Goal: Task Accomplishment & Management: Manage account settings

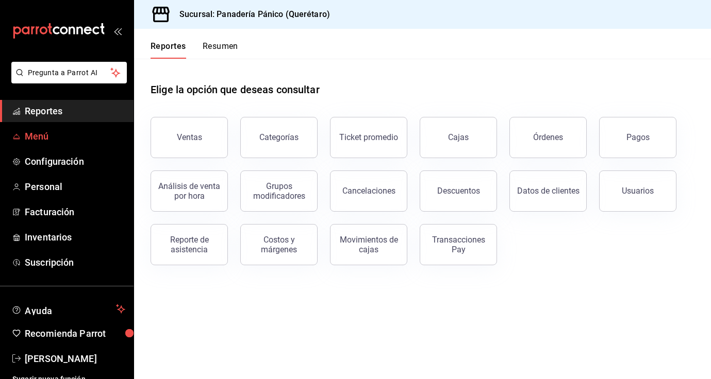
click at [45, 135] on span "Menú" at bounding box center [75, 136] width 100 height 14
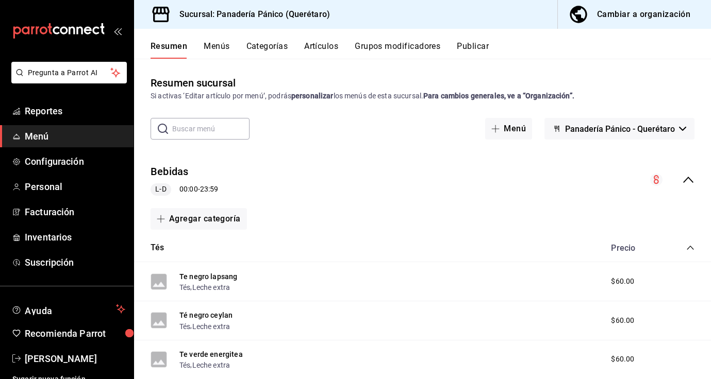
click at [315, 46] on button "Artículos" at bounding box center [321, 50] width 34 height 18
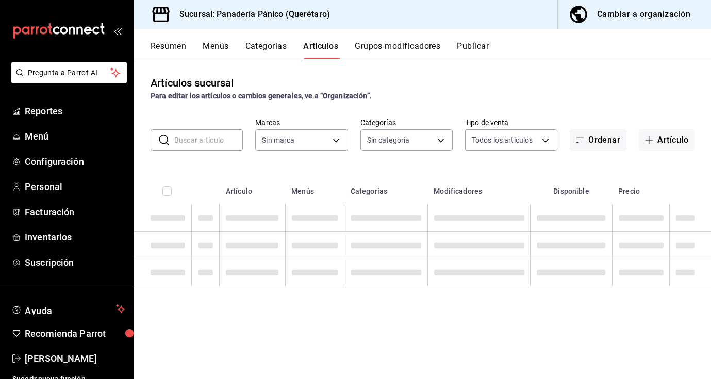
type input "3c04580e-60fd-498a-ab9f-4a8f3b5f012a"
click at [188, 148] on input "text" at bounding box center [208, 140] width 69 height 21
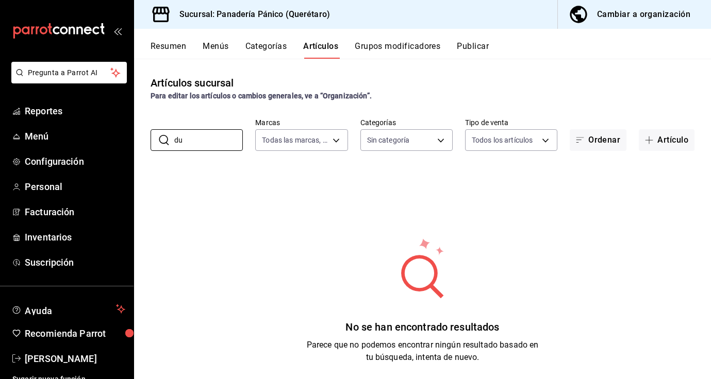
type input "d"
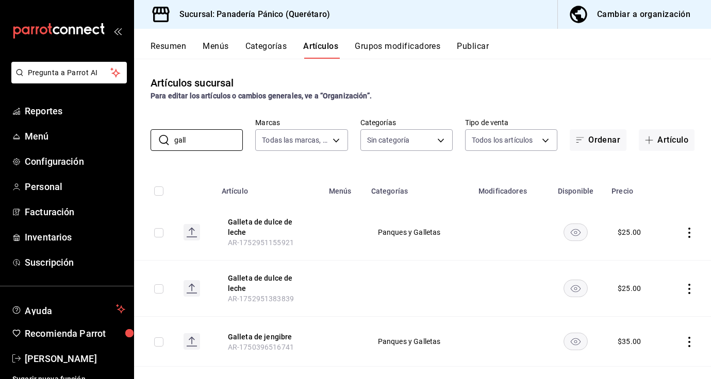
type input "gall"
click at [690, 233] on icon "actions" at bounding box center [689, 233] width 10 height 10
click at [643, 254] on div at bounding box center [635, 256] width 19 height 12
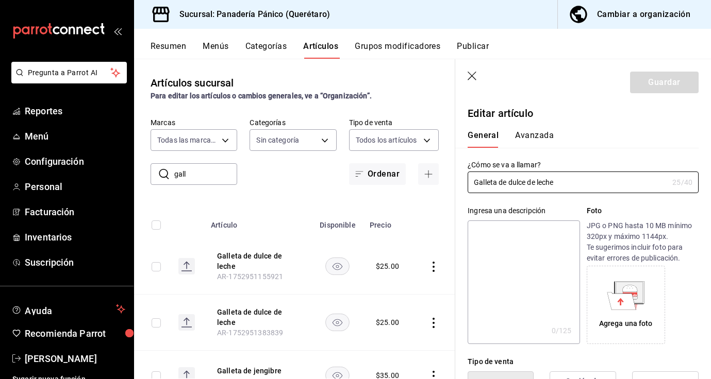
drag, startPoint x: 560, startPoint y: 182, endPoint x: 445, endPoint y: 181, distance: 114.4
click at [445, 181] on main "Artículos sucursal Para editar los artículos o cambios generales, ve a “Organiz…" at bounding box center [422, 219] width 577 height 321
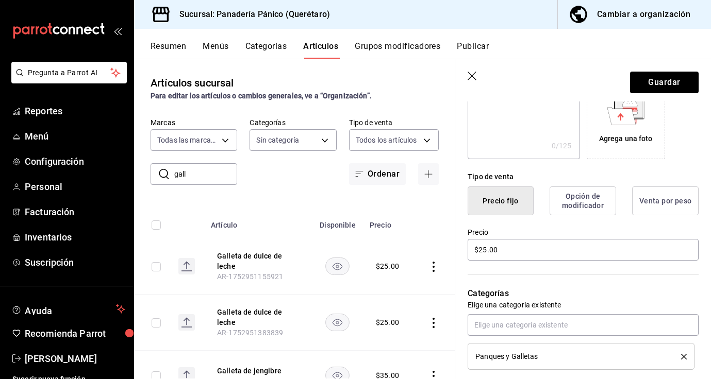
scroll to position [195, 0]
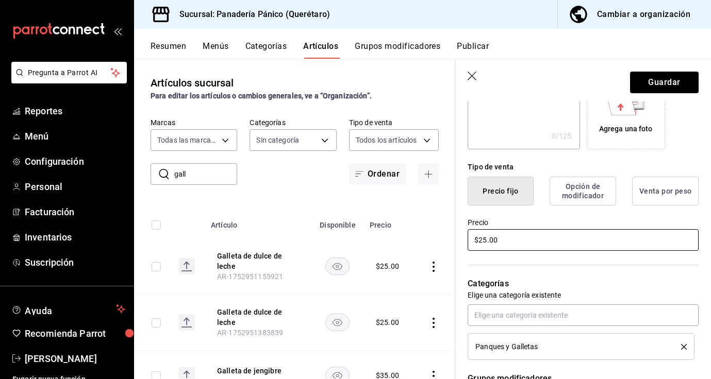
type input "Alfajor"
click at [486, 241] on input "$25.00" at bounding box center [582, 240] width 231 height 22
type input "$2.00"
type input "$40.00"
click at [691, 89] on button "Guardar" at bounding box center [664, 83] width 69 height 22
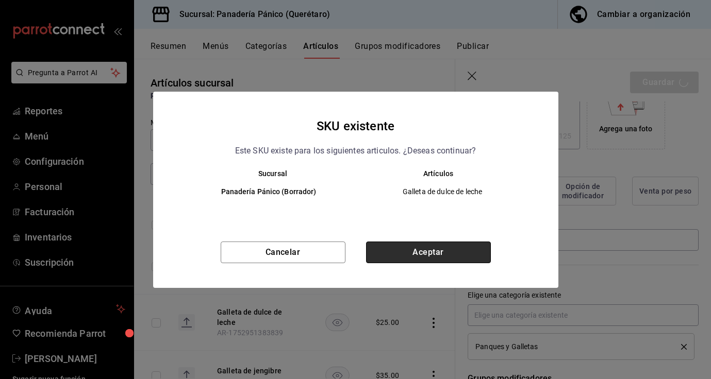
click at [455, 256] on button "Aceptar" at bounding box center [428, 253] width 125 height 22
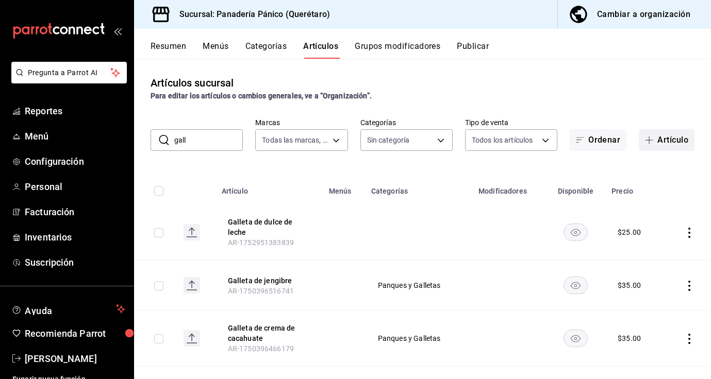
click at [684, 139] on button "Artículo" at bounding box center [666, 140] width 56 height 22
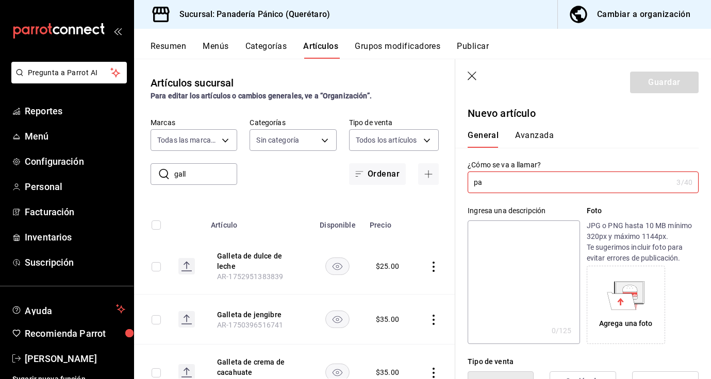
type input "p"
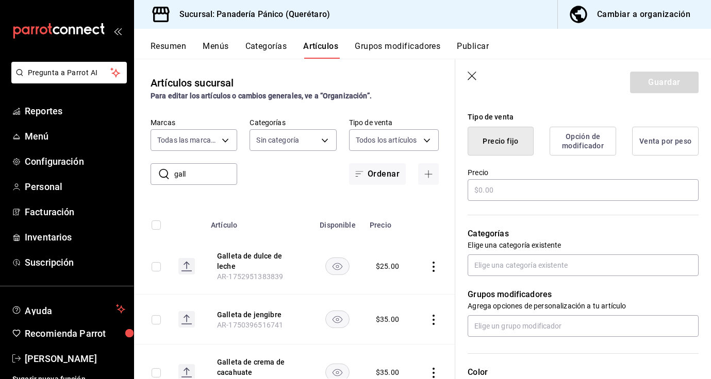
scroll to position [242, 0]
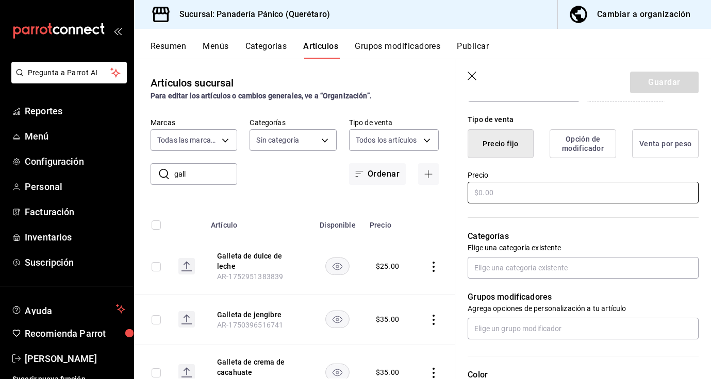
type input "Pan de muerto glaseado"
click at [529, 193] on input "text" at bounding box center [582, 193] width 231 height 22
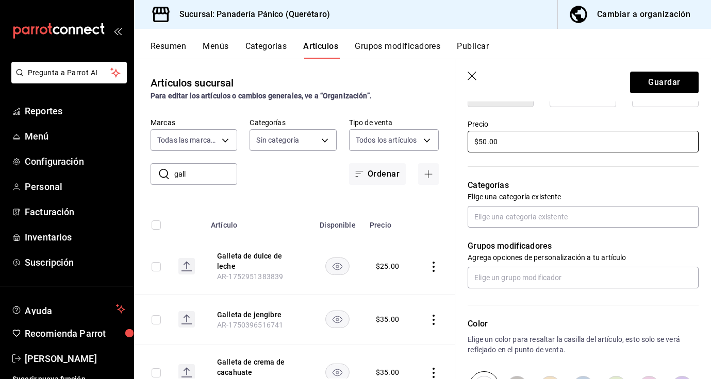
scroll to position [295, 0]
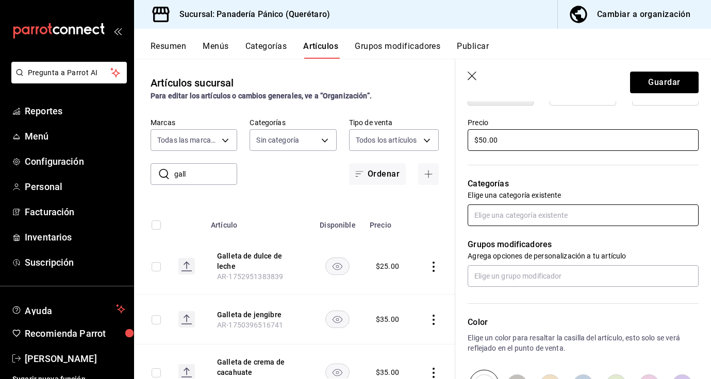
type input "$50.00"
click at [579, 216] on input "text" at bounding box center [582, 216] width 231 height 22
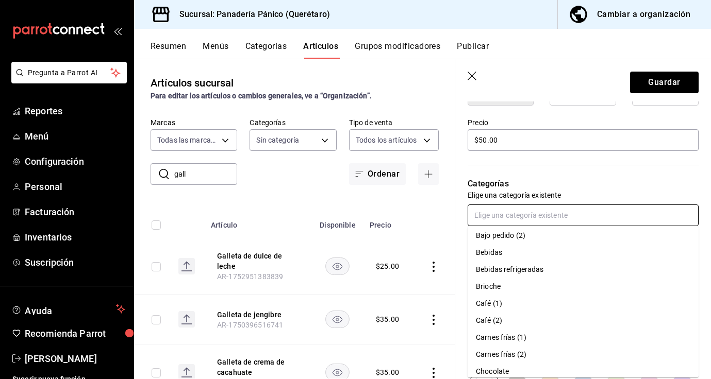
scroll to position [21, 0]
click at [504, 289] on li "Brioche" at bounding box center [582, 285] width 231 height 17
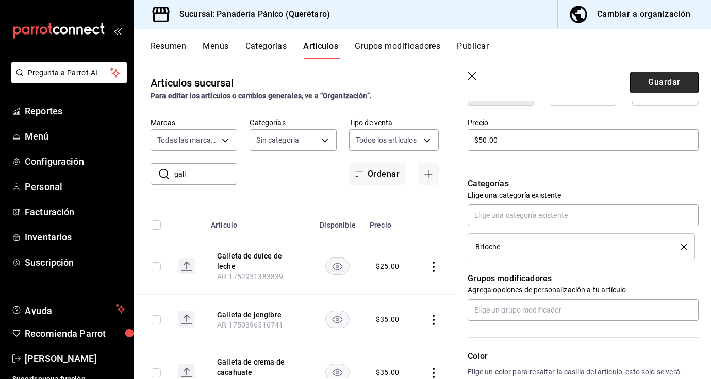
click at [657, 80] on button "Guardar" at bounding box center [664, 83] width 69 height 22
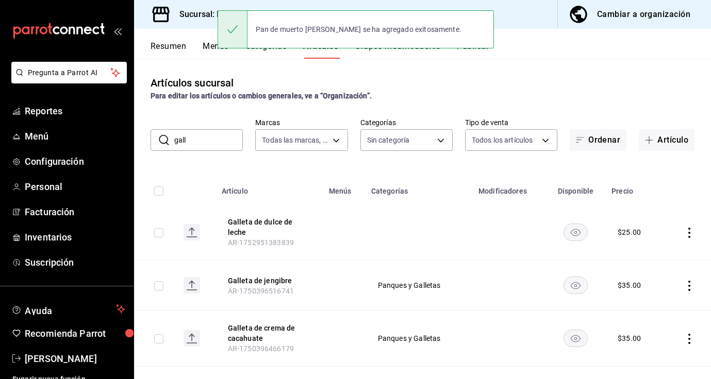
click at [663, 19] on div "Cambiar a organización" at bounding box center [643, 14] width 93 height 14
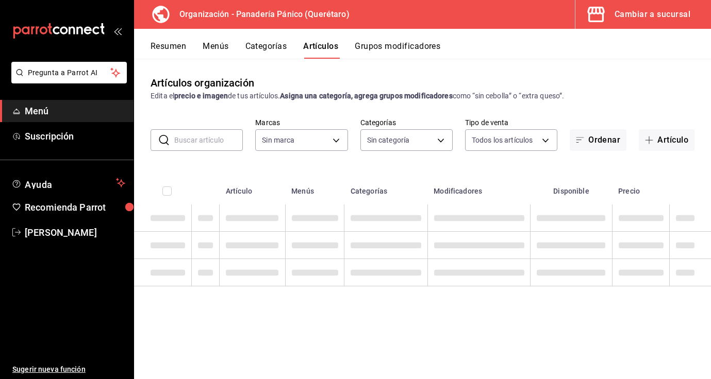
type input "08935f98-8df9-4fb0-a945-0702bf9ed8da,1b6aa457-ba13-4a00-9491-ce79c8c6c35e,579f4…"
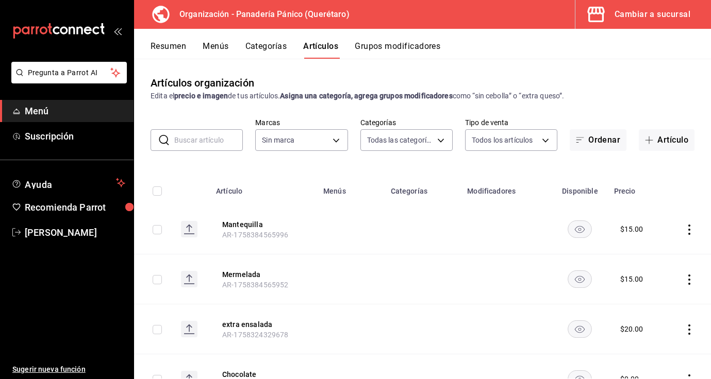
type input "6debe6ee-bf5d-4bda-9e69-4b8e64d53644"
click at [226, 145] on input "text" at bounding box center [208, 140] width 69 height 21
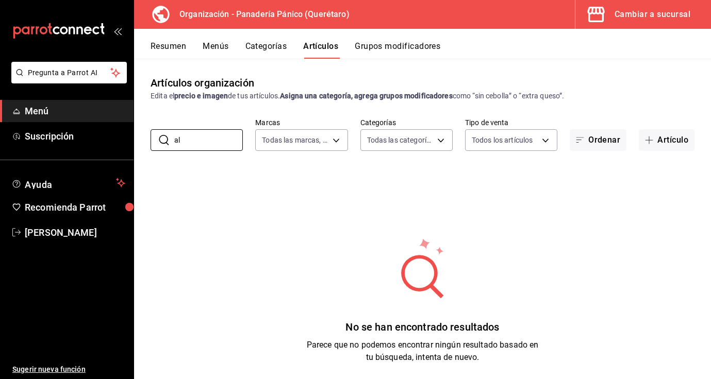
type input "a"
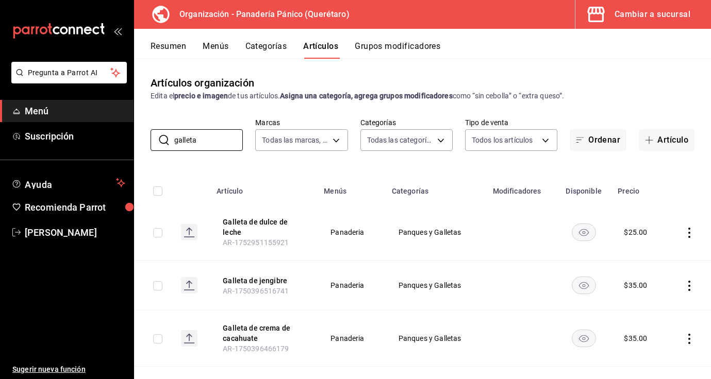
type input "galleta"
click at [690, 234] on icon "actions" at bounding box center [689, 233] width 10 height 10
click at [640, 253] on div at bounding box center [635, 256] width 19 height 12
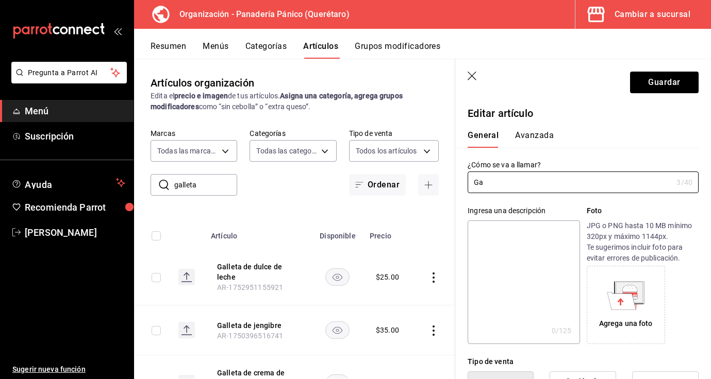
type input "G"
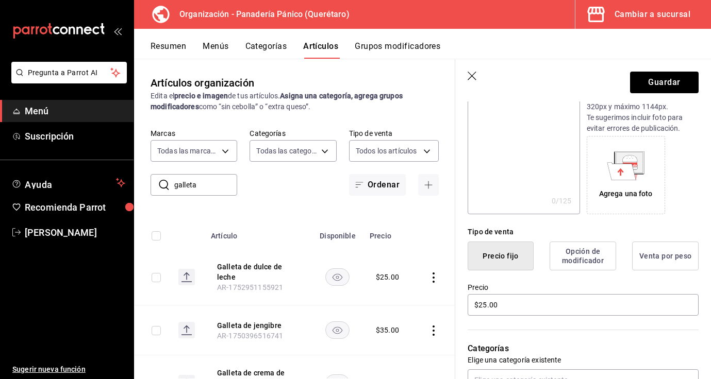
scroll to position [146, 0]
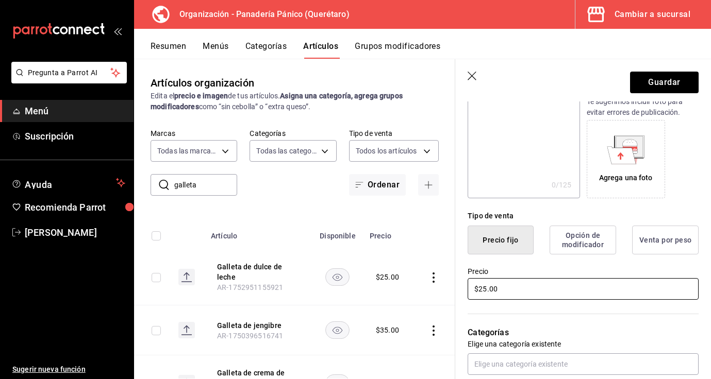
type input "Alfajor"
click at [486, 292] on input "$25.00" at bounding box center [582, 289] width 231 height 22
type input "$2.00"
type input "$40.00"
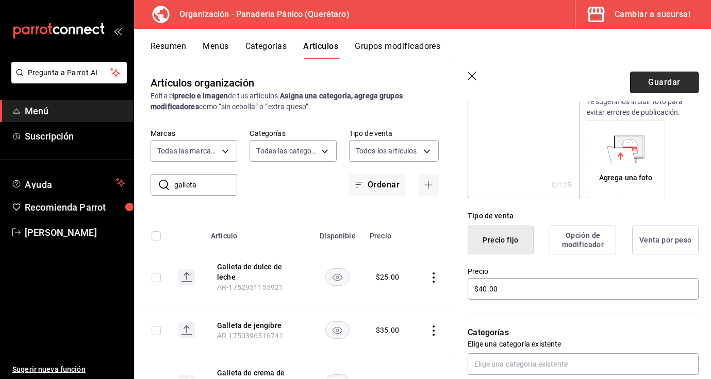
click at [666, 83] on button "Guardar" at bounding box center [664, 83] width 69 height 22
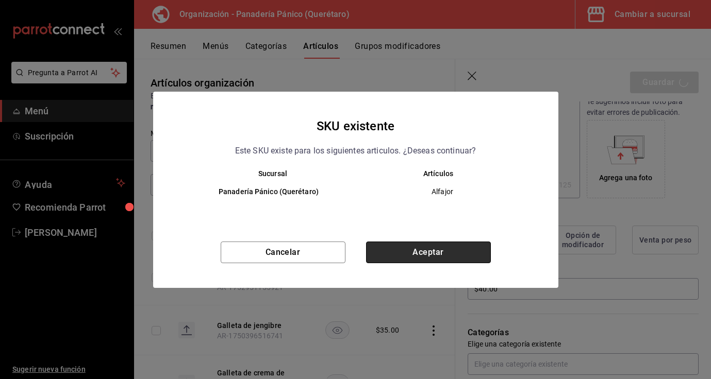
click at [464, 256] on button "Aceptar" at bounding box center [428, 253] width 125 height 22
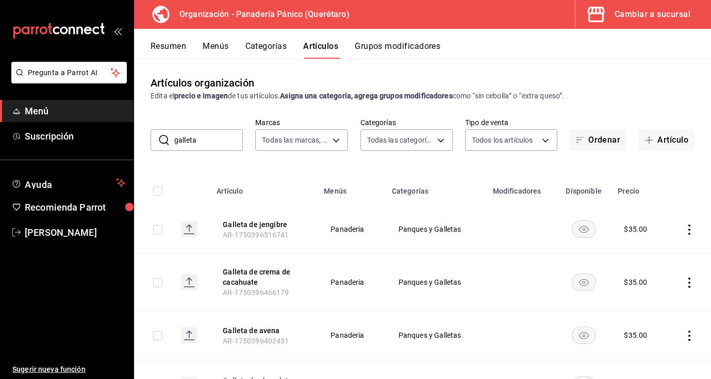
click at [220, 137] on input "galleta" at bounding box center [208, 140] width 69 height 21
click at [679, 141] on button "Artículo" at bounding box center [666, 140] width 56 height 22
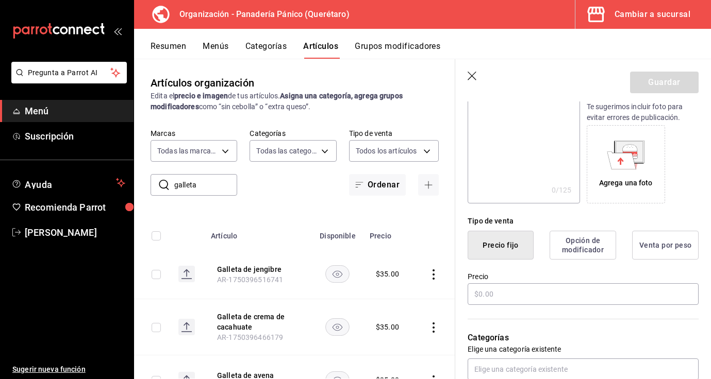
scroll to position [146, 0]
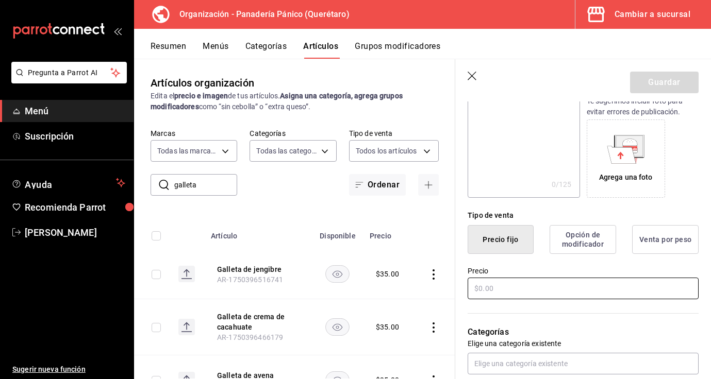
type input "Pan de muerto glaseado"
click at [480, 286] on input "text" at bounding box center [582, 289] width 231 height 22
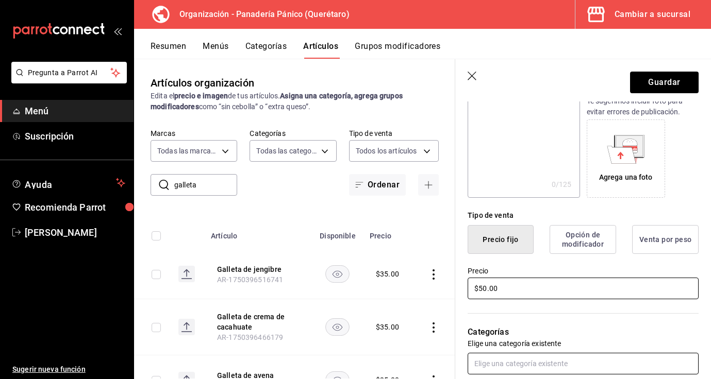
type input "$50.00"
click at [537, 372] on input "text" at bounding box center [582, 364] width 231 height 22
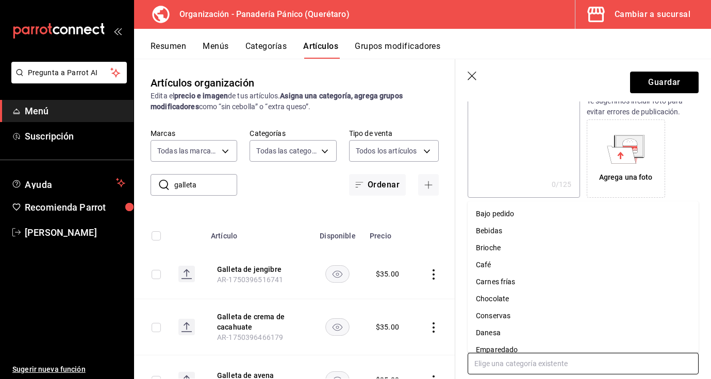
click at [511, 245] on li "Brioche" at bounding box center [582, 248] width 231 height 17
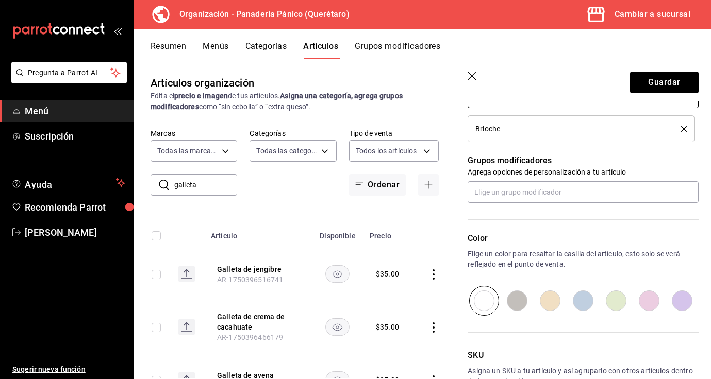
scroll to position [414, 0]
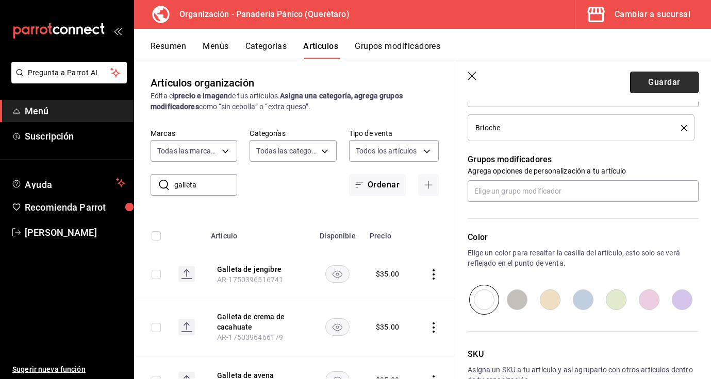
click at [674, 79] on button "Guardar" at bounding box center [664, 83] width 69 height 22
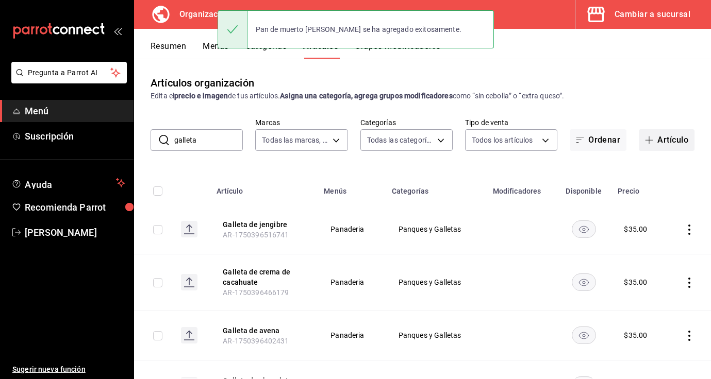
click at [670, 140] on button "Artículo" at bounding box center [666, 140] width 56 height 22
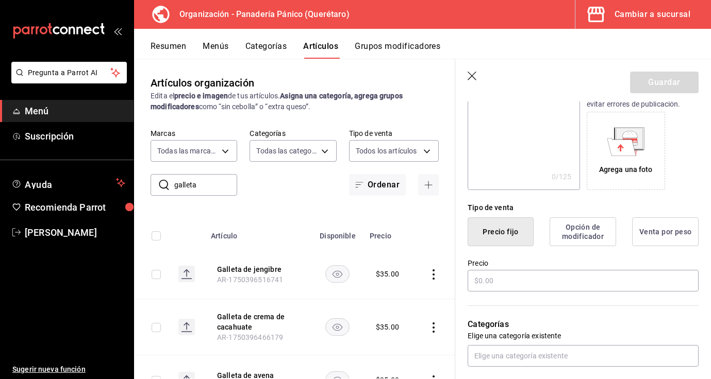
scroll to position [162, 0]
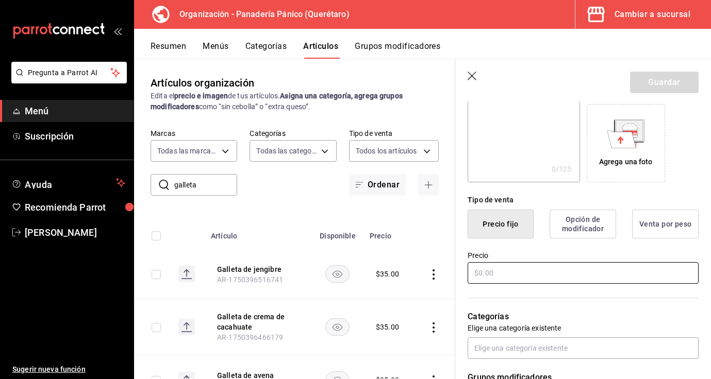
type input "Pan de muerto de chocolate"
click at [489, 275] on input "text" at bounding box center [582, 273] width 231 height 22
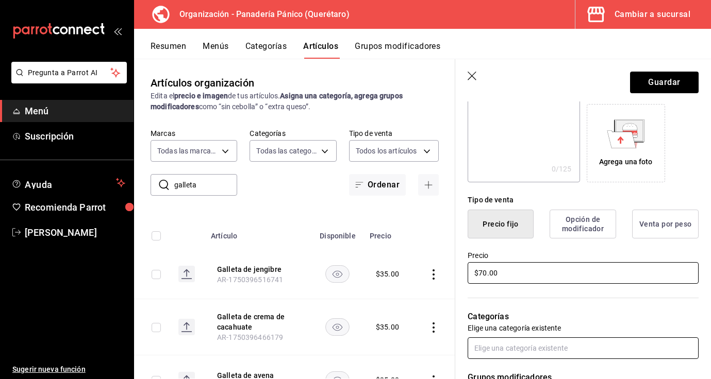
type input "$70.00"
click at [563, 345] on input "text" at bounding box center [582, 349] width 231 height 22
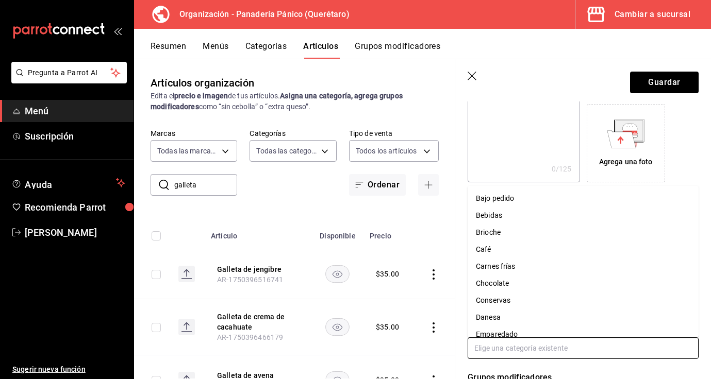
click at [512, 234] on li "Brioche" at bounding box center [582, 232] width 231 height 17
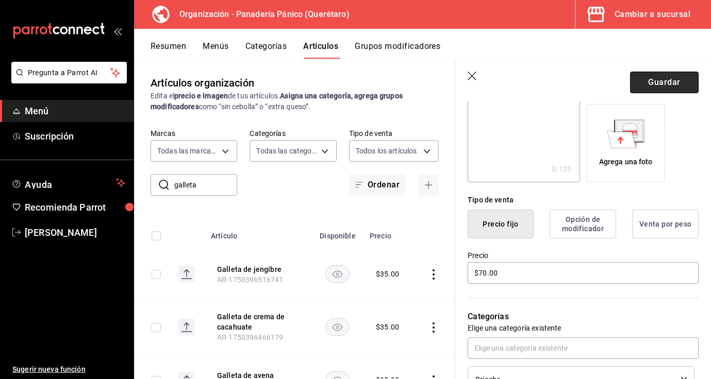
click at [671, 84] on button "Guardar" at bounding box center [664, 83] width 69 height 22
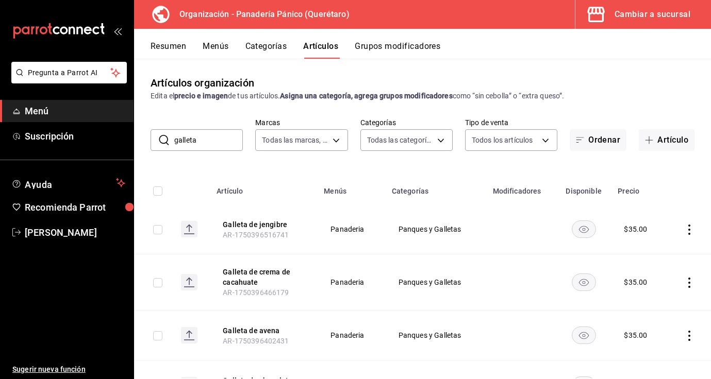
click at [209, 49] on button "Menús" at bounding box center [216, 50] width 26 height 18
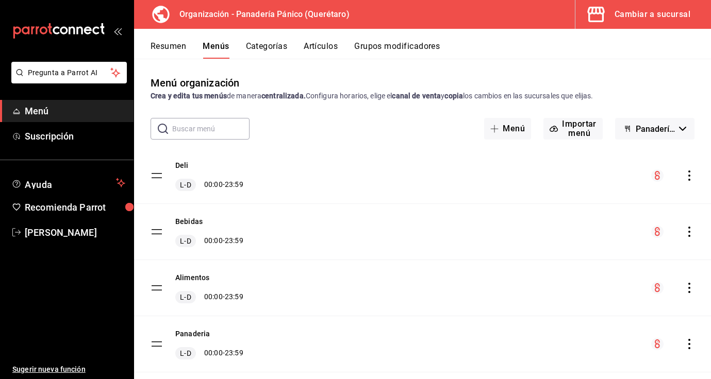
scroll to position [23, 0]
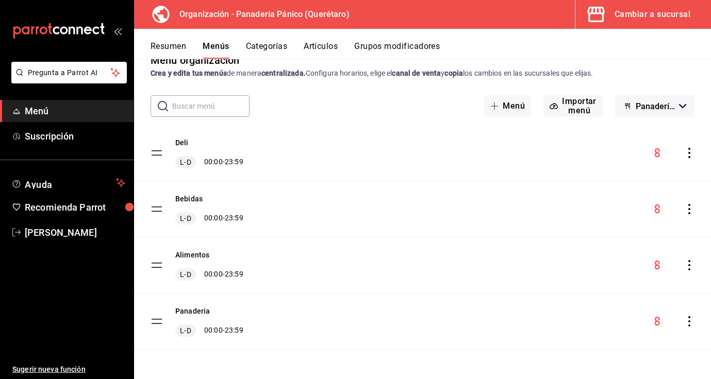
click at [689, 319] on icon "actions" at bounding box center [689, 321] width 10 height 10
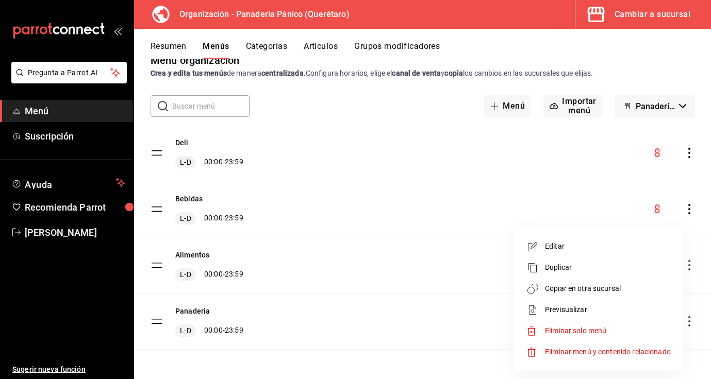
click at [603, 288] on span "Copiar en otra sucursal" at bounding box center [608, 288] width 126 height 11
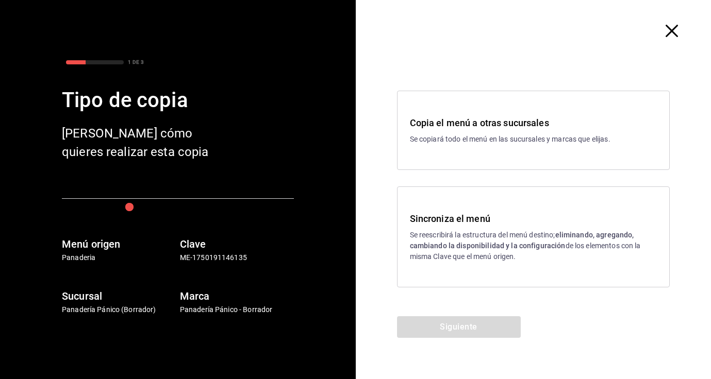
click at [597, 261] on p "Se reescribirá la estructura del menú destino; eliminando, agregando, cambiando…" at bounding box center [533, 246] width 247 height 32
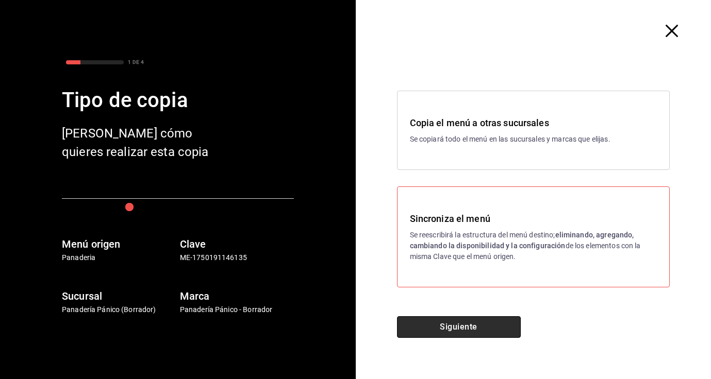
click at [431, 332] on button "Siguiente" at bounding box center [459, 327] width 124 height 22
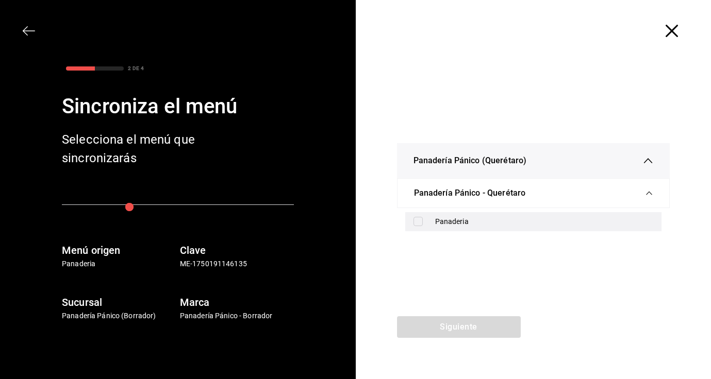
click at [447, 215] on div "Panaderia" at bounding box center [533, 221] width 257 height 19
checkbox input "true"
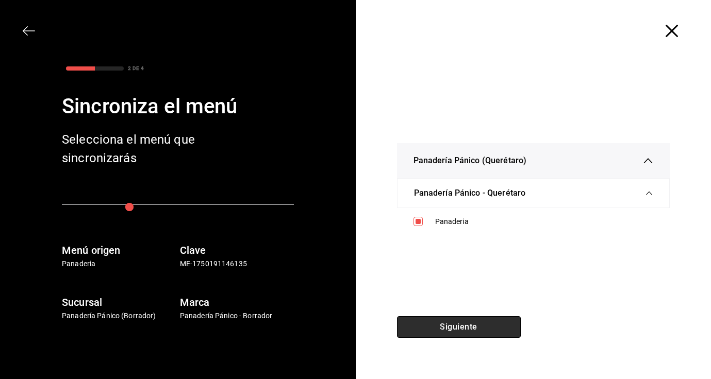
click at [457, 324] on button "Siguiente" at bounding box center [459, 327] width 124 height 22
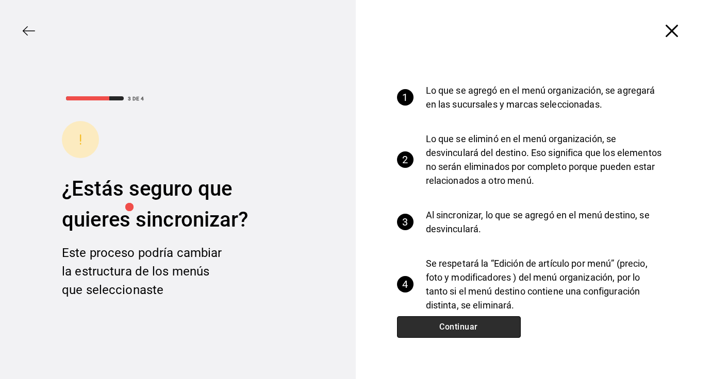
click at [457, 324] on button "Continuar" at bounding box center [459, 327] width 124 height 22
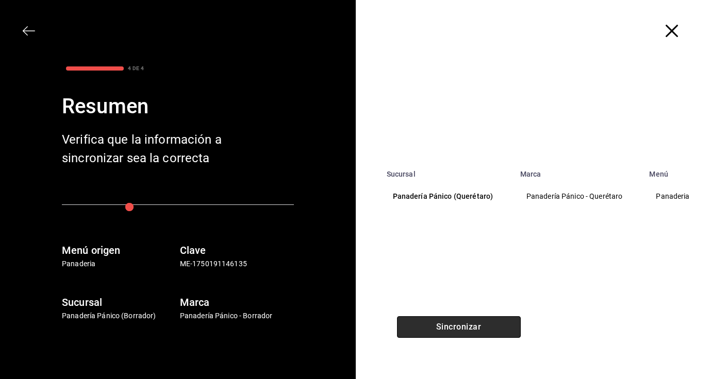
click at [457, 324] on button "Sincronizar" at bounding box center [459, 327] width 124 height 22
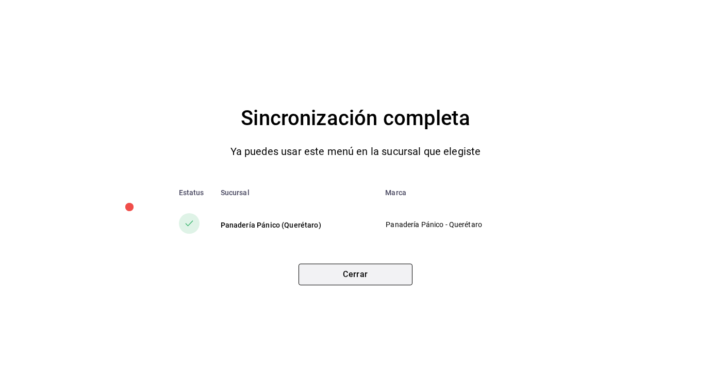
click at [348, 273] on button "Cerrar" at bounding box center [355, 275] width 114 height 22
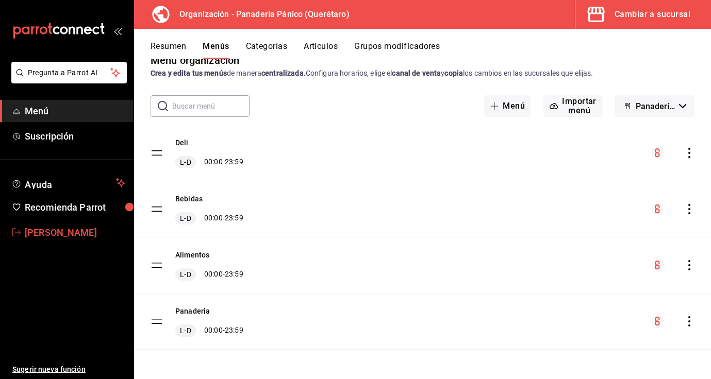
click at [87, 226] on span "[PERSON_NAME]" at bounding box center [75, 233] width 100 height 14
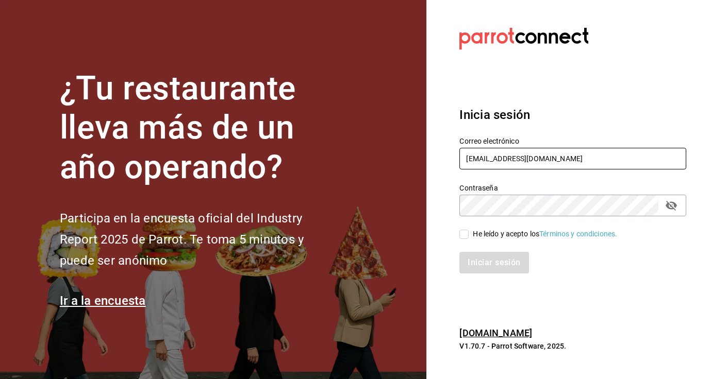
click at [491, 161] on input "[EMAIL_ADDRESS][DOMAIN_NAME]" at bounding box center [572, 159] width 227 height 22
type input "comedorpanico@gmail.com"
click at [462, 236] on input "He leído y acepto los Términos y condiciones." at bounding box center [463, 234] width 9 height 9
checkbox input "true"
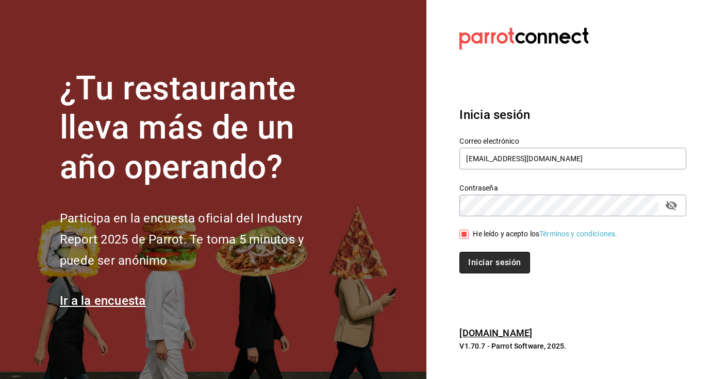
click at [470, 266] on button "Iniciar sesión" at bounding box center [494, 263] width 70 height 22
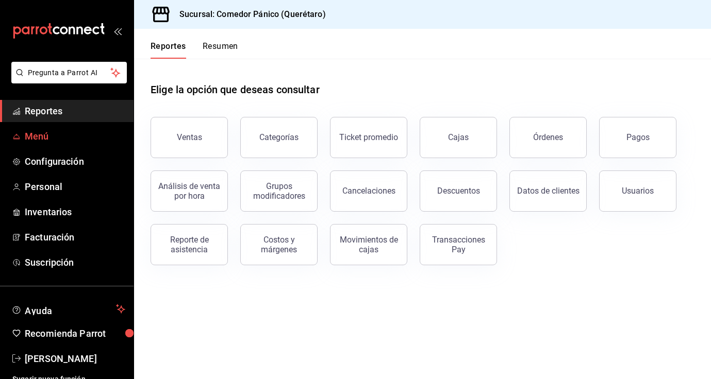
click at [32, 136] on span "Menú" at bounding box center [75, 136] width 100 height 14
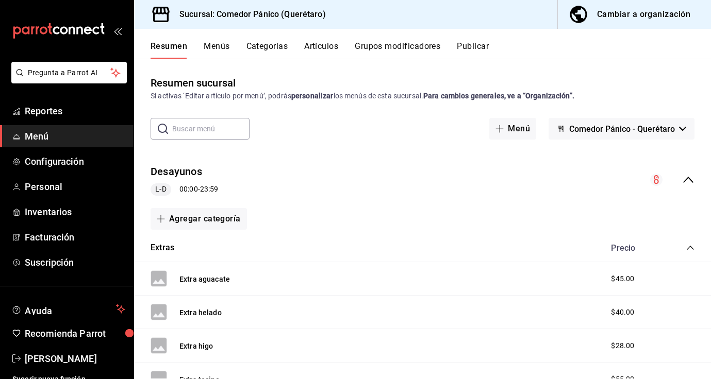
click at [612, 24] on button "Cambiar a organización" at bounding box center [630, 14] width 145 height 29
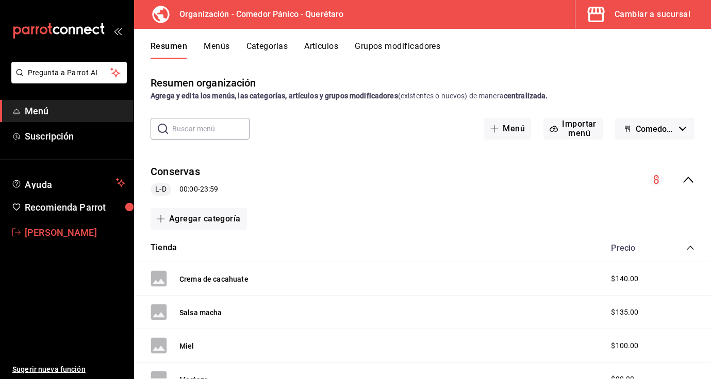
click at [64, 235] on span "[PERSON_NAME]" at bounding box center [75, 233] width 100 height 14
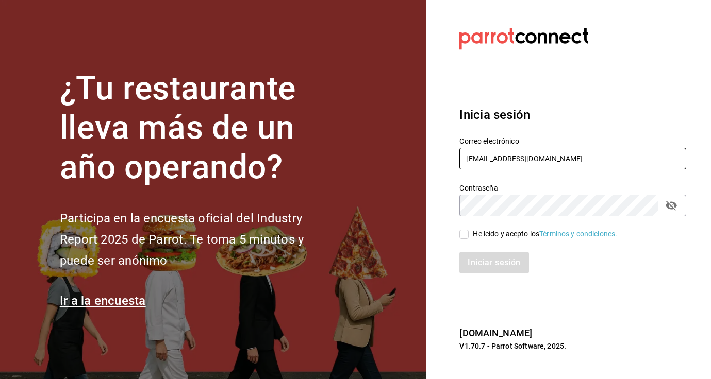
click at [525, 159] on input "[EMAIL_ADDRESS][DOMAIN_NAME]" at bounding box center [572, 159] width 227 height 22
type input "[EMAIL_ADDRESS][DOMAIN_NAME]"
click at [461, 234] on input "He leído y acepto los Términos y condiciones." at bounding box center [463, 234] width 9 height 9
checkbox input "true"
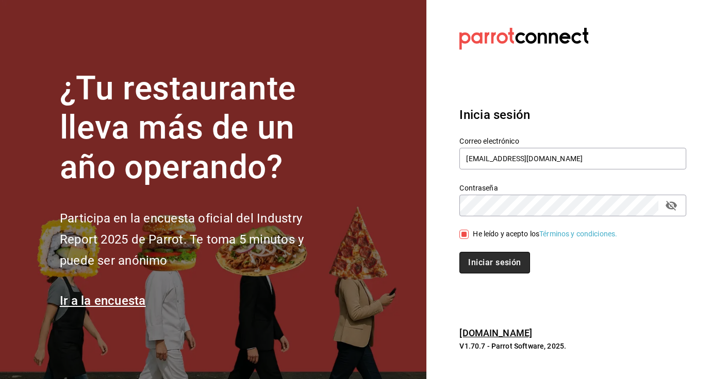
click at [477, 259] on button "Iniciar sesión" at bounding box center [494, 263] width 70 height 22
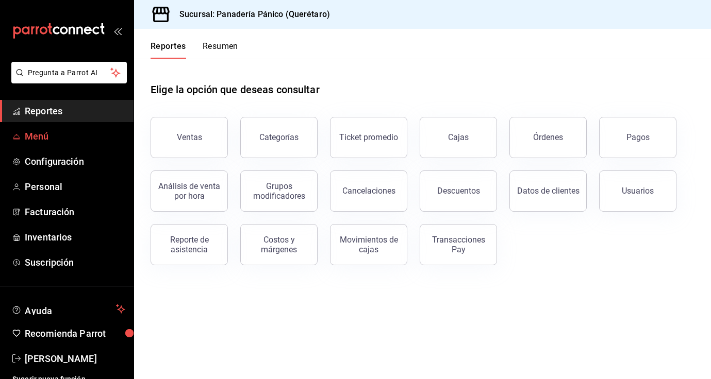
click at [40, 138] on span "Menú" at bounding box center [75, 136] width 100 height 14
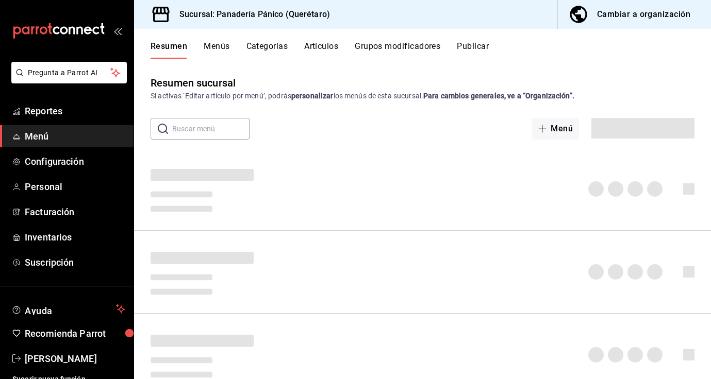
click at [641, 7] on div "Cambiar a organización" at bounding box center [643, 14] width 93 height 14
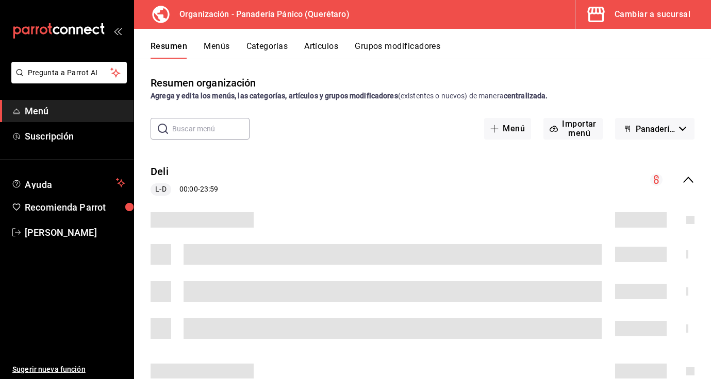
click at [323, 49] on button "Artículos" at bounding box center [321, 50] width 34 height 18
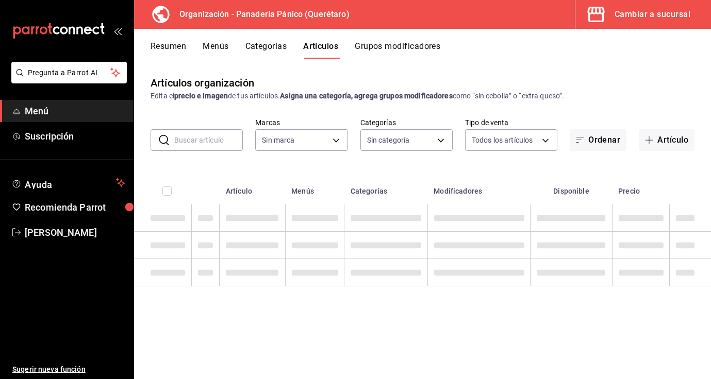
type input "6debe6ee-bf5d-4bda-9e69-4b8e64d53644"
click at [188, 143] on input "text" at bounding box center [208, 140] width 69 height 21
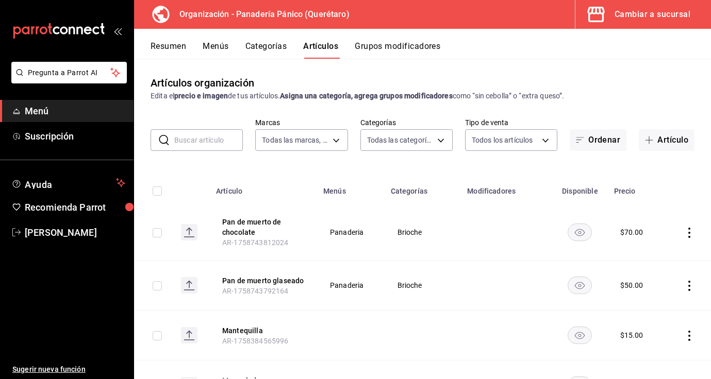
type input "08935f98-8df9-4fb0-a945-0702bf9ed8da,1b6aa457-ba13-4a00-9491-ce79c8c6c35e,579f4…"
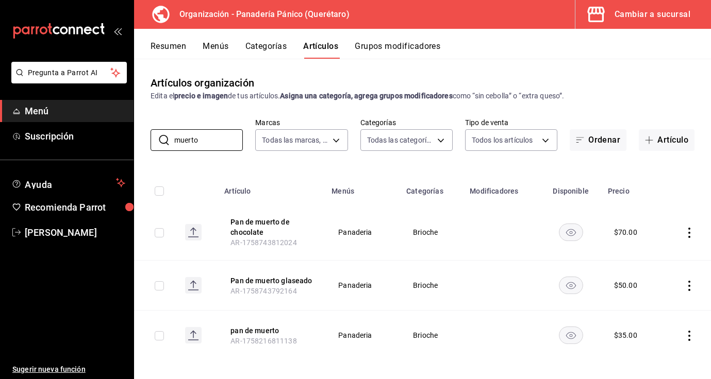
type input "muerto"
click at [686, 335] on icon "actions" at bounding box center [689, 336] width 10 height 10
click at [648, 312] on span "Editar" at bounding box center [658, 310] width 27 height 11
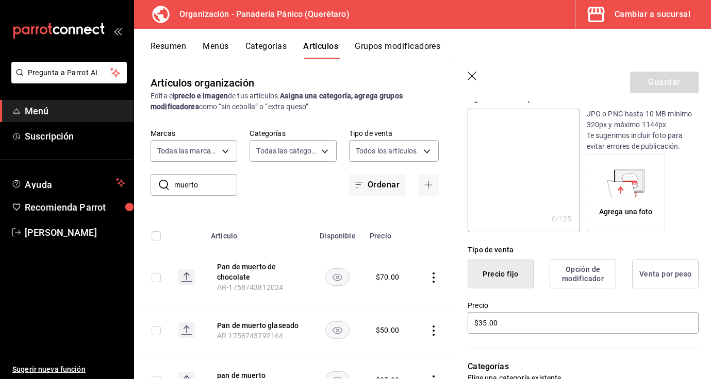
scroll to position [121, 0]
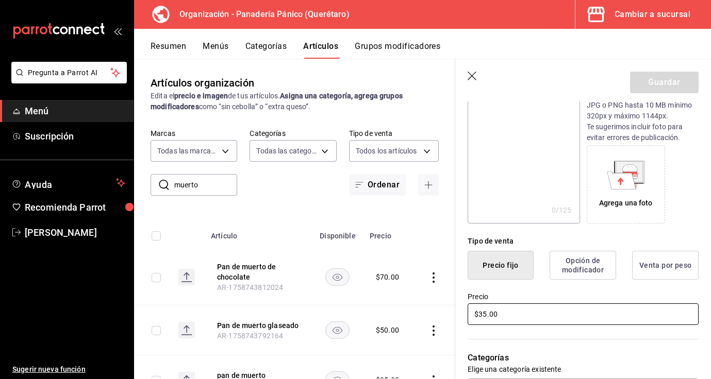
click at [485, 315] on input "$35.00" at bounding box center [582, 315] width 231 height 22
type input "$3.00"
type input "$40.00"
click at [672, 86] on button "Guardar" at bounding box center [664, 83] width 69 height 22
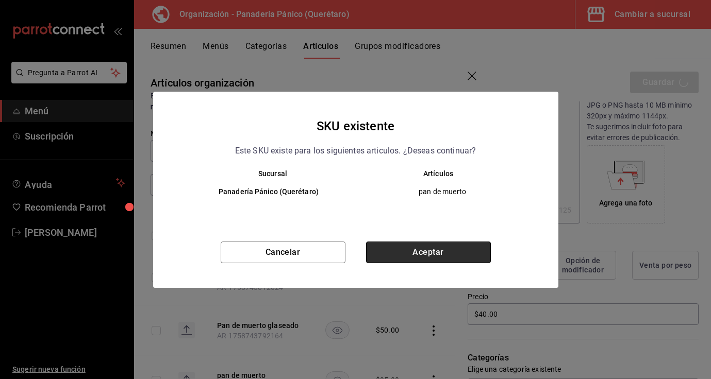
click at [428, 245] on button "Aceptar" at bounding box center [428, 253] width 125 height 22
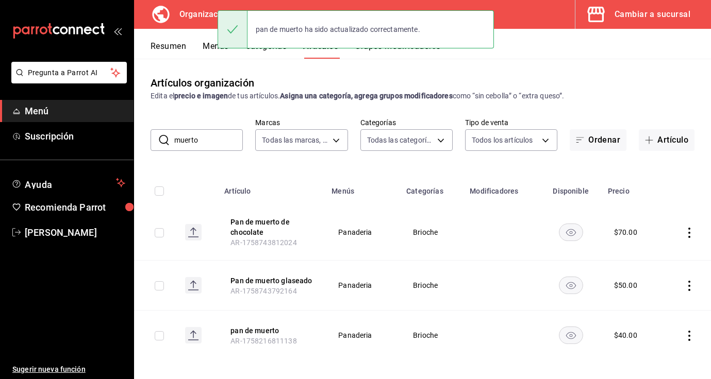
click at [209, 45] on button "Menús" at bounding box center [216, 50] width 26 height 18
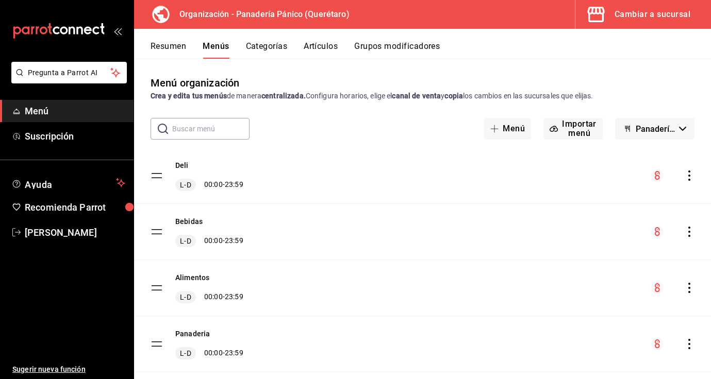
click at [690, 343] on icon "actions" at bounding box center [689, 344] width 10 height 10
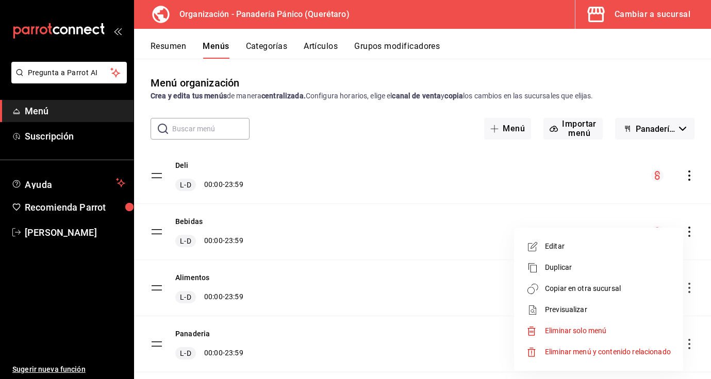
click at [634, 291] on span "Copiar en otra sucursal" at bounding box center [608, 288] width 126 height 11
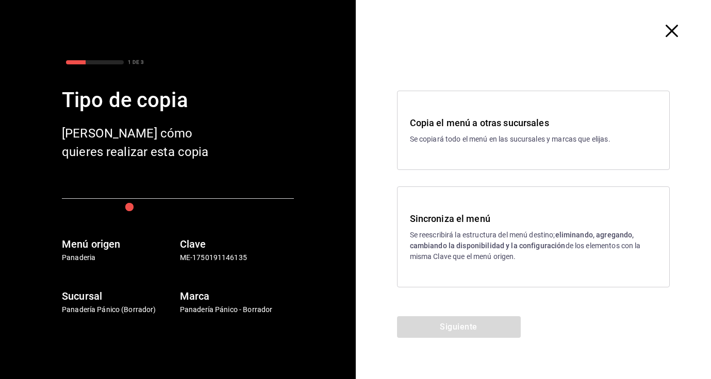
click at [491, 233] on p "Se reescribirá la estructura del menú destino; eliminando, agregando, cambiando…" at bounding box center [533, 246] width 247 height 32
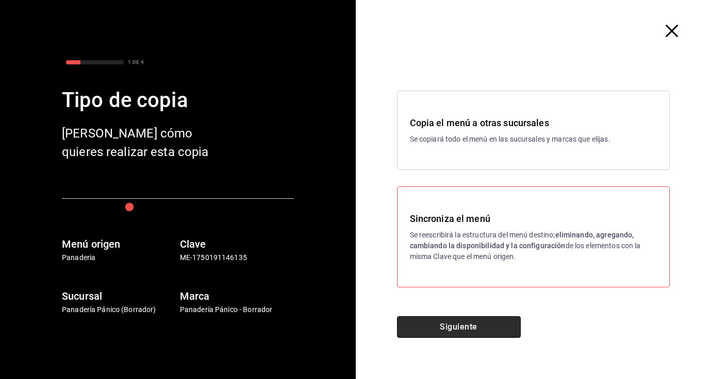
click at [461, 323] on button "Siguiente" at bounding box center [459, 327] width 124 height 22
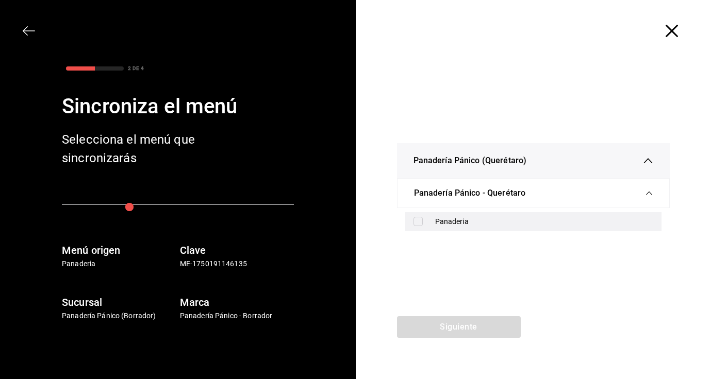
click at [452, 222] on div "Panaderia" at bounding box center [544, 221] width 218 height 11
checkbox input "true"
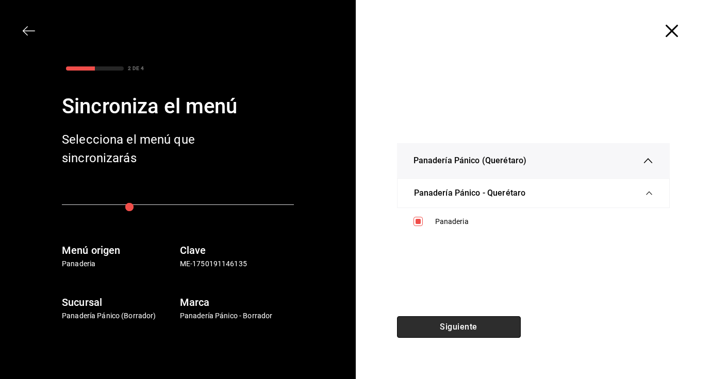
click at [439, 330] on button "Siguiente" at bounding box center [459, 327] width 124 height 22
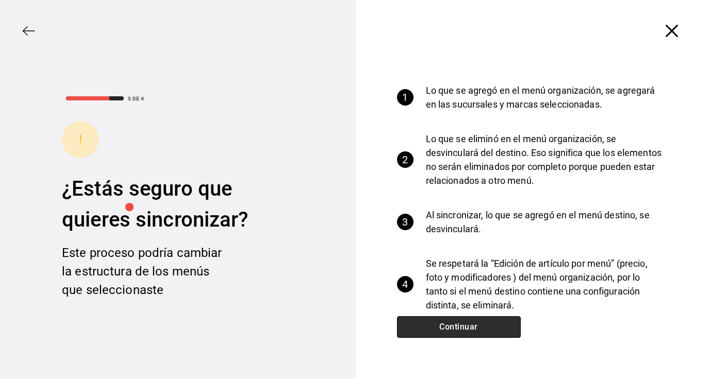
click at [439, 330] on button "Continuar" at bounding box center [459, 327] width 124 height 22
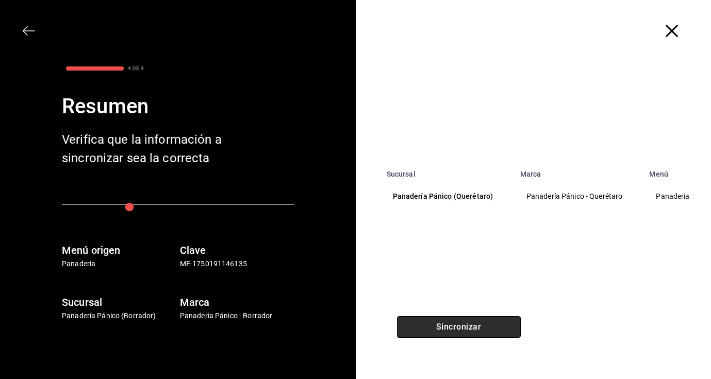
click at [439, 330] on button "Sincronizar" at bounding box center [459, 327] width 124 height 22
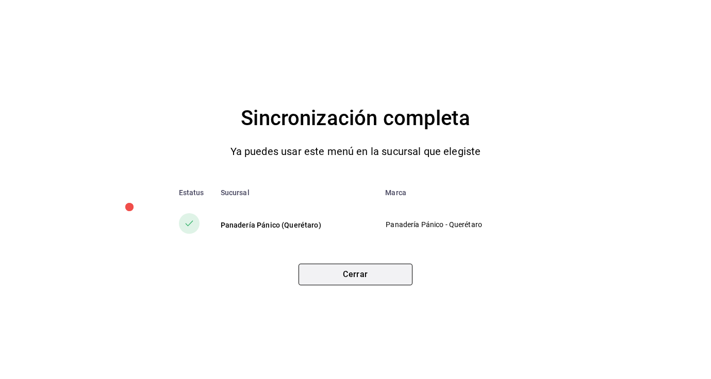
click at [410, 277] on button "Cerrar" at bounding box center [355, 275] width 114 height 22
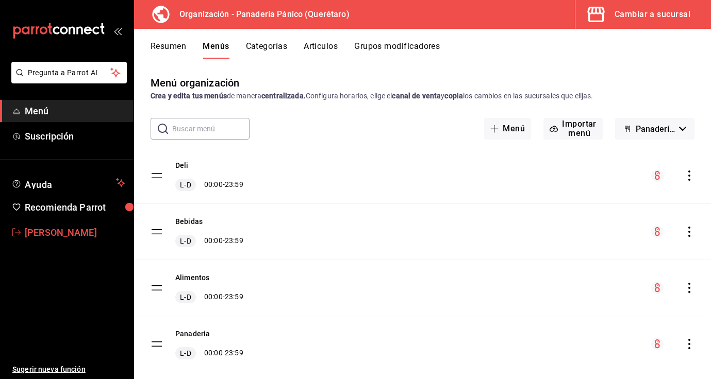
click at [29, 233] on span "[PERSON_NAME]" at bounding box center [75, 233] width 100 height 14
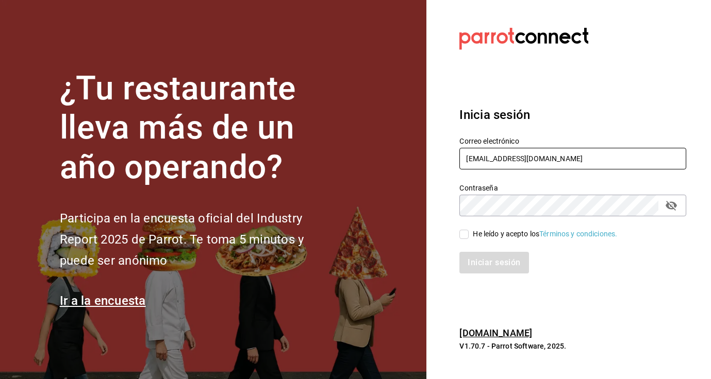
click at [509, 159] on input "[EMAIL_ADDRESS][DOMAIN_NAME]" at bounding box center [572, 159] width 227 height 22
type input "comedorpanico@gmail.com"
click at [467, 234] on input "He leído y acepto los Términos y condiciones." at bounding box center [463, 234] width 9 height 9
checkbox input "true"
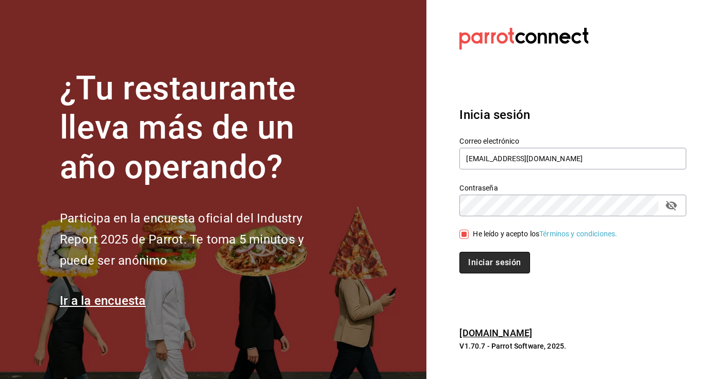
click at [482, 260] on button "Iniciar sesión" at bounding box center [494, 263] width 70 height 22
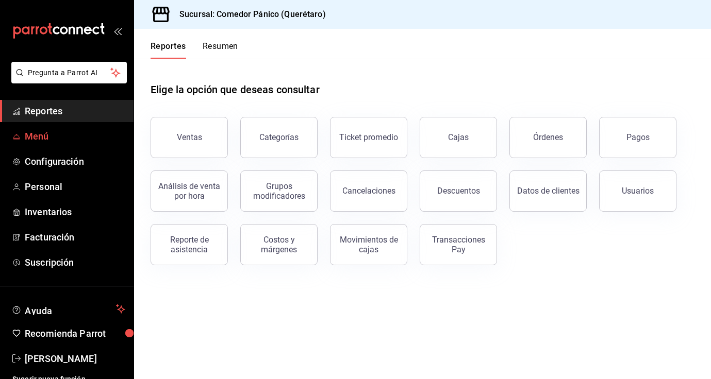
click at [51, 142] on span "Menú" at bounding box center [75, 136] width 100 height 14
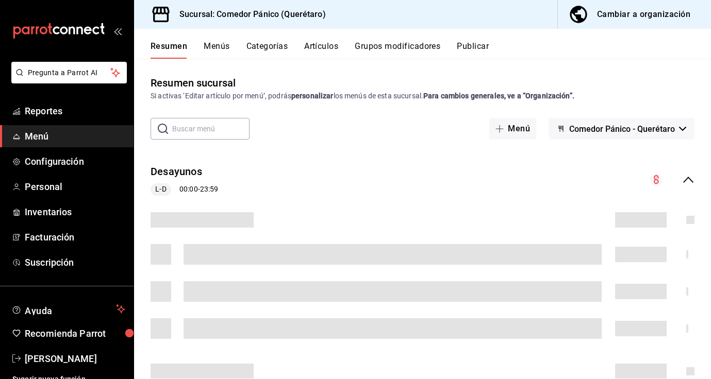
click at [601, 7] on div "Cambiar a organización" at bounding box center [643, 14] width 93 height 14
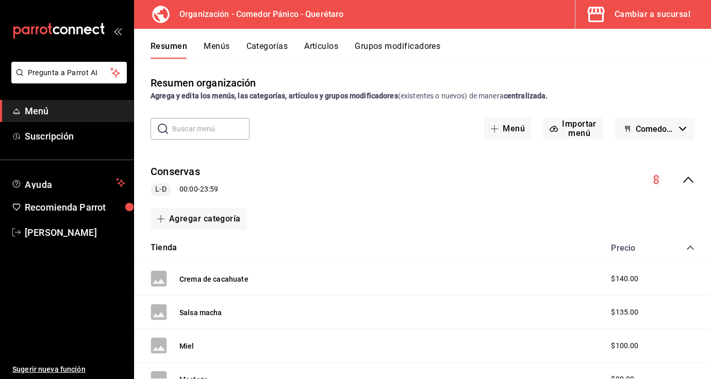
click at [322, 49] on button "Artículos" at bounding box center [321, 50] width 34 height 18
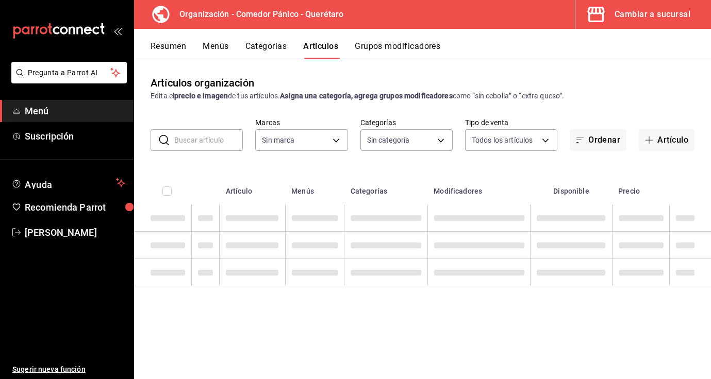
type input "0f40e74e-b6b1-418d-bf10-855e15756c5c"
type input "65e86a8e-b85a-4ac4-b80c-9a2ca2d5dab3,480c8983-ef74-42cd-bfc6-b990fbf805c4,b50ee…"
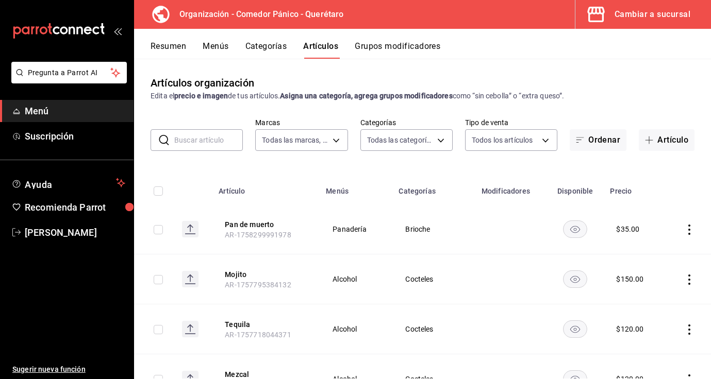
click at [687, 227] on icon "actions" at bounding box center [689, 230] width 10 height 10
click at [663, 255] on span "Editar" at bounding box center [658, 253] width 27 height 11
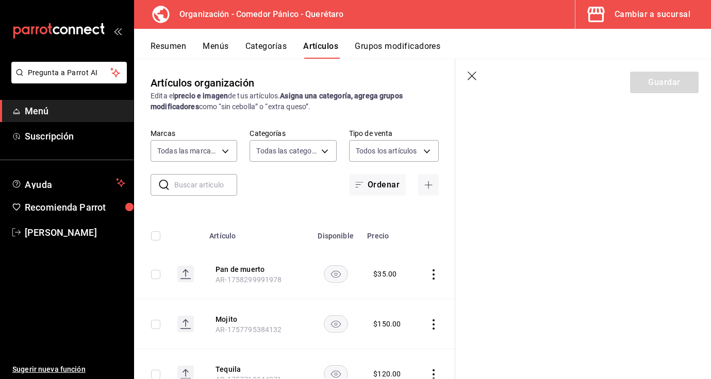
click at [471, 78] on icon "button" at bounding box center [472, 77] width 10 height 10
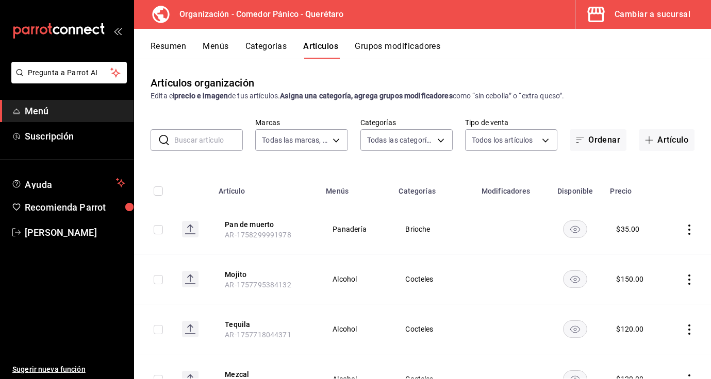
click at [691, 227] on icon "actions" at bounding box center [689, 230] width 10 height 10
click at [662, 250] on span "Editar" at bounding box center [658, 253] width 27 height 11
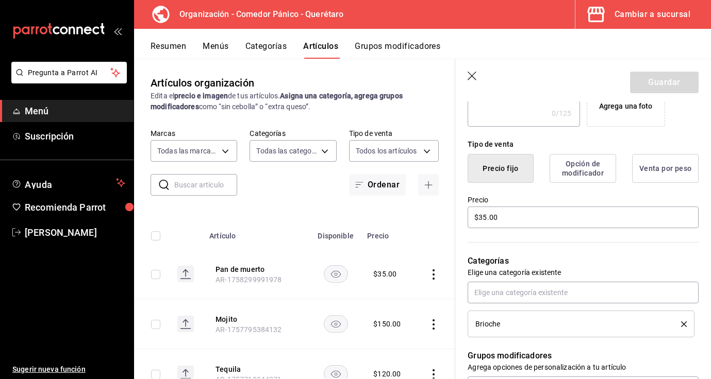
scroll to position [219, 0]
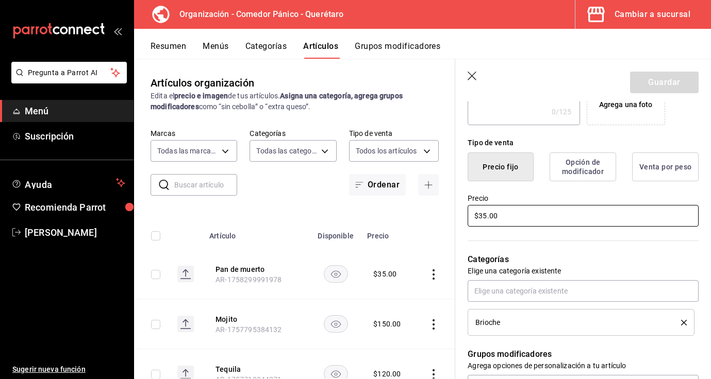
click at [484, 216] on input "$35.00" at bounding box center [582, 216] width 231 height 22
type input "$3.00"
type input "$40.00"
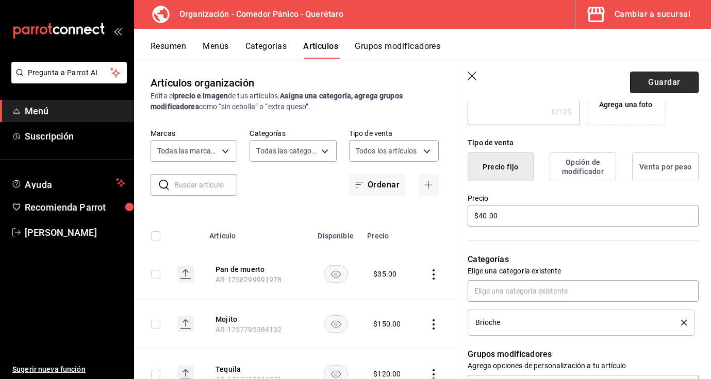
click at [664, 79] on button "Guardar" at bounding box center [664, 83] width 69 height 22
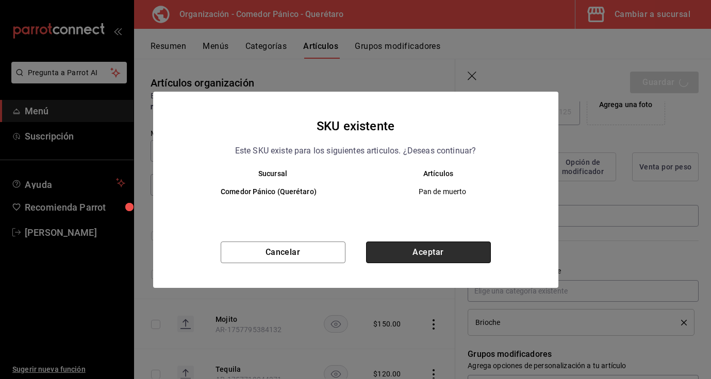
click at [449, 257] on button "Aceptar" at bounding box center [428, 253] width 125 height 22
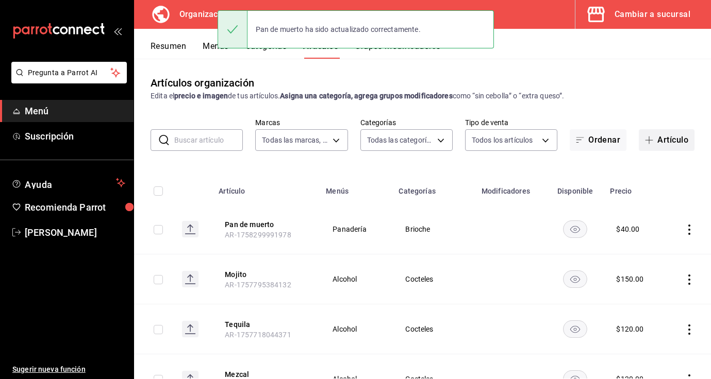
click at [670, 146] on button "Artículo" at bounding box center [666, 140] width 56 height 22
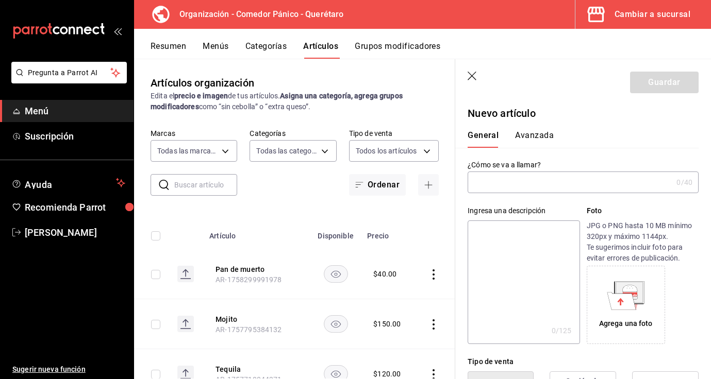
click at [562, 182] on input "text" at bounding box center [569, 182] width 205 height 21
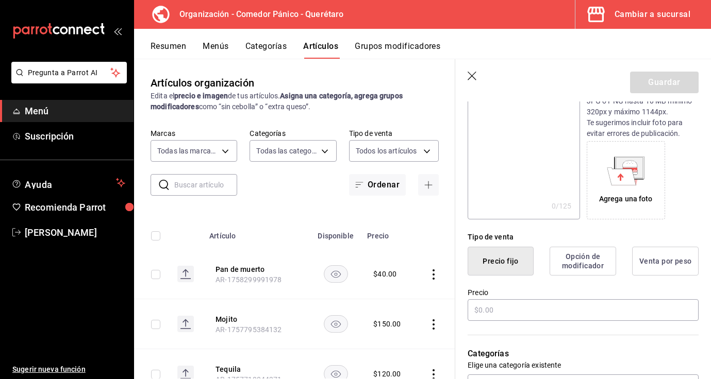
scroll to position [209, 0]
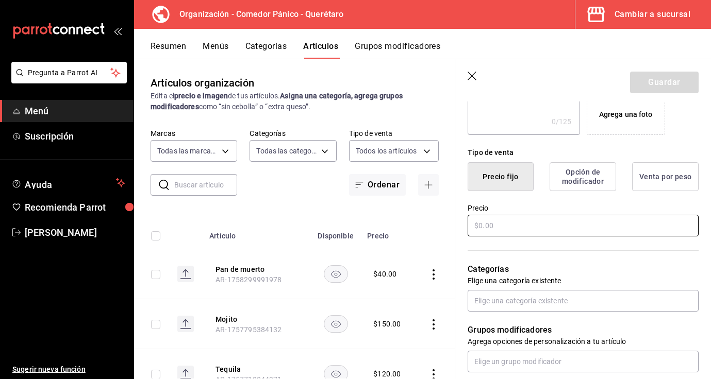
type input "Pan de muerto glaseado"
click at [564, 225] on input "text" at bounding box center [582, 226] width 231 height 22
type input "$50.00"
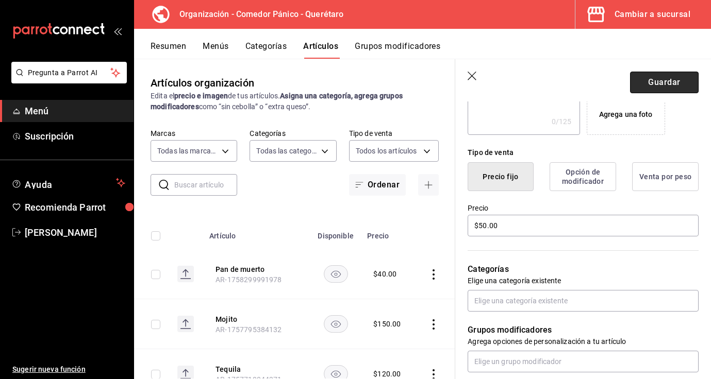
click at [685, 88] on button "Guardar" at bounding box center [664, 83] width 69 height 22
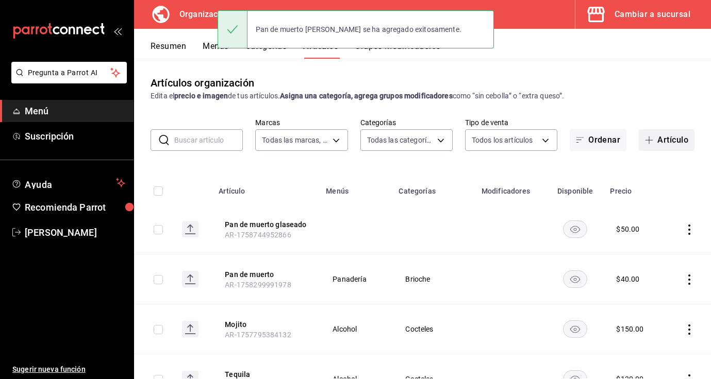
click at [660, 139] on button "Artículo" at bounding box center [666, 140] width 56 height 22
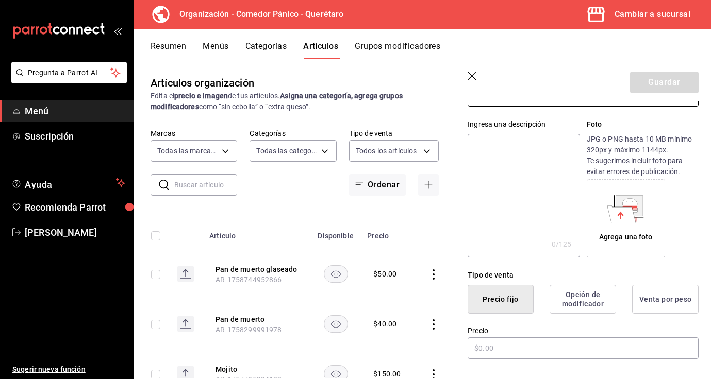
scroll to position [139, 0]
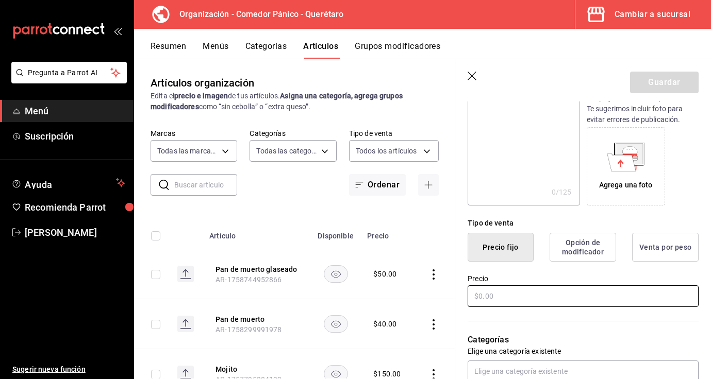
type input "Pan de muerto de chocolate"
click at [491, 294] on input "text" at bounding box center [582, 296] width 231 height 22
type input "$70.00"
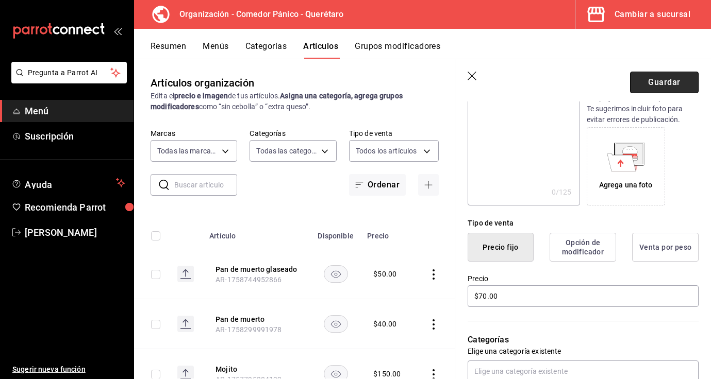
click at [661, 88] on button "Guardar" at bounding box center [664, 83] width 69 height 22
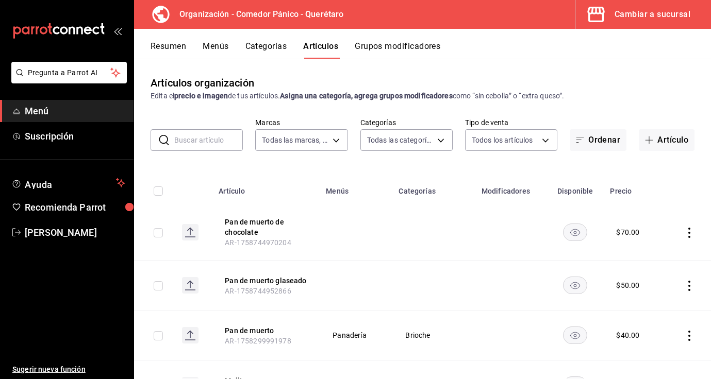
click at [692, 234] on icon "actions" at bounding box center [689, 233] width 10 height 10
click at [668, 253] on span "Editar" at bounding box center [658, 256] width 27 height 11
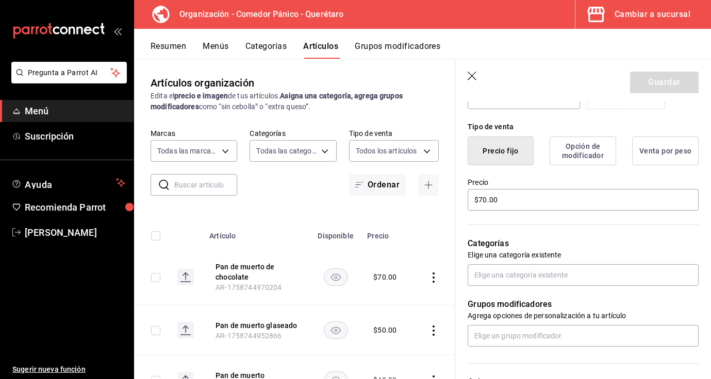
scroll to position [239, 0]
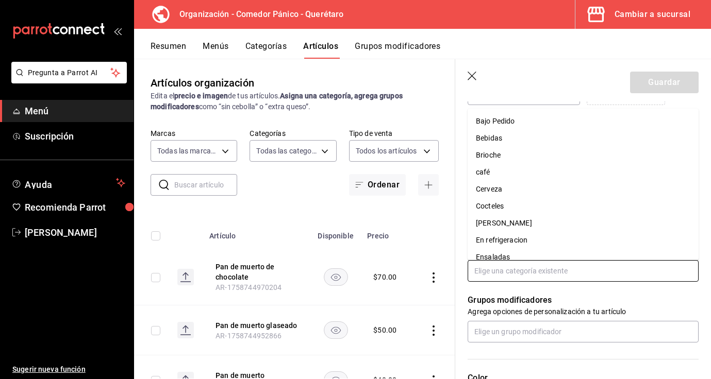
click at [586, 265] on input "text" at bounding box center [582, 271] width 231 height 22
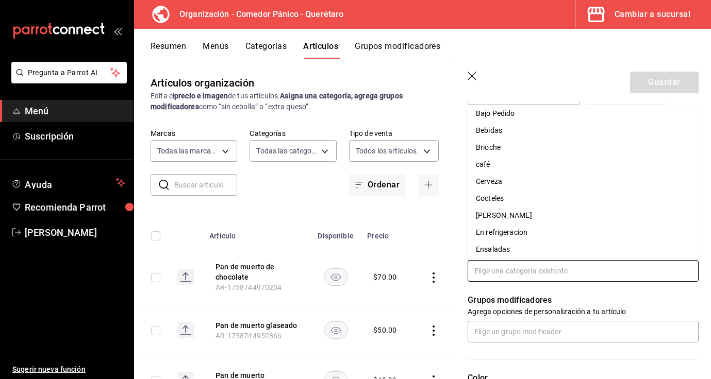
scroll to position [0, 0]
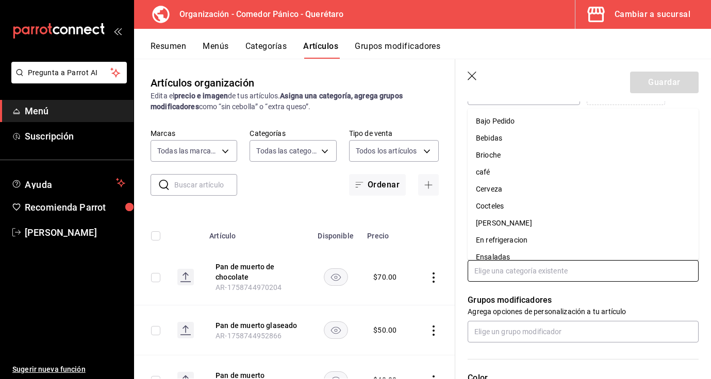
click at [524, 155] on li "Brioche" at bounding box center [582, 155] width 231 height 17
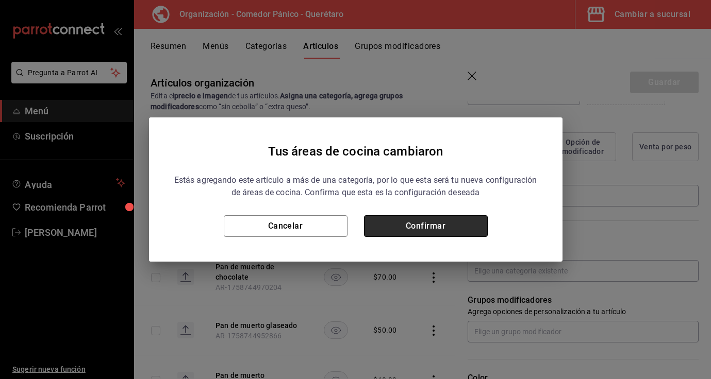
click at [473, 221] on button "Confirmar" at bounding box center [426, 226] width 124 height 22
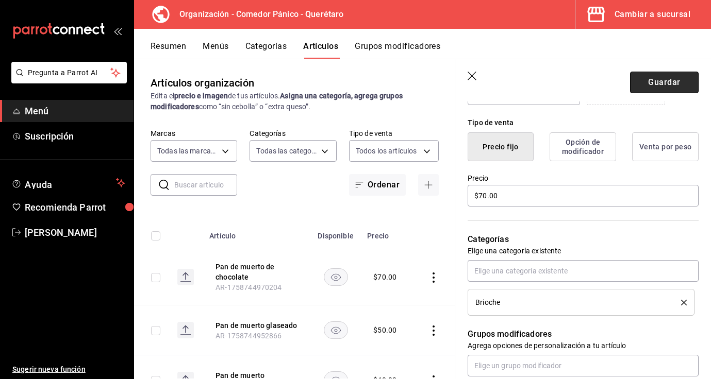
click at [640, 80] on button "Guardar" at bounding box center [664, 83] width 69 height 22
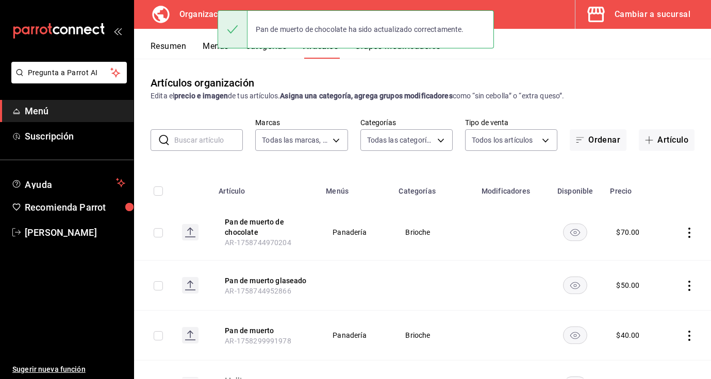
click at [686, 288] on icon "actions" at bounding box center [689, 286] width 10 height 10
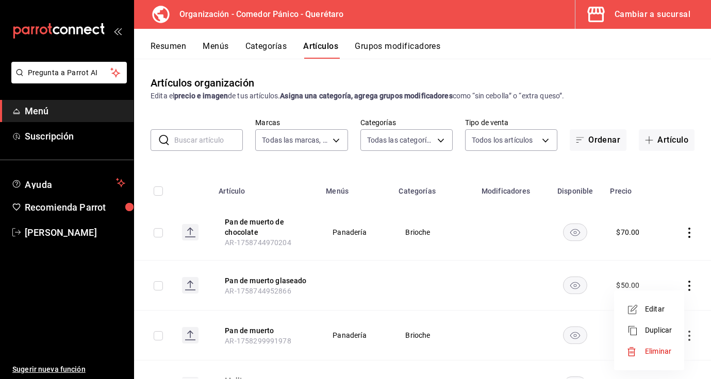
click at [658, 309] on span "Editar" at bounding box center [658, 309] width 27 height 11
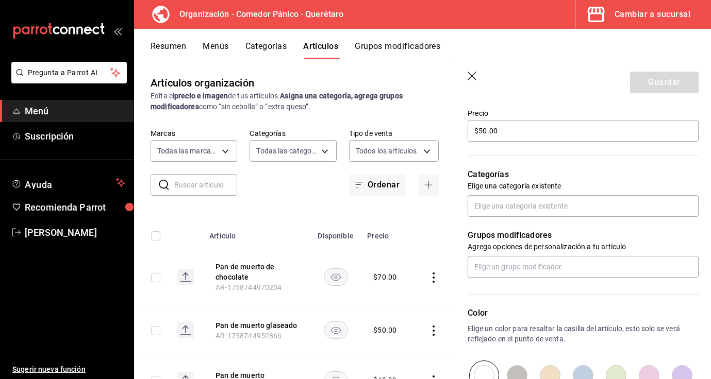
scroll to position [302, 0]
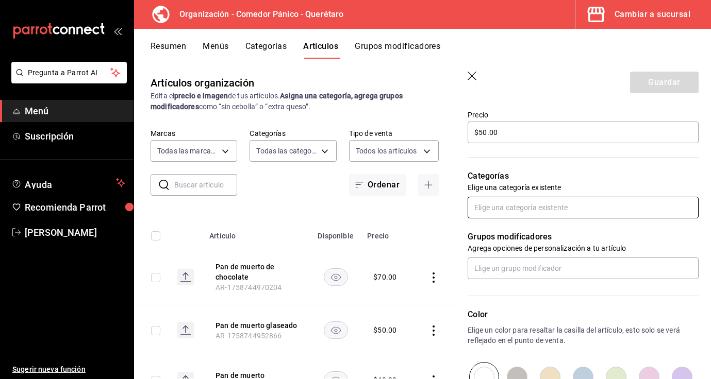
click at [571, 207] on input "text" at bounding box center [582, 208] width 231 height 22
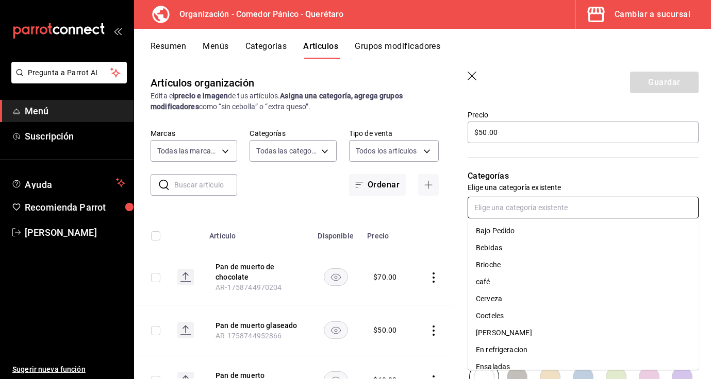
click at [517, 264] on li "Brioche" at bounding box center [582, 265] width 231 height 17
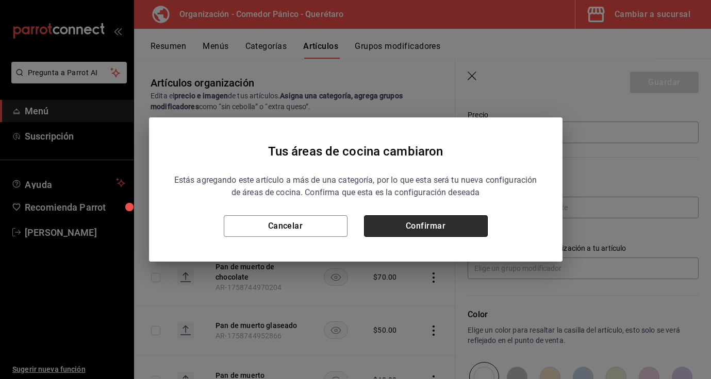
click at [441, 218] on button "Confirmar" at bounding box center [426, 226] width 124 height 22
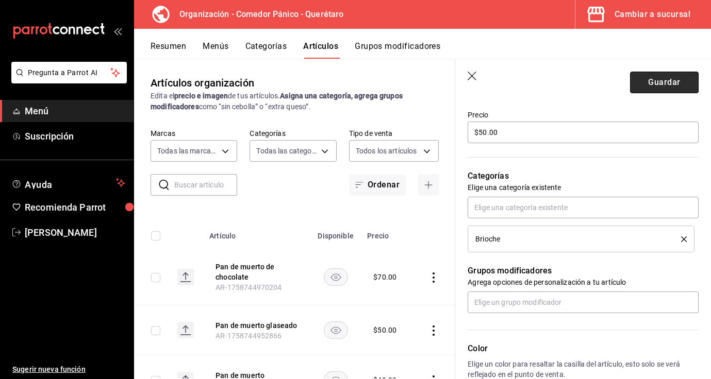
click at [667, 78] on button "Guardar" at bounding box center [664, 83] width 69 height 22
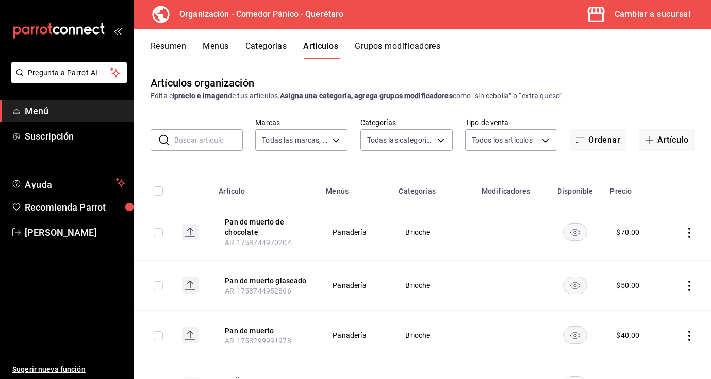
click at [220, 43] on button "Menús" at bounding box center [216, 50] width 26 height 18
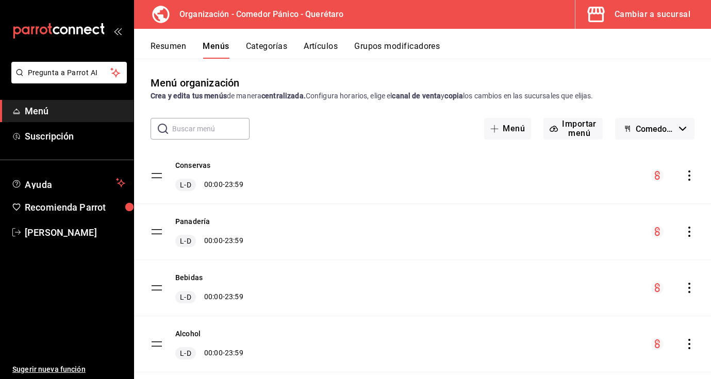
click at [687, 235] on icon "actions" at bounding box center [689, 232] width 10 height 10
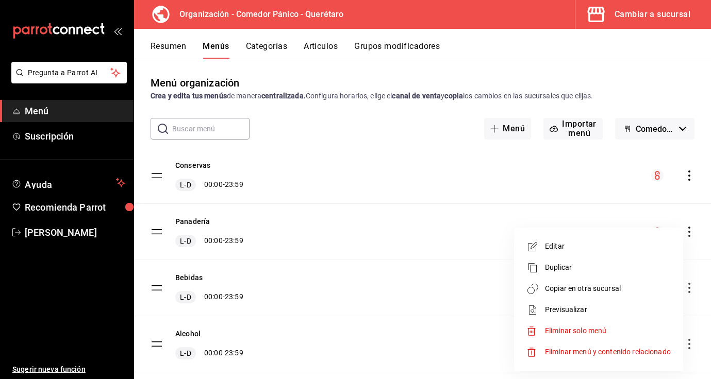
click at [612, 286] on span "Copiar en otra sucursal" at bounding box center [608, 288] width 126 height 11
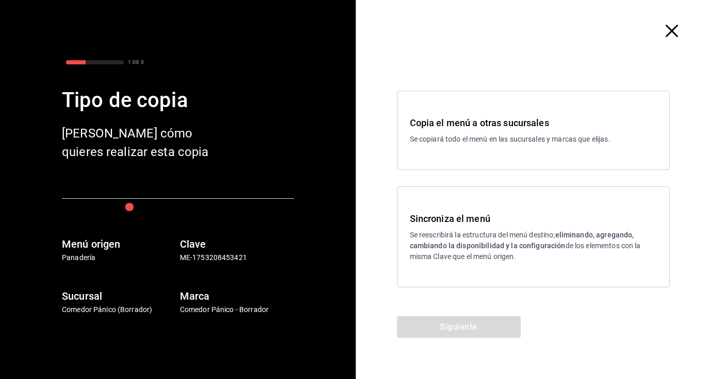
click at [488, 249] on strong "eliminando, agregando, cambiando la disponibilidad y la configuración" at bounding box center [522, 240] width 224 height 19
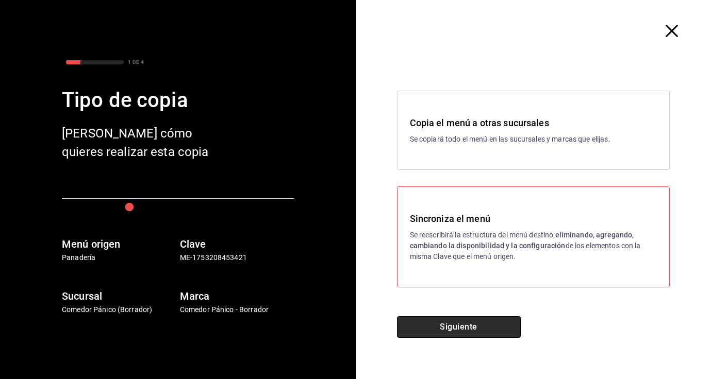
click at [467, 329] on button "Siguiente" at bounding box center [459, 327] width 124 height 22
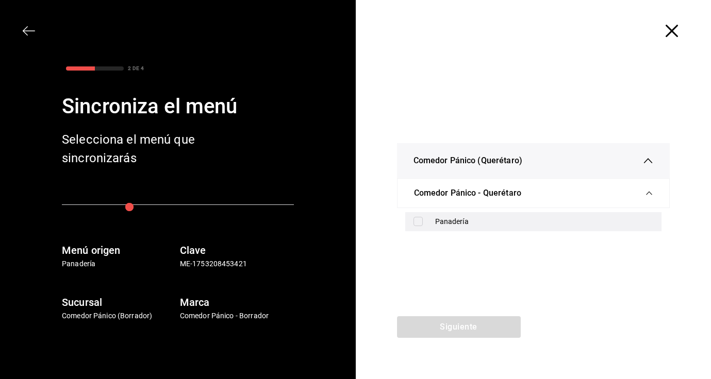
click at [443, 225] on div "Panadería" at bounding box center [544, 221] width 218 height 11
checkbox input "true"
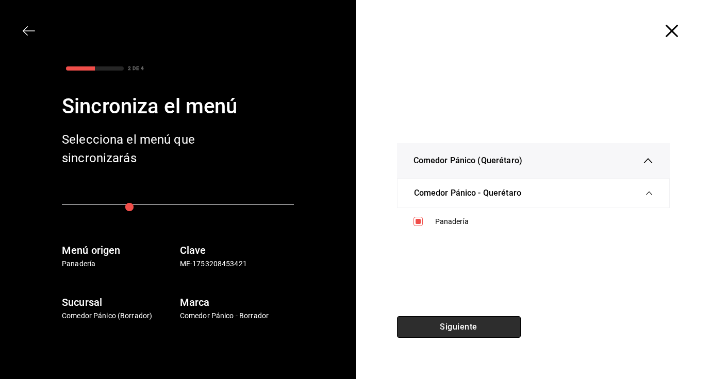
click at [463, 335] on button "Siguiente" at bounding box center [459, 327] width 124 height 22
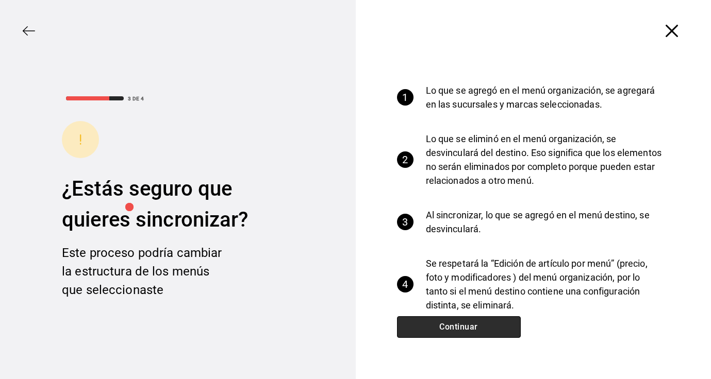
click at [461, 325] on button "Continuar" at bounding box center [459, 327] width 124 height 22
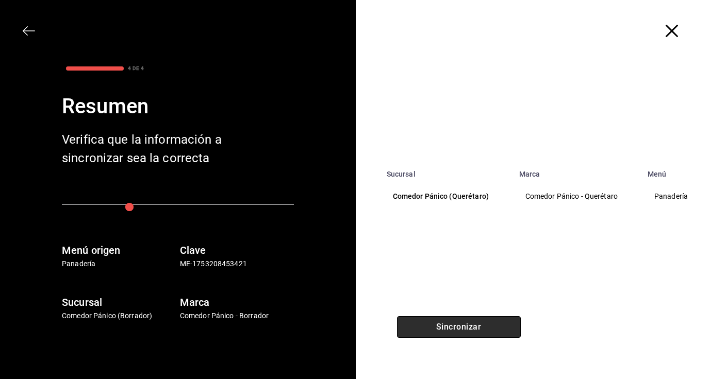
click at [461, 325] on button "Sincronizar" at bounding box center [459, 327] width 124 height 22
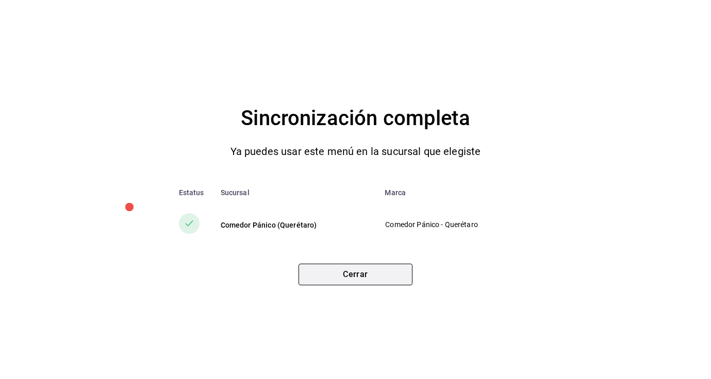
click at [403, 278] on button "Cerrar" at bounding box center [355, 275] width 114 height 22
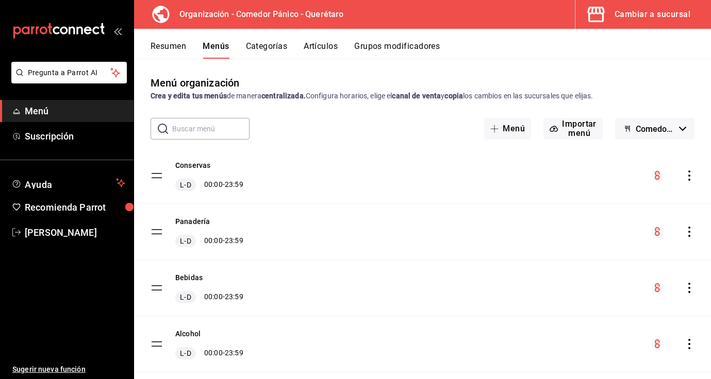
click at [321, 52] on button "Artículos" at bounding box center [321, 50] width 34 height 18
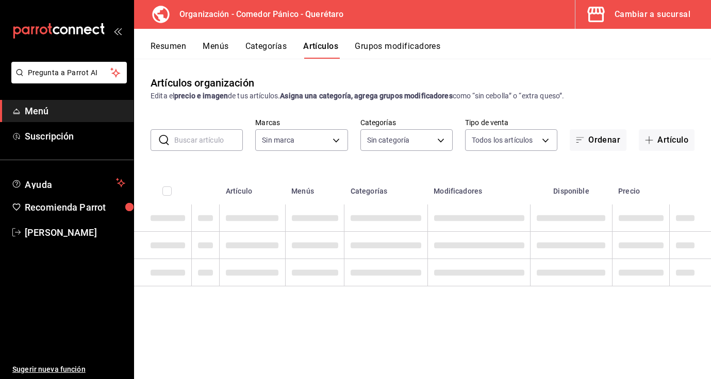
type input "0f40e74e-b6b1-418d-bf10-855e15756c5c"
type input "65e86a8e-b85a-4ac4-b80c-9a2ca2d5dab3,480c8983-ef74-42cd-bfc6-b990fbf805c4,b50ee…"
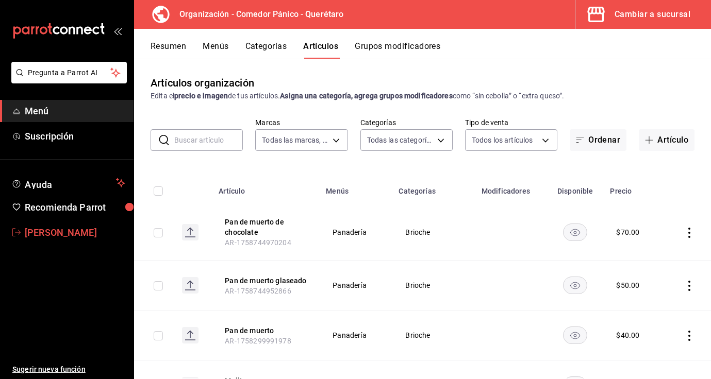
click at [90, 234] on span "[PERSON_NAME]" at bounding box center [75, 233] width 100 height 14
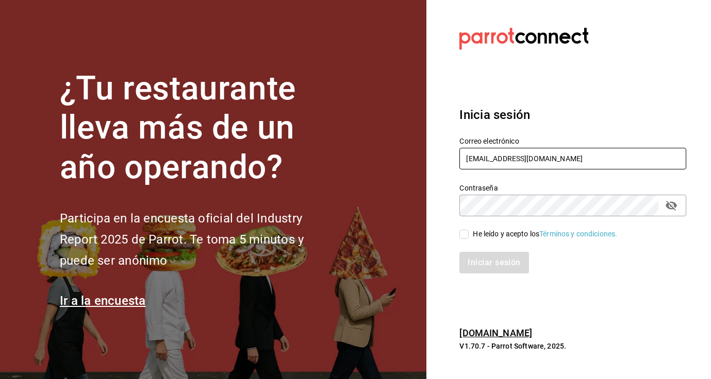
click at [504, 157] on input "comedorpanico@gmail.com" at bounding box center [572, 159] width 227 height 22
type input "[EMAIL_ADDRESS][DOMAIN_NAME]"
click at [461, 233] on input "He leído y acepto los Términos y condiciones." at bounding box center [463, 234] width 9 height 9
checkbox input "true"
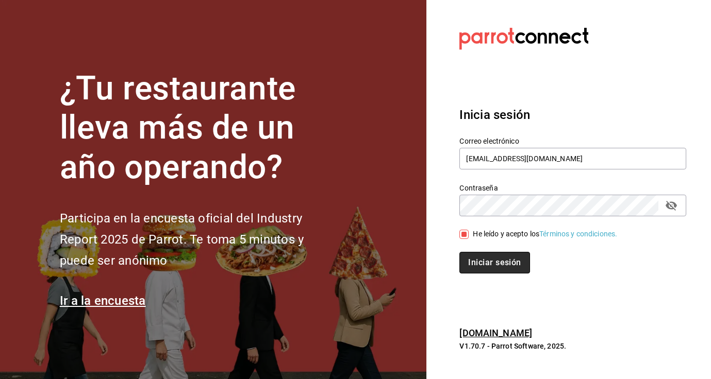
click at [501, 272] on button "Iniciar sesión" at bounding box center [494, 263] width 70 height 22
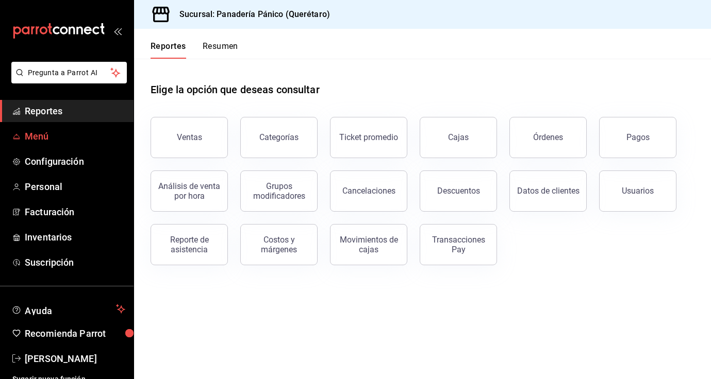
click at [55, 134] on span "Menú" at bounding box center [75, 136] width 100 height 14
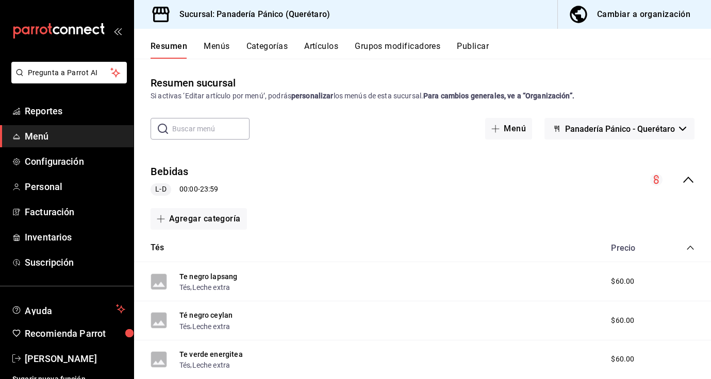
click at [636, 13] on div "Cambiar a organización" at bounding box center [643, 14] width 93 height 14
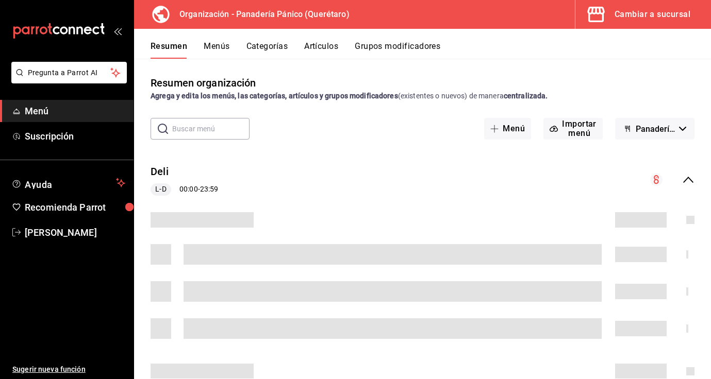
click at [188, 130] on input "text" at bounding box center [210, 129] width 77 height 21
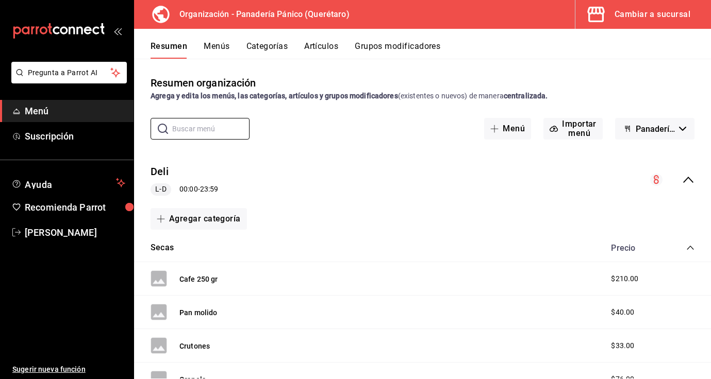
click at [316, 47] on button "Artículos" at bounding box center [321, 50] width 34 height 18
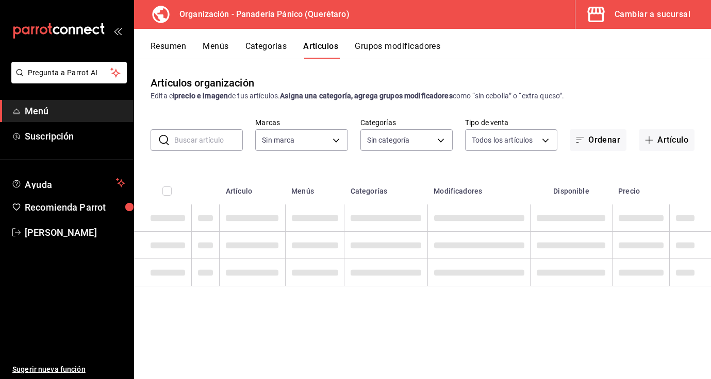
type input "6debe6ee-bf5d-4bda-9e69-4b8e64d53644"
type input "08935f98-8df9-4fb0-a945-0702bf9ed8da,1b6aa457-ba13-4a00-9491-ce79c8c6c35e,579f4…"
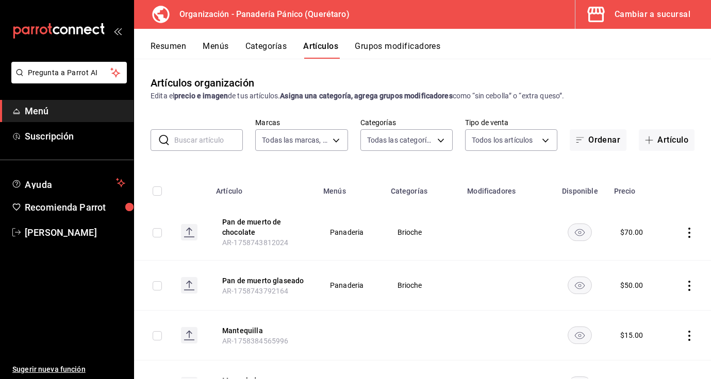
click at [198, 139] on input "text" at bounding box center [208, 140] width 69 height 21
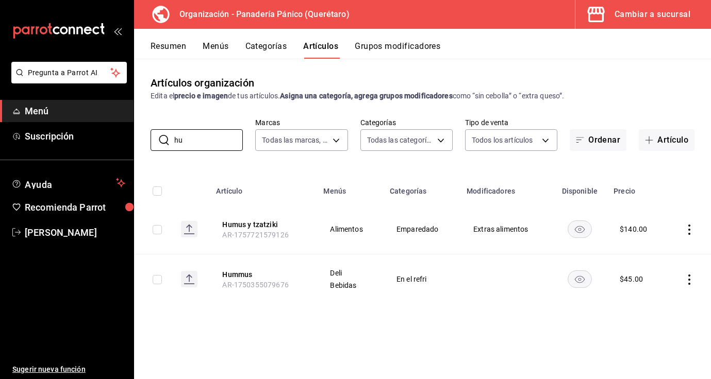
type input "h"
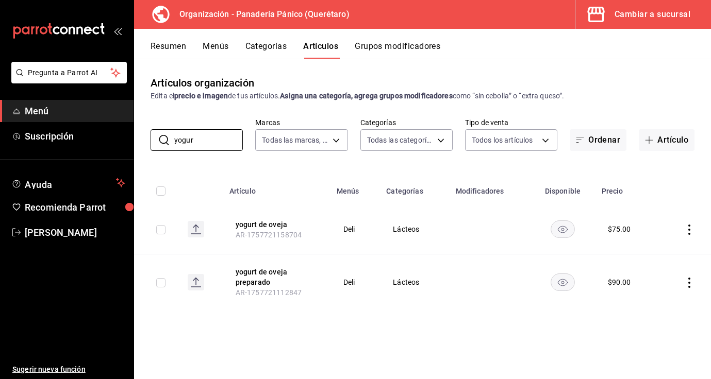
type input "yogur"
click at [689, 230] on icon "actions" at bounding box center [689, 230] width 2 height 10
click at [665, 252] on span "Editar" at bounding box center [658, 253] width 27 height 11
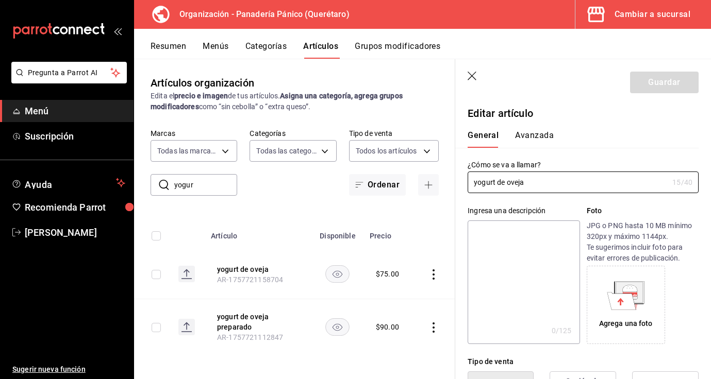
click at [533, 134] on button "Avanzada" at bounding box center [534, 139] width 39 height 18
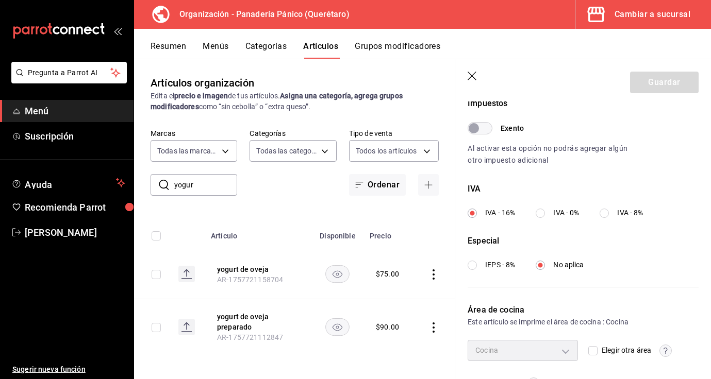
scroll to position [348, 0]
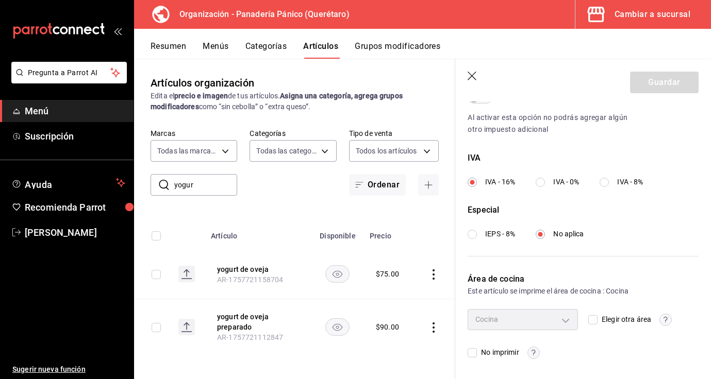
click at [475, 75] on icon "button" at bounding box center [472, 77] width 10 height 10
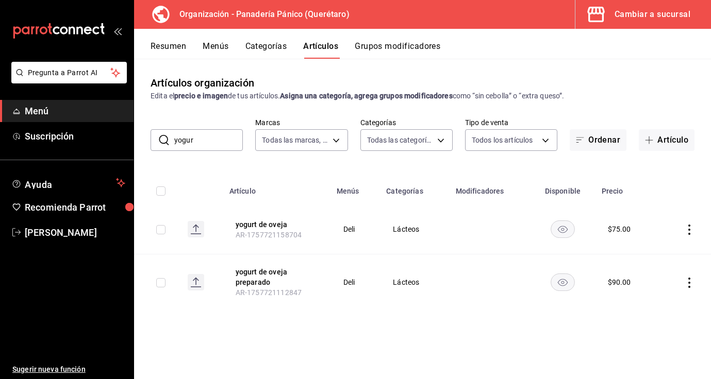
click at [689, 281] on icon "actions" at bounding box center [689, 283] width 2 height 10
click at [667, 301] on span "Editar" at bounding box center [658, 306] width 27 height 11
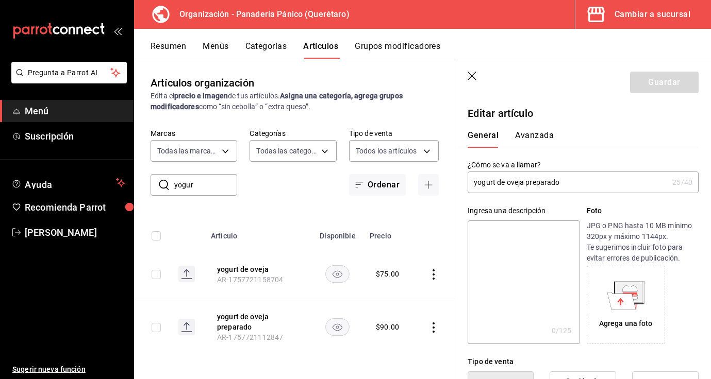
click at [537, 128] on div "General [PERSON_NAME]" at bounding box center [576, 134] width 243 height 27
click at [538, 137] on button "Avanzada" at bounding box center [534, 139] width 39 height 18
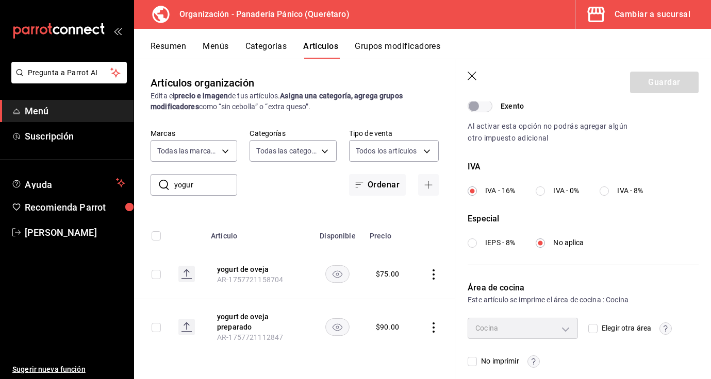
scroll to position [348, 0]
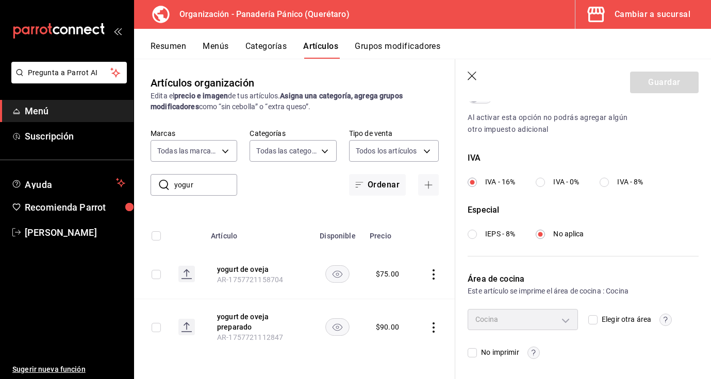
click at [467, 75] on header "Guardar" at bounding box center [583, 80] width 256 height 42
click at [472, 75] on icon "button" at bounding box center [472, 77] width 10 height 10
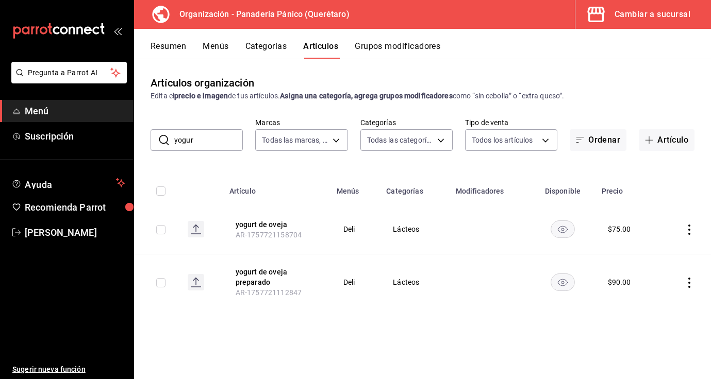
click at [222, 45] on button "Menús" at bounding box center [216, 50] width 26 height 18
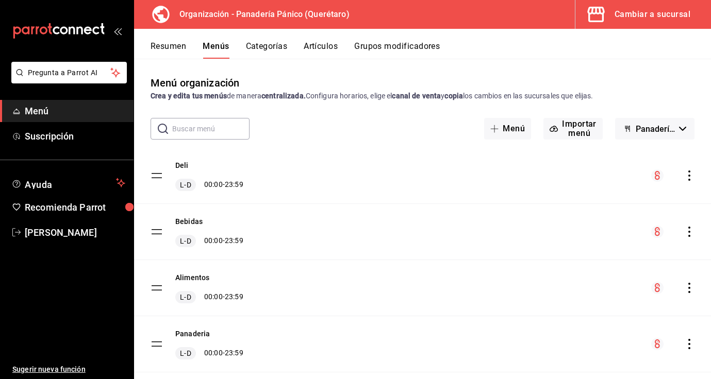
click at [689, 178] on icon "actions" at bounding box center [689, 176] width 10 height 10
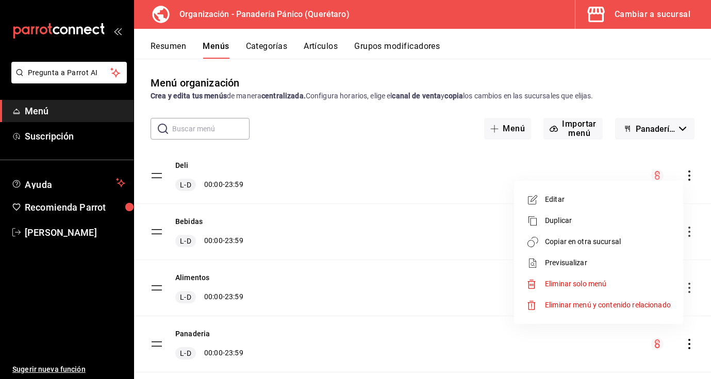
click at [548, 205] on span "Editar" at bounding box center [608, 199] width 126 height 11
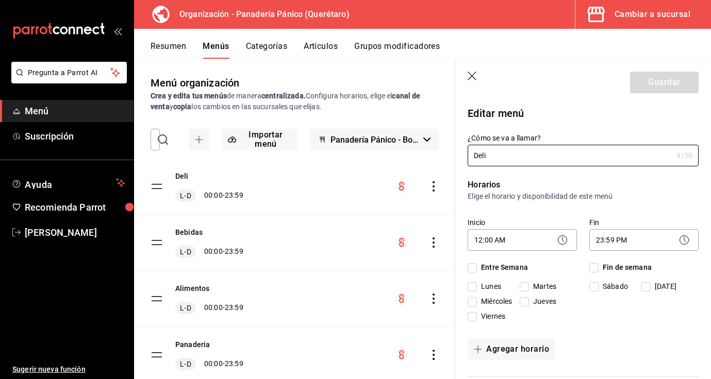
checkbox input "true"
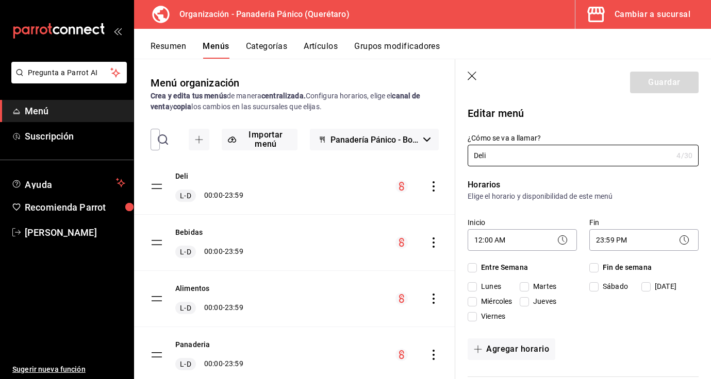
checkbox input "true"
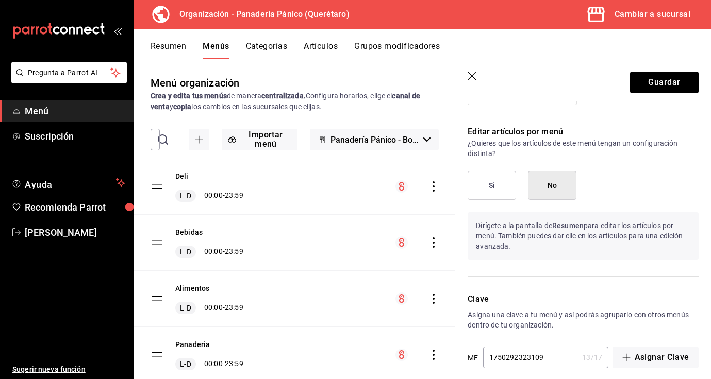
scroll to position [701, 0]
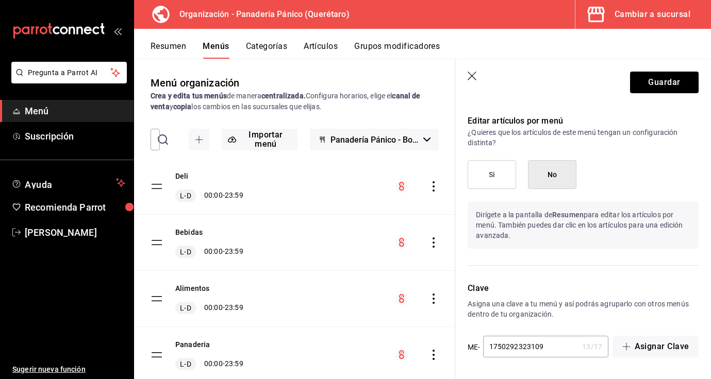
click at [468, 75] on icon "button" at bounding box center [472, 77] width 10 height 10
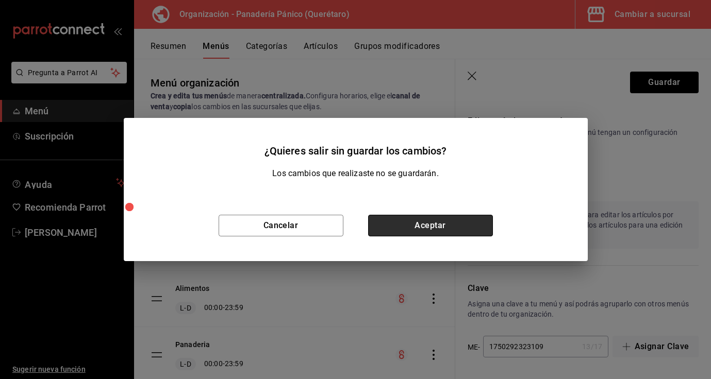
click at [397, 230] on button "Aceptar" at bounding box center [430, 226] width 125 height 22
checkbox input "false"
type input "1758745565903"
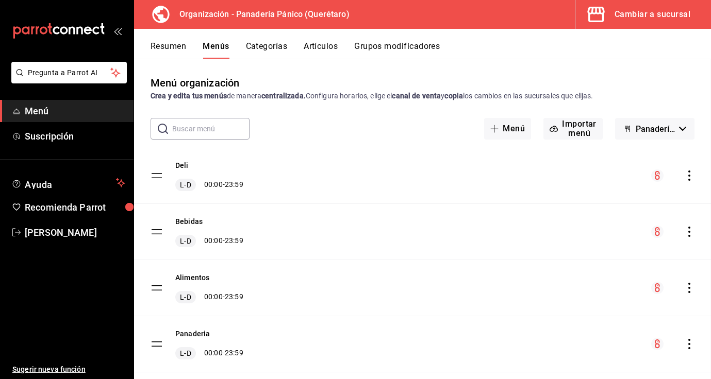
checkbox input "false"
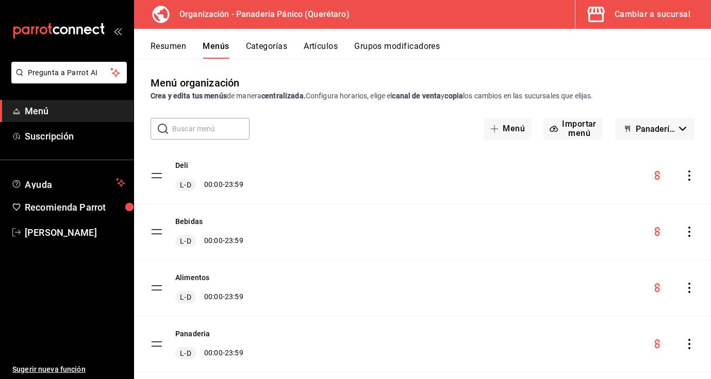
checkbox input "false"
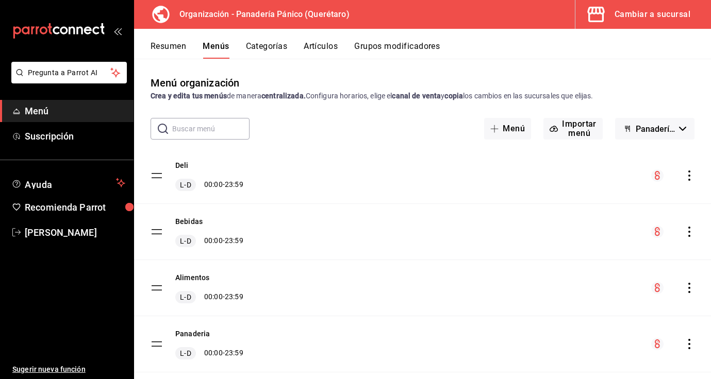
click at [328, 44] on button "Artículos" at bounding box center [321, 50] width 34 height 18
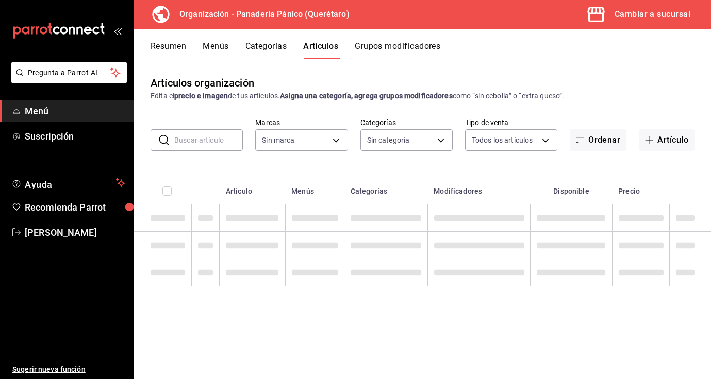
type input "6debe6ee-bf5d-4bda-9e69-4b8e64d53644"
type input "08935f98-8df9-4fb0-a945-0702bf9ed8da,1b6aa457-ba13-4a00-9491-ce79c8c6c35e,579f4…"
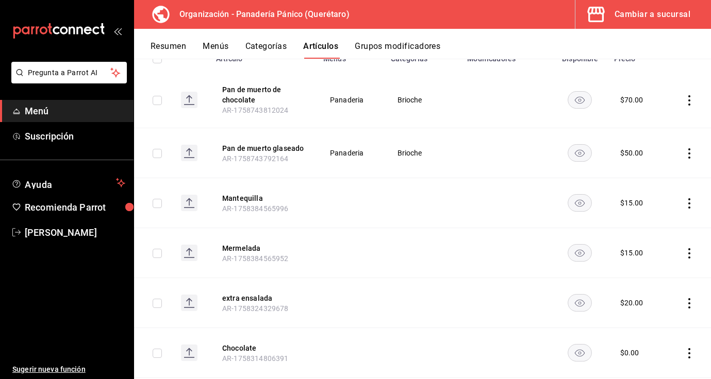
scroll to position [153, 0]
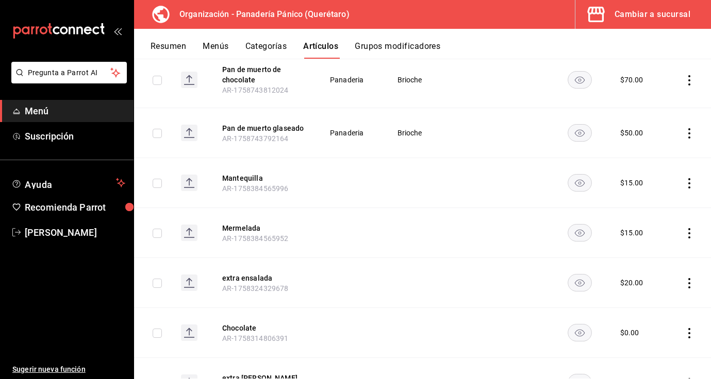
click at [687, 184] on icon "actions" at bounding box center [689, 183] width 10 height 10
click at [658, 209] on span "Editar" at bounding box center [658, 206] width 27 height 11
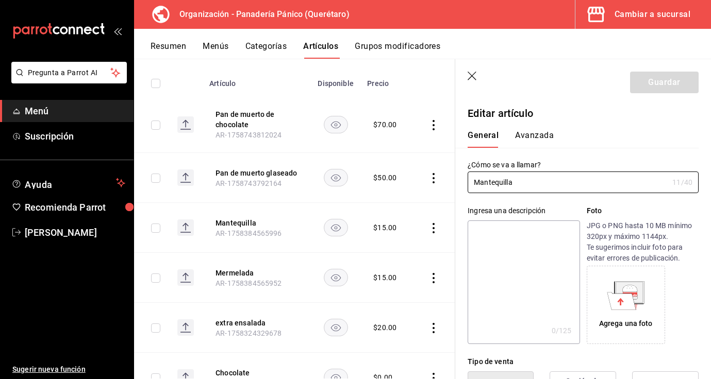
type input "$15.00"
click at [468, 81] on icon "button" at bounding box center [472, 77] width 10 height 10
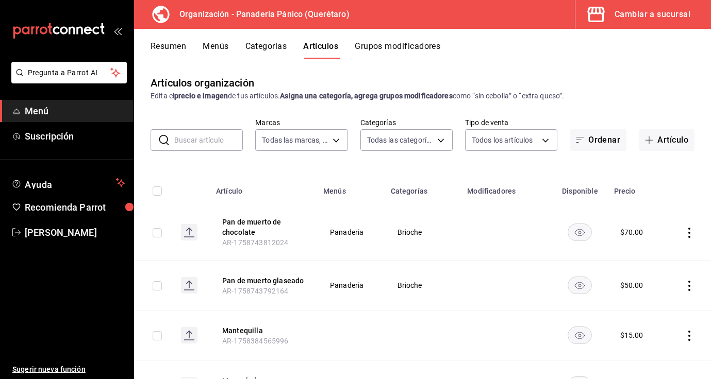
click at [189, 148] on input "text" at bounding box center [208, 140] width 69 height 21
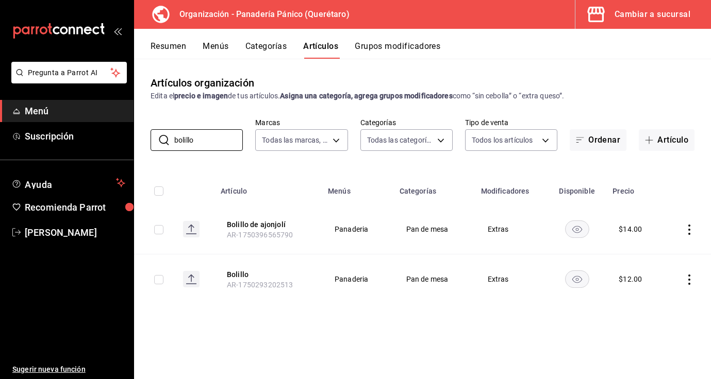
type input "bolillo"
click at [689, 277] on icon "actions" at bounding box center [689, 280] width 10 height 10
click at [665, 307] on span "Editar" at bounding box center [658, 303] width 27 height 11
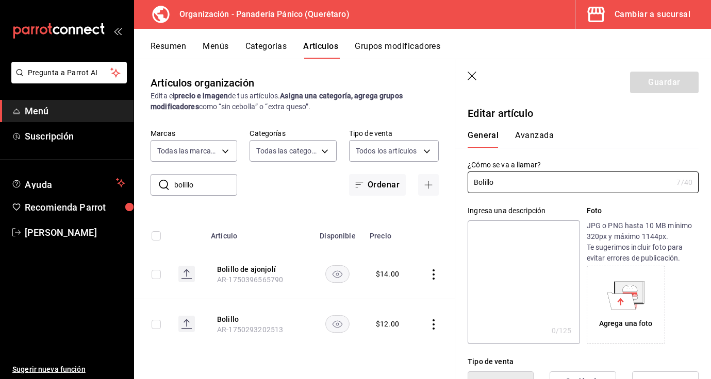
type input "$12.00"
radio input "false"
radio input "true"
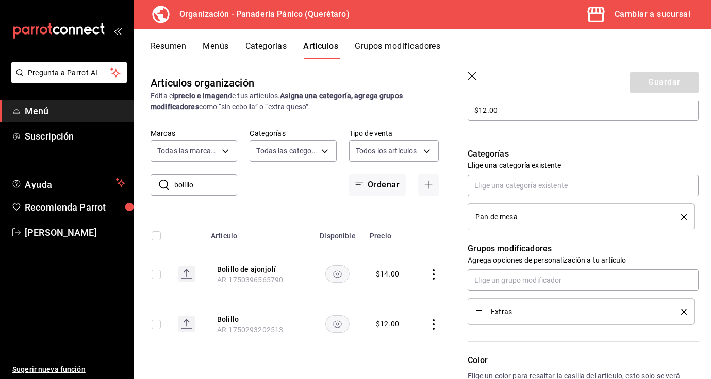
scroll to position [317, 0]
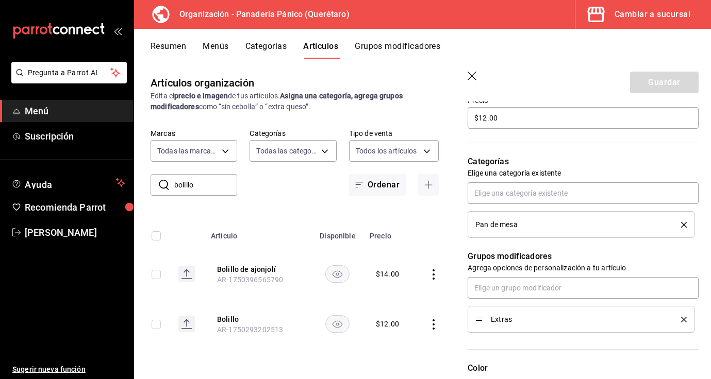
click at [473, 73] on icon "button" at bounding box center [472, 77] width 10 height 10
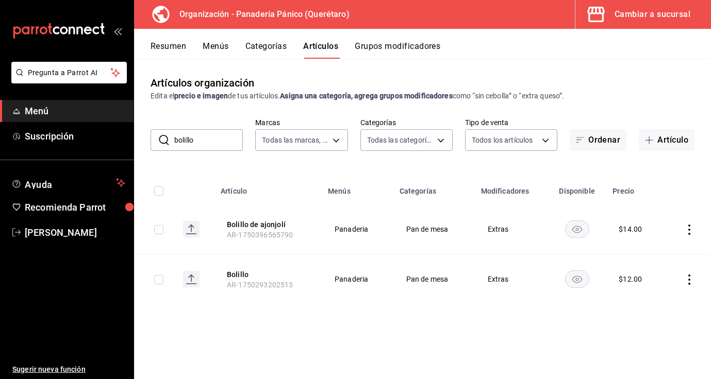
click at [377, 47] on button "Grupos modificadores" at bounding box center [398, 50] width 86 height 18
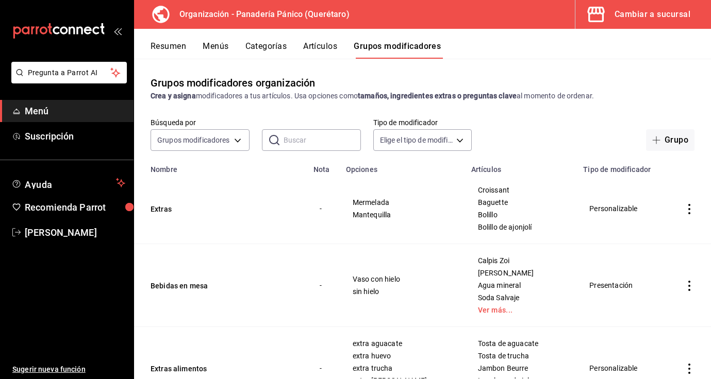
click at [298, 138] on input "text" at bounding box center [321, 140] width 77 height 21
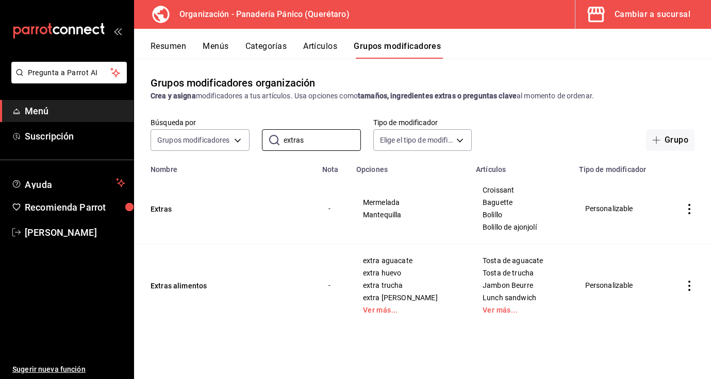
type input "extras"
click at [691, 211] on icon "actions" at bounding box center [689, 209] width 10 height 10
click at [675, 231] on li "Editar" at bounding box center [649, 233] width 62 height 21
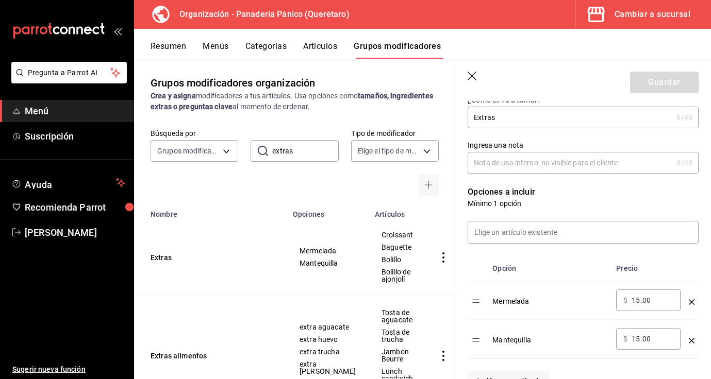
scroll to position [159, 0]
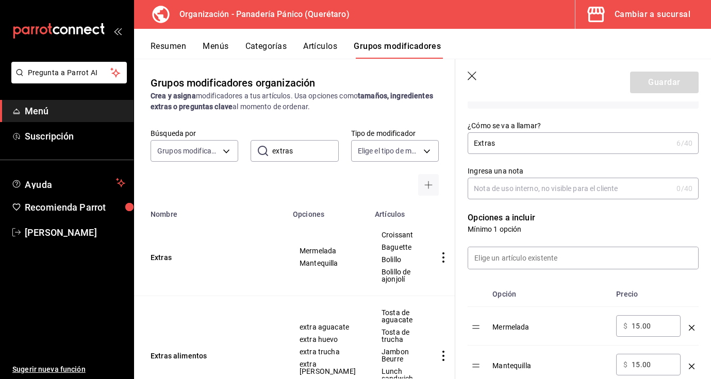
click at [468, 77] on icon "button" at bounding box center [472, 77] width 10 height 10
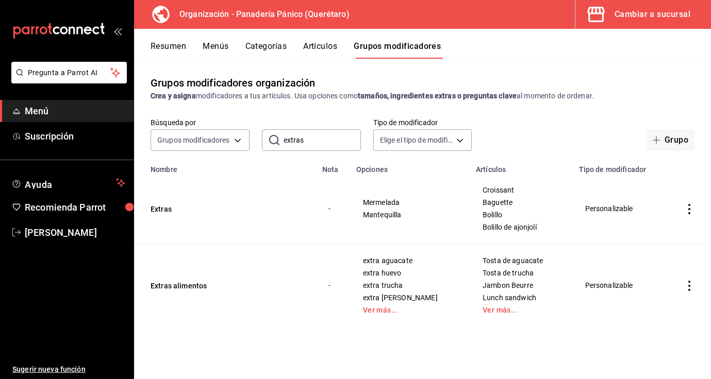
click at [206, 46] on button "Menús" at bounding box center [216, 50] width 26 height 18
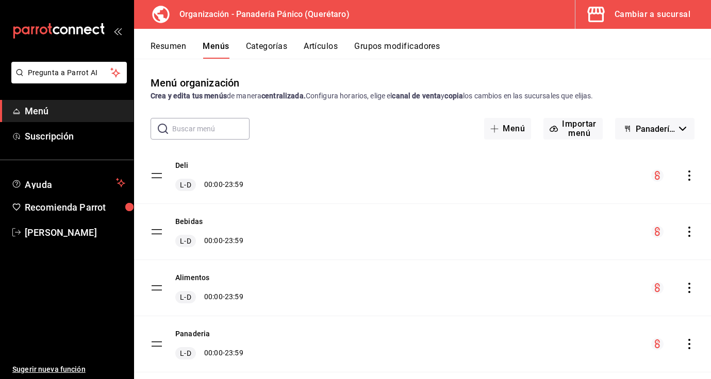
scroll to position [23, 0]
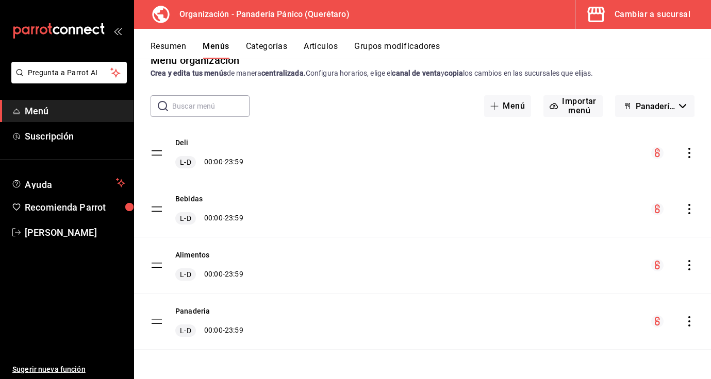
click at [688, 320] on icon "actions" at bounding box center [689, 321] width 10 height 10
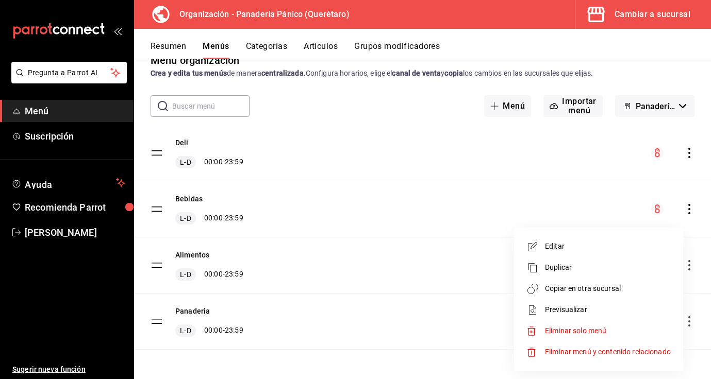
click at [594, 284] on span "Copiar en otra sucursal" at bounding box center [608, 288] width 126 height 11
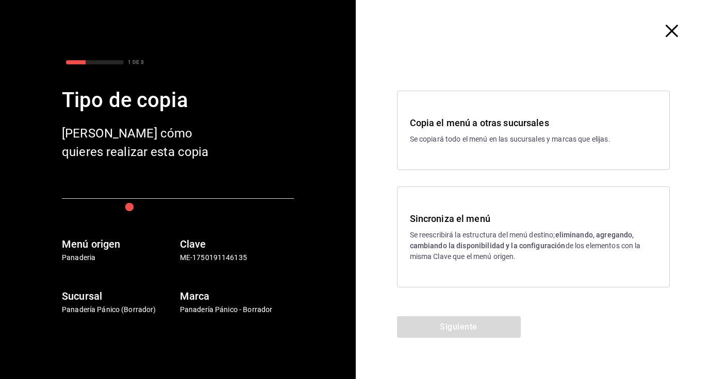
click at [479, 206] on div "Sincroniza el menú Se reescribirá la estructura del menú destino; eliminando, a…" at bounding box center [533, 237] width 273 height 101
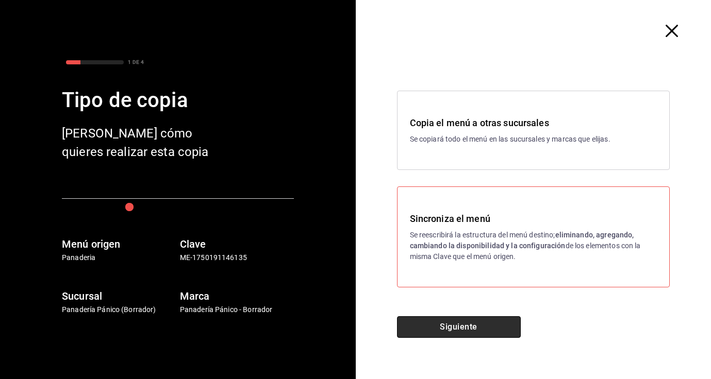
click at [464, 331] on button "Siguiente" at bounding box center [459, 327] width 124 height 22
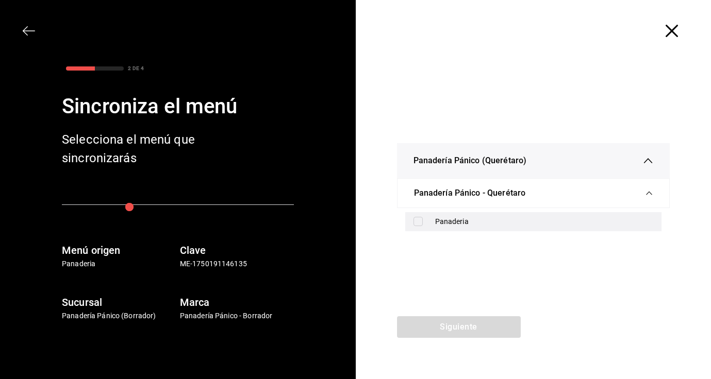
click at [453, 223] on div "Panaderia" at bounding box center [544, 221] width 218 height 11
checkbox input "true"
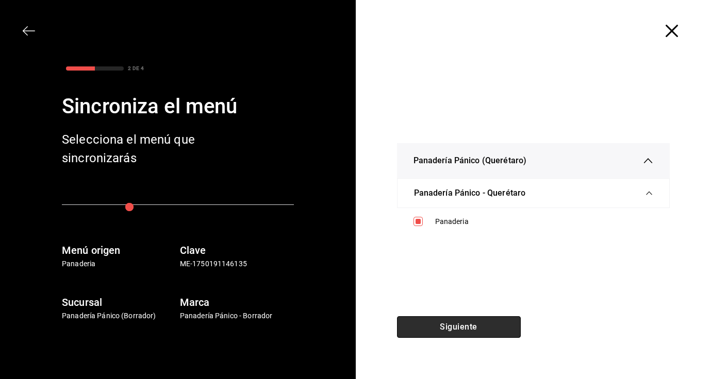
click at [429, 319] on button "Siguiente" at bounding box center [459, 327] width 124 height 22
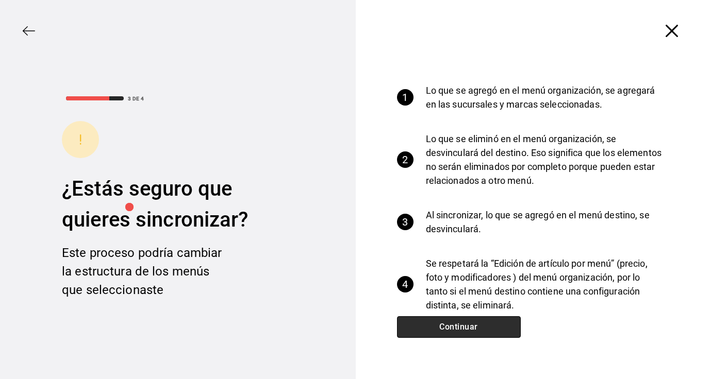
click at [429, 319] on button "Continuar" at bounding box center [459, 327] width 124 height 22
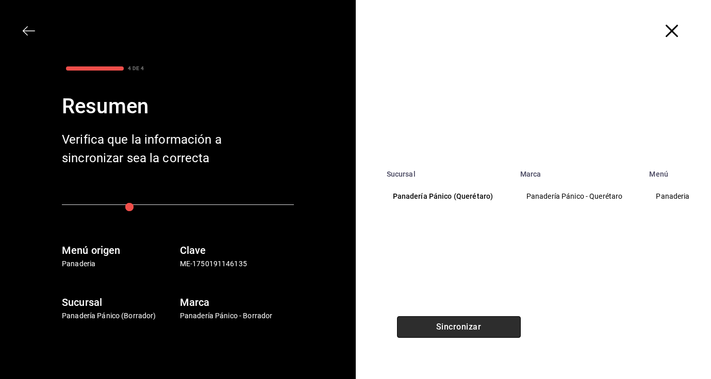
click at [429, 319] on button "Sincronizar" at bounding box center [459, 327] width 124 height 22
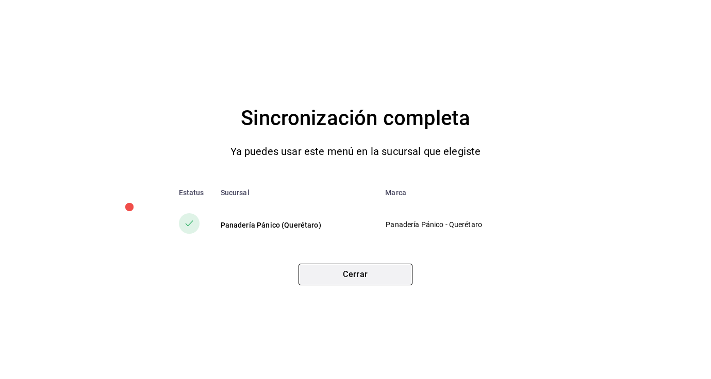
click at [388, 268] on button "Cerrar" at bounding box center [355, 275] width 114 height 22
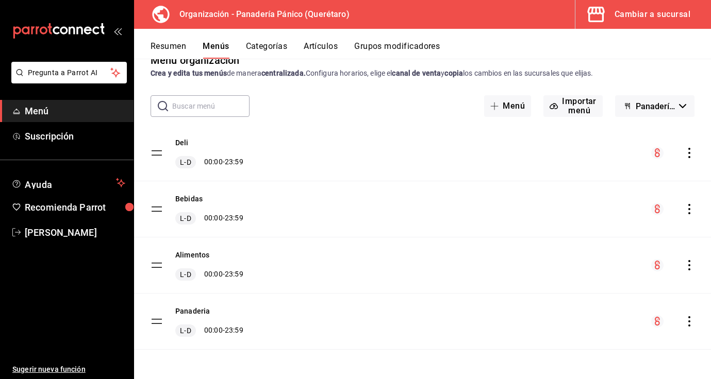
click at [689, 156] on icon "actions" at bounding box center [689, 153] width 10 height 10
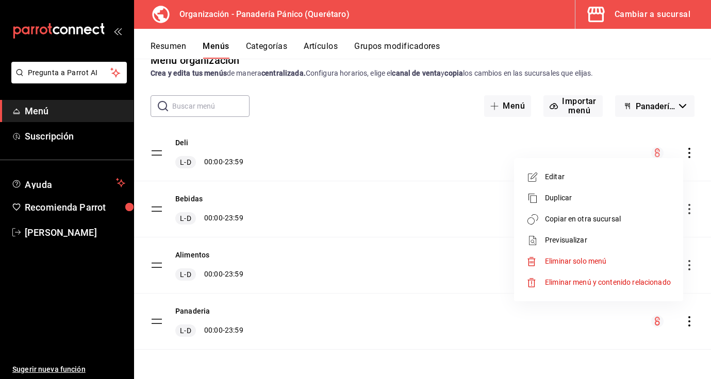
click at [568, 214] on span "Copiar en otra sucursal" at bounding box center [608, 219] width 126 height 11
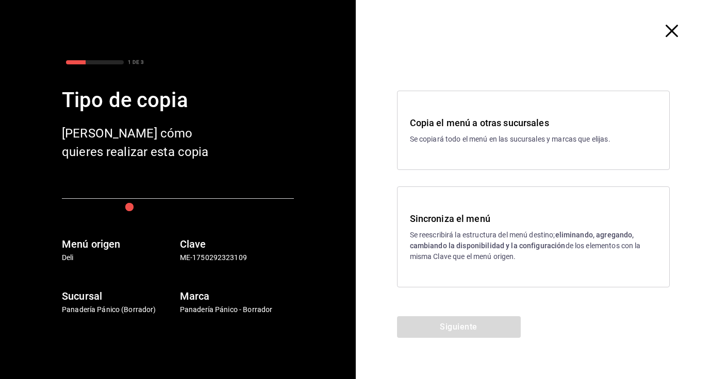
click at [422, 215] on h3 "Sincroniza el menú" at bounding box center [533, 219] width 247 height 14
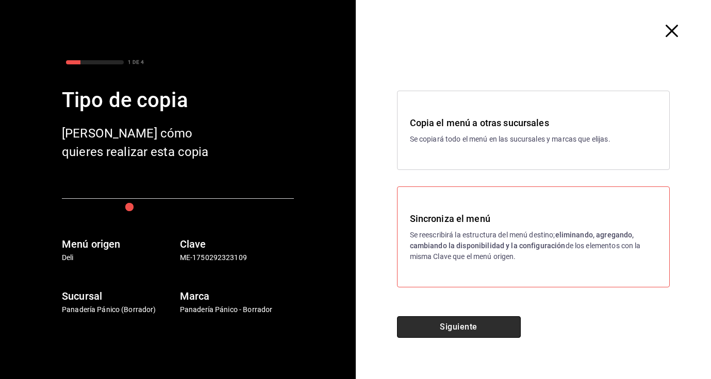
click at [448, 328] on button "Siguiente" at bounding box center [459, 327] width 124 height 22
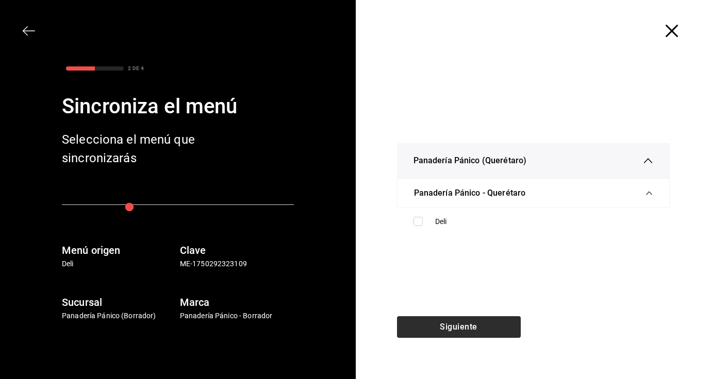
click at [448, 328] on div "Siguiente" at bounding box center [459, 347] width 206 height 63
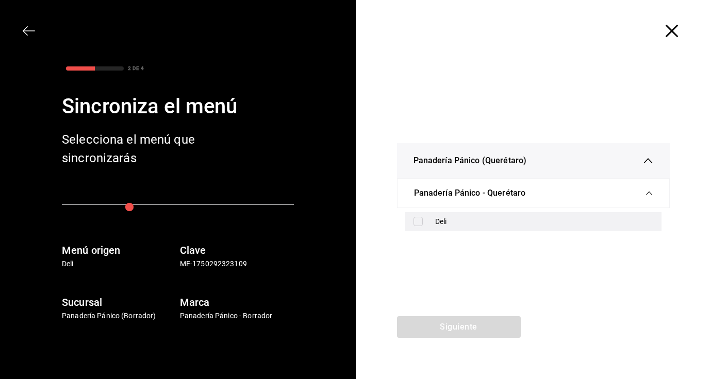
click at [436, 223] on div "Deli" at bounding box center [544, 221] width 218 height 11
checkbox input "true"
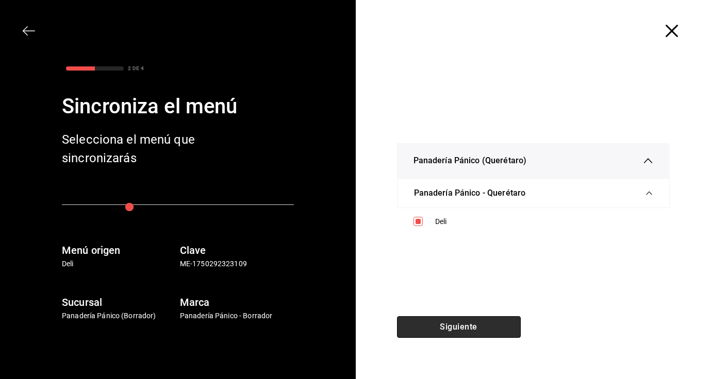
click at [441, 327] on button "Siguiente" at bounding box center [459, 327] width 124 height 22
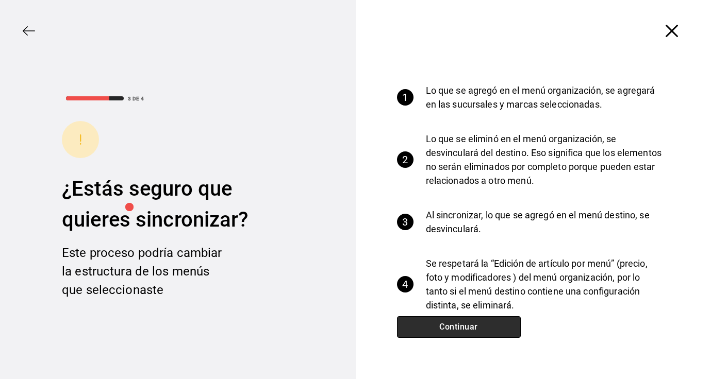
click at [441, 327] on button "Continuar" at bounding box center [459, 327] width 124 height 22
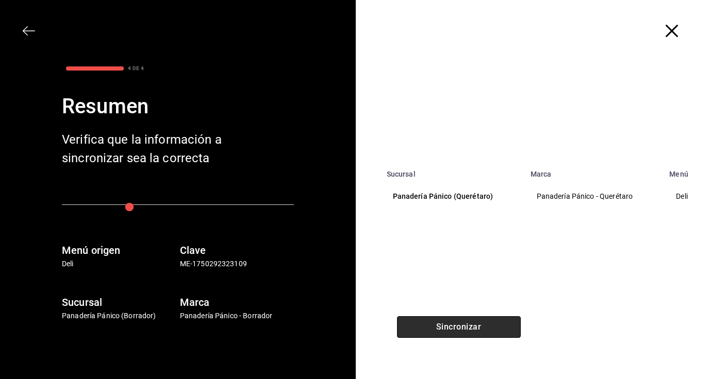
click at [441, 327] on button "Sincronizar" at bounding box center [459, 327] width 124 height 22
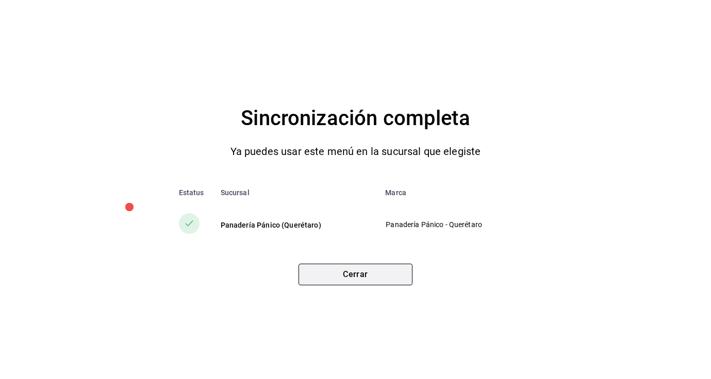
click at [393, 275] on button "Cerrar" at bounding box center [355, 275] width 114 height 22
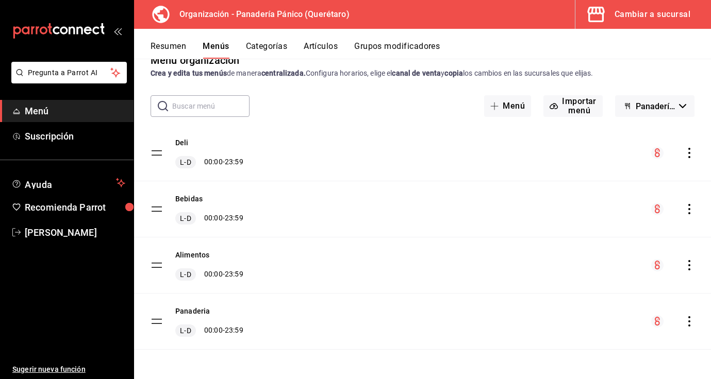
click at [640, 13] on div "Cambiar a sucursal" at bounding box center [652, 14] width 76 height 14
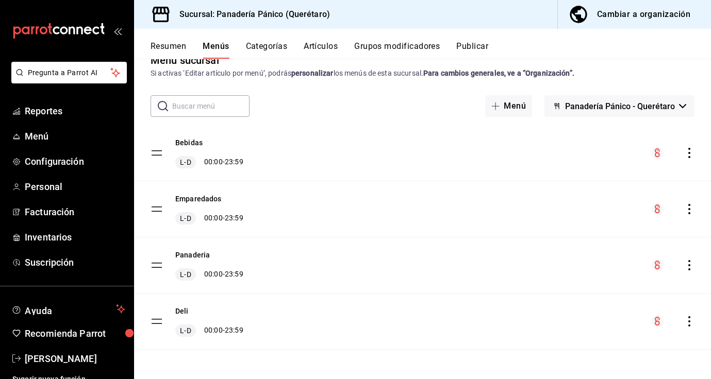
click at [322, 44] on button "Artículos" at bounding box center [321, 50] width 34 height 18
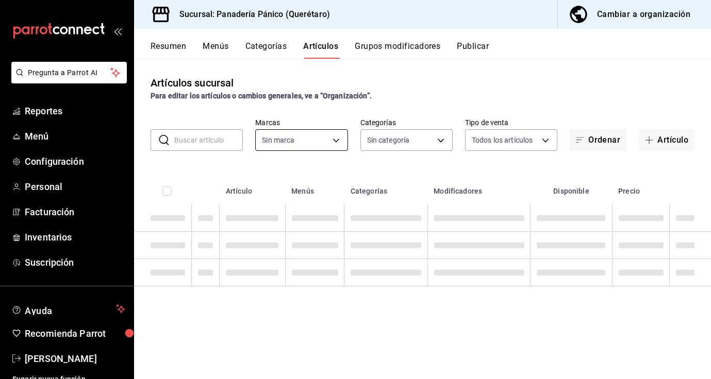
type input "3c04580e-60fd-498a-ab9f-4a8f3b5f012a"
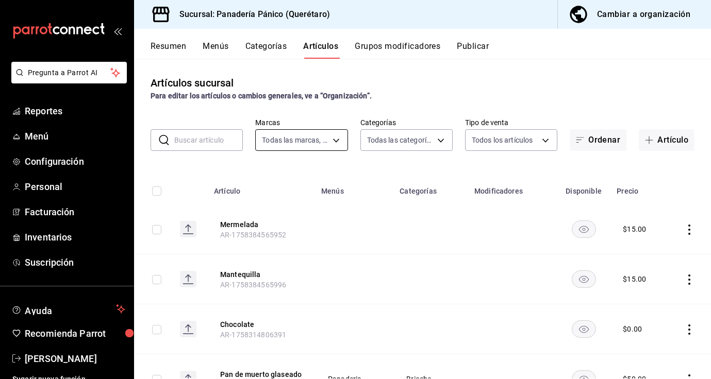
type input "335c8870-2ee1-46e7-9b51-4327005f127a,48cd04df-eecf-47cb-a80f-a64914206c61,d2e38…"
click at [232, 139] on input "text" at bounding box center [208, 140] width 69 height 21
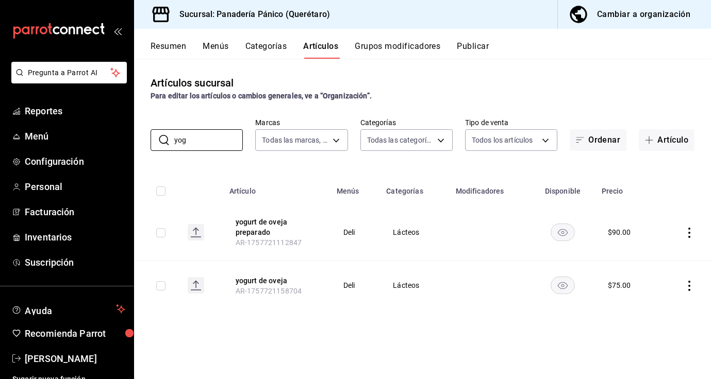
type input "yog"
click at [274, 49] on button "Categorías" at bounding box center [266, 50] width 42 height 18
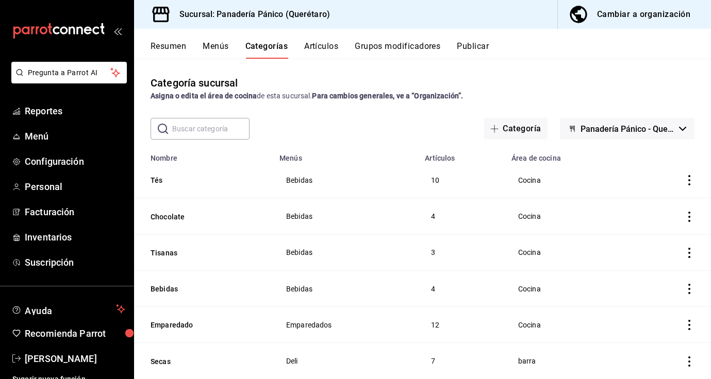
click at [212, 128] on input "text" at bounding box center [210, 129] width 77 height 21
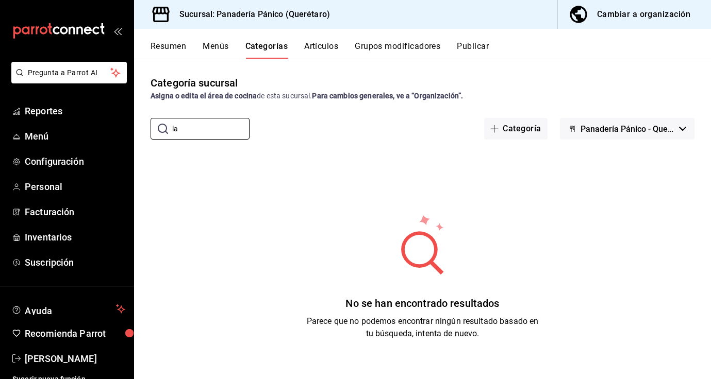
type input "l"
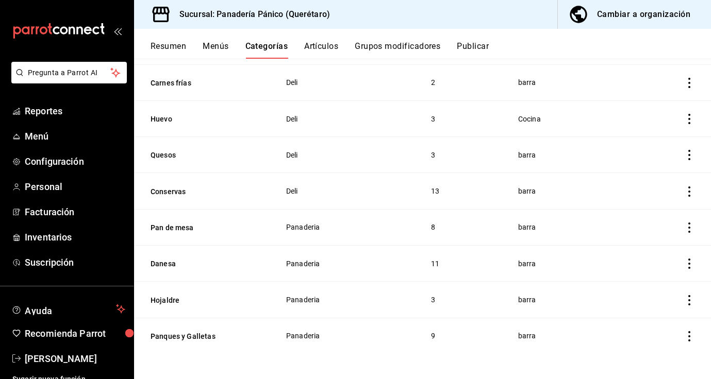
scroll to position [574, 0]
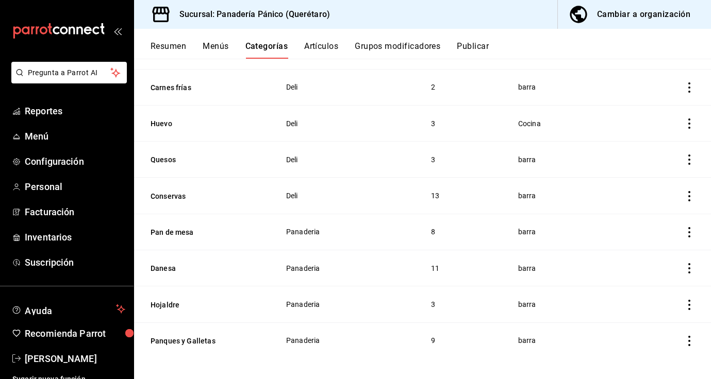
click at [324, 48] on button "Artículos" at bounding box center [321, 50] width 34 height 18
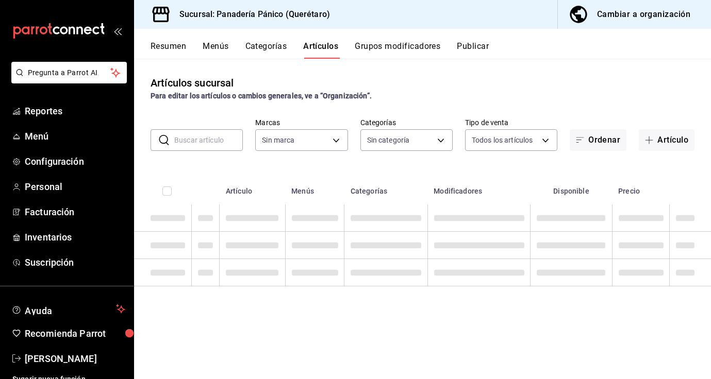
type input "3c04580e-60fd-498a-ab9f-4a8f3b5f012a"
type input "335c8870-2ee1-46e7-9b51-4327005f127a,48cd04df-eecf-47cb-a80f-a64914206c61,d2e38…"
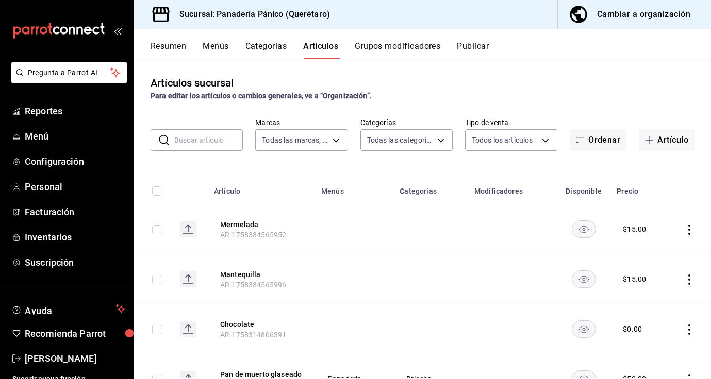
click at [233, 135] on input "text" at bounding box center [208, 140] width 69 height 21
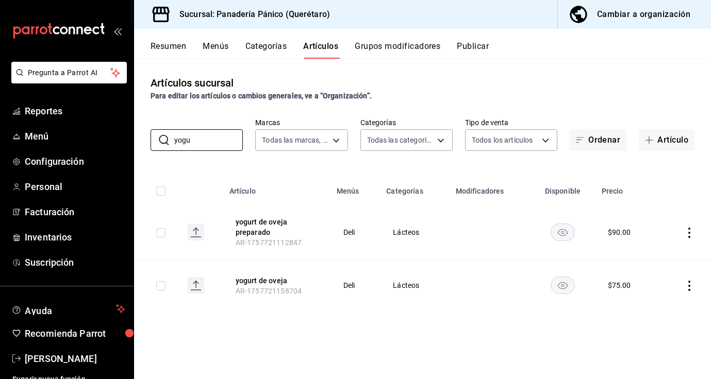
type input "yogu"
click at [693, 231] on icon "actions" at bounding box center [689, 233] width 10 height 10
click at [660, 257] on span "Editar" at bounding box center [658, 256] width 27 height 11
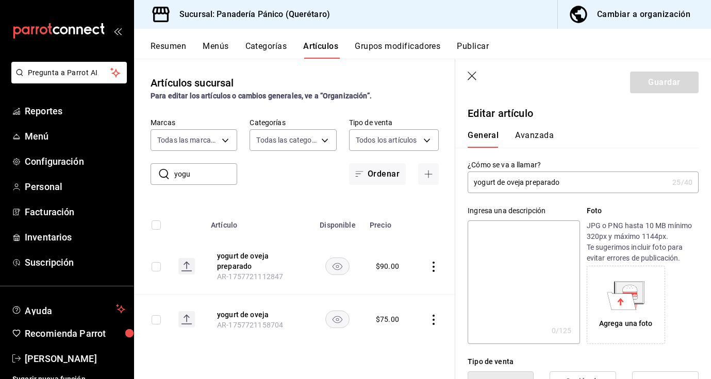
click at [531, 133] on button "Avanzada" at bounding box center [534, 139] width 39 height 18
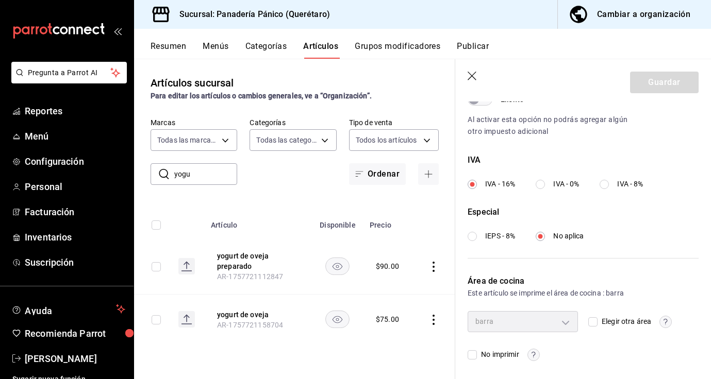
scroll to position [348, 0]
click at [595, 317] on input "Elegir otra área" at bounding box center [592, 319] width 9 height 9
checkbox input "true"
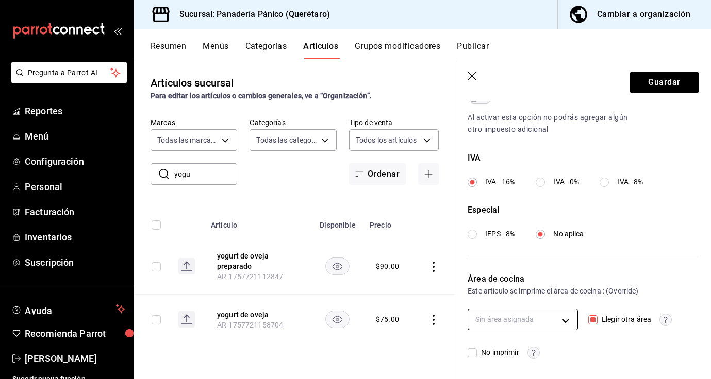
click at [566, 318] on body "Pregunta a Parrot AI Reportes Menú Configuración Personal Facturación Inventari…" at bounding box center [355, 189] width 711 height 379
click at [516, 361] on span "Cocina" at bounding box center [531, 364] width 75 height 11
type input "0b94ea81-d250-4ff4-bd68-0e310495a28b"
checkbox input "true"
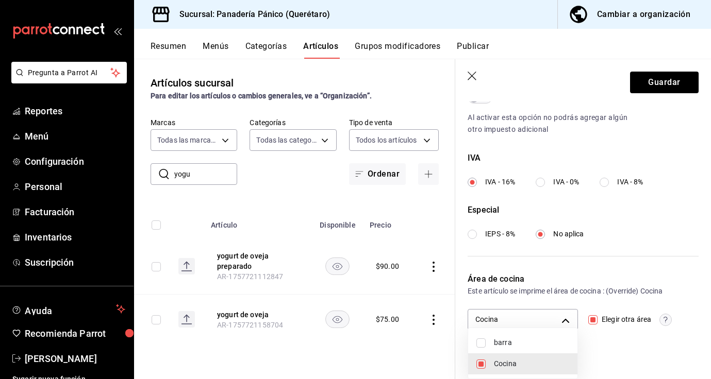
click at [663, 86] on div at bounding box center [355, 189] width 711 height 379
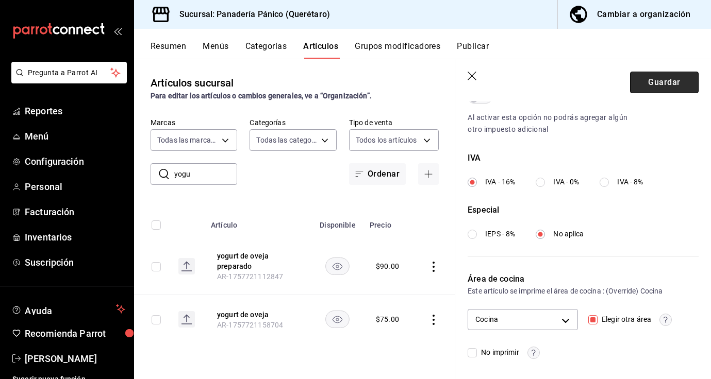
click at [662, 83] on button "Guardar" at bounding box center [664, 83] width 69 height 22
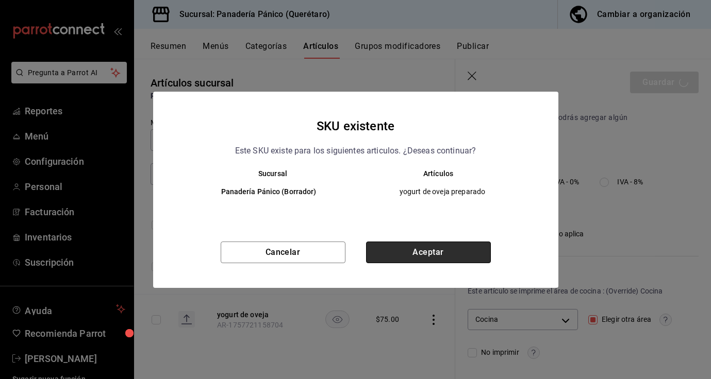
click at [460, 257] on button "Aceptar" at bounding box center [428, 253] width 125 height 22
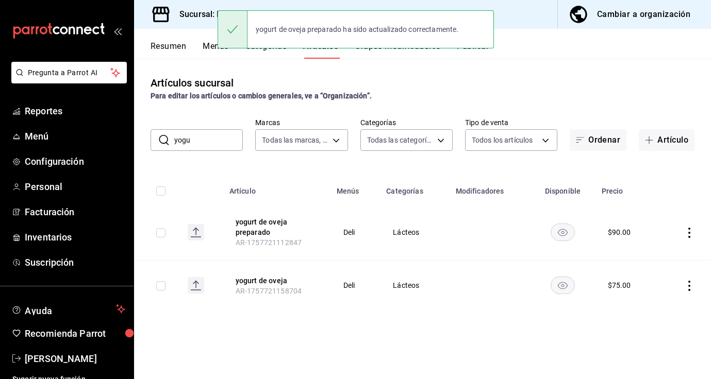
click at [690, 285] on icon "actions" at bounding box center [689, 286] width 10 height 10
click at [653, 313] on span "Editar" at bounding box center [658, 309] width 27 height 11
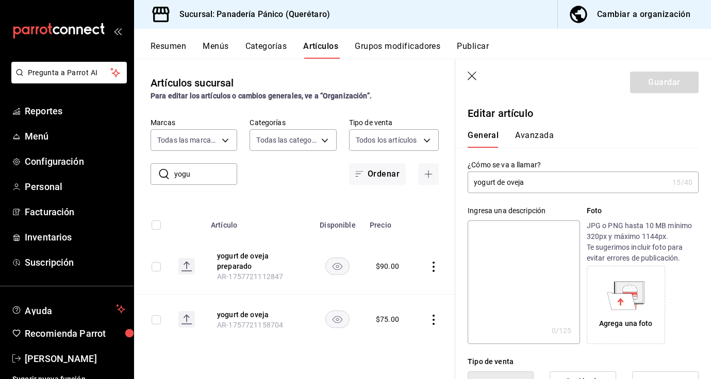
click at [545, 130] on div "General [PERSON_NAME]" at bounding box center [576, 134] width 243 height 27
click at [541, 138] on button "Avanzada" at bounding box center [534, 139] width 39 height 18
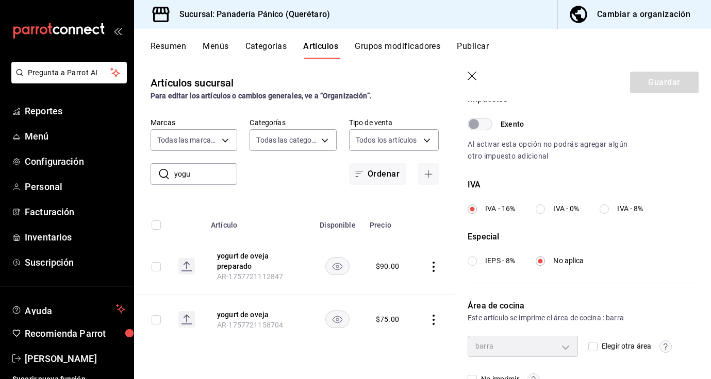
scroll to position [348, 0]
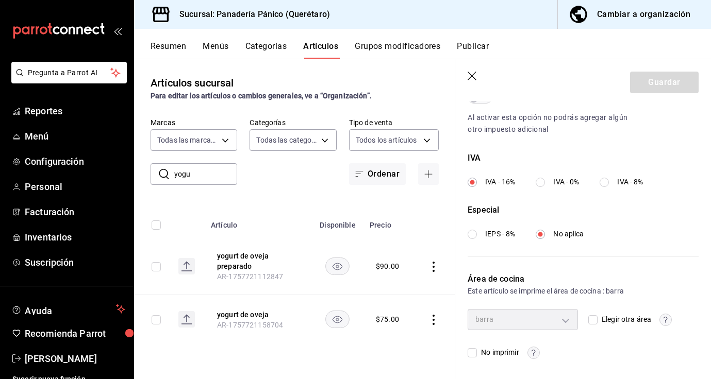
click at [597, 318] on input "Elegir otra área" at bounding box center [592, 319] width 9 height 9
checkbox input "true"
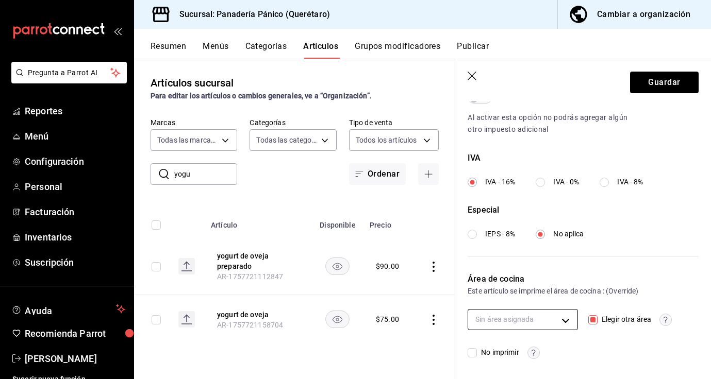
click at [572, 319] on body "Pregunta a Parrot AI Reportes Menú Configuración Personal Facturación Inventari…" at bounding box center [355, 189] width 711 height 379
click at [526, 358] on li "Cocina" at bounding box center [522, 364] width 109 height 21
type input "0b94ea81-d250-4ff4-bd68-0e310495a28b"
checkbox input "true"
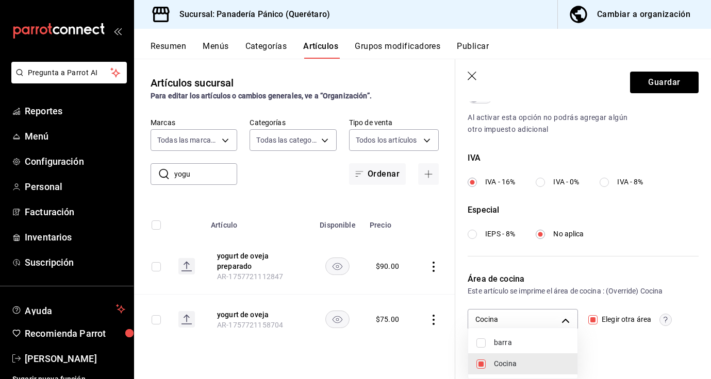
click at [658, 81] on div at bounding box center [355, 189] width 711 height 379
click at [657, 81] on button "Guardar" at bounding box center [664, 83] width 69 height 22
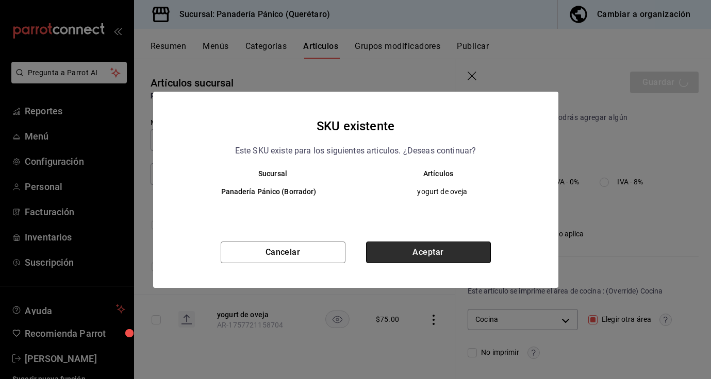
click at [406, 251] on button "Aceptar" at bounding box center [428, 253] width 125 height 22
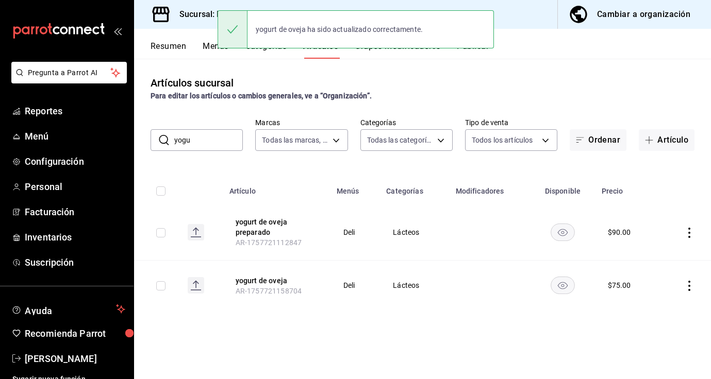
click at [207, 44] on button "Menús" at bounding box center [216, 50] width 26 height 18
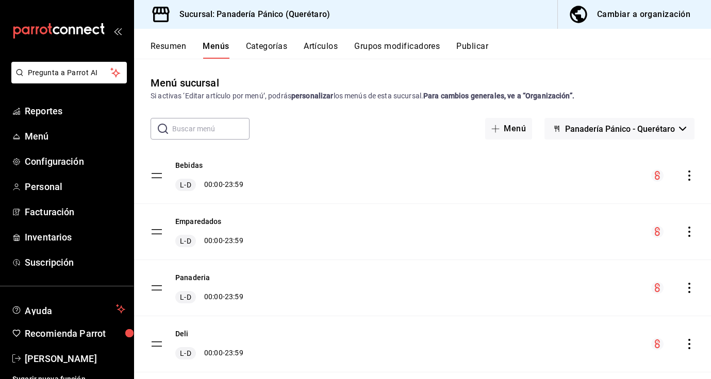
scroll to position [23, 0]
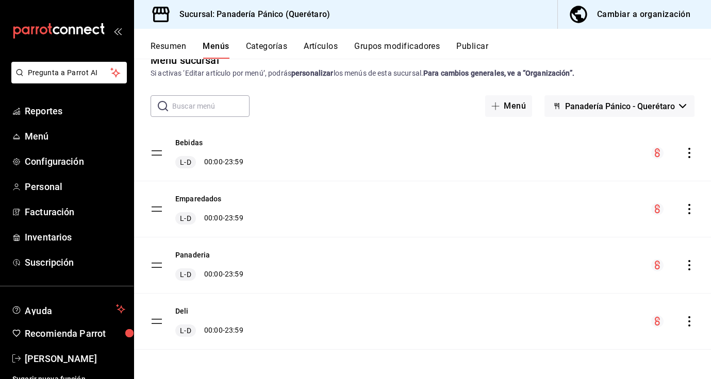
click at [691, 314] on div "Deli L-D 00:00 - 23:59" at bounding box center [422, 322] width 577 height 56
click at [691, 320] on icon "actions" at bounding box center [689, 321] width 10 height 10
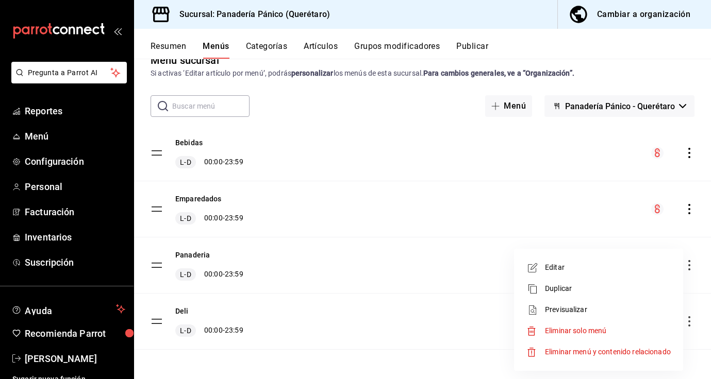
click at [433, 363] on div at bounding box center [355, 189] width 711 height 379
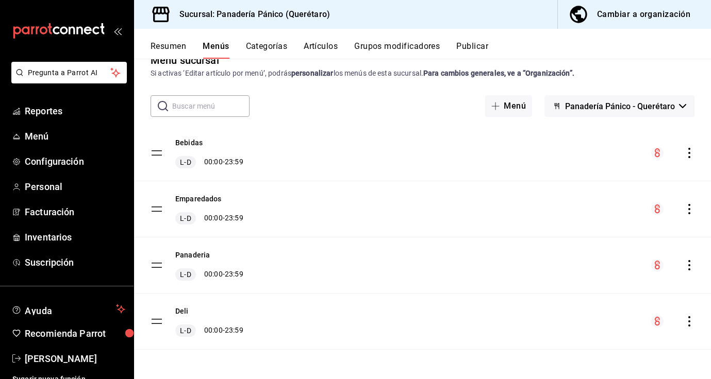
click at [327, 46] on button "Artículos" at bounding box center [321, 50] width 34 height 18
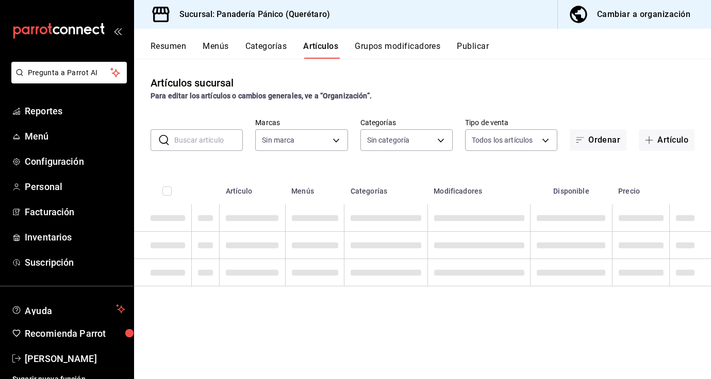
type input "3c04580e-60fd-498a-ab9f-4a8f3b5f012a"
type input "335c8870-2ee1-46e7-9b51-4327005f127a,48cd04df-eecf-47cb-a80f-a64914206c61,d2e38…"
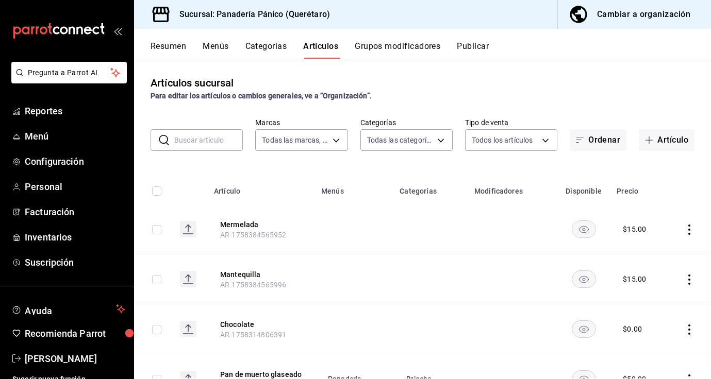
click at [261, 45] on button "Categorías" at bounding box center [266, 50] width 42 height 18
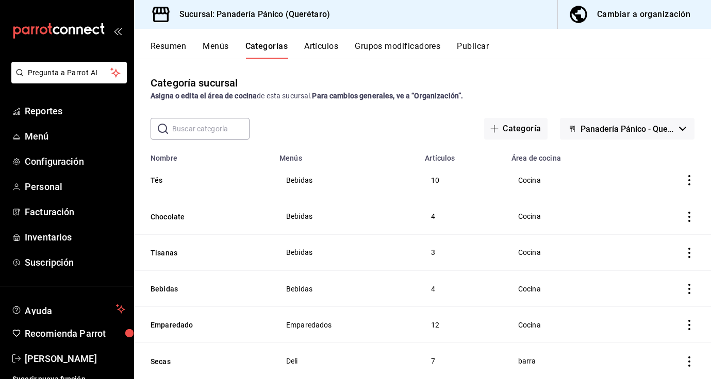
click at [379, 46] on button "Grupos modificadores" at bounding box center [398, 50] width 86 height 18
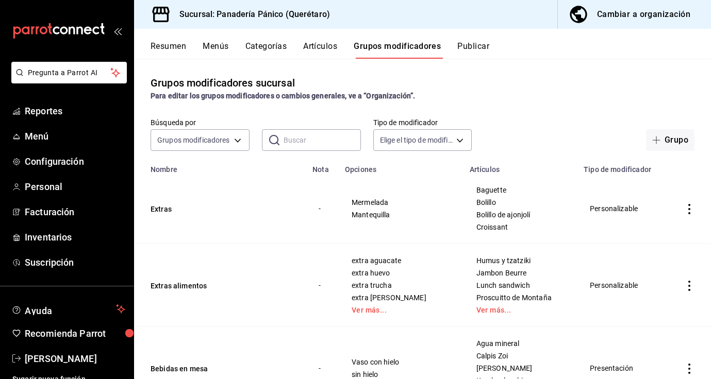
click at [290, 135] on input "text" at bounding box center [321, 140] width 77 height 21
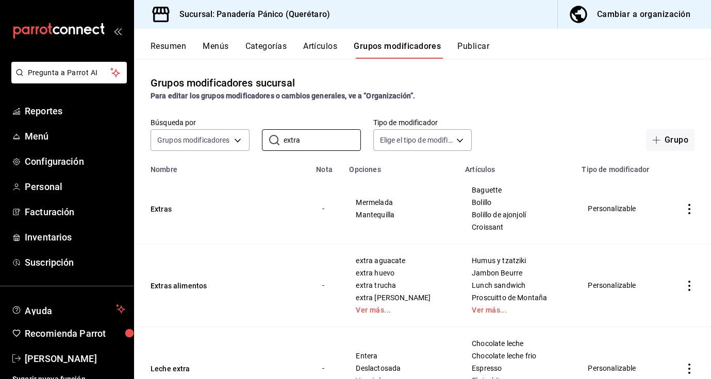
type input "extra"
click at [686, 207] on icon "actions" at bounding box center [689, 209] width 10 height 10
click at [667, 227] on li "Editar" at bounding box center [649, 233] width 62 height 21
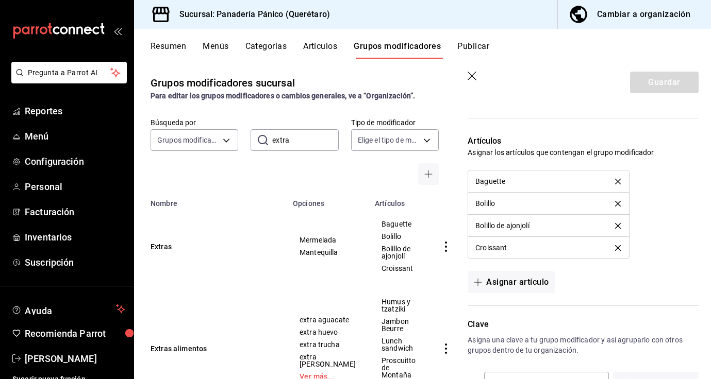
scroll to position [686, 0]
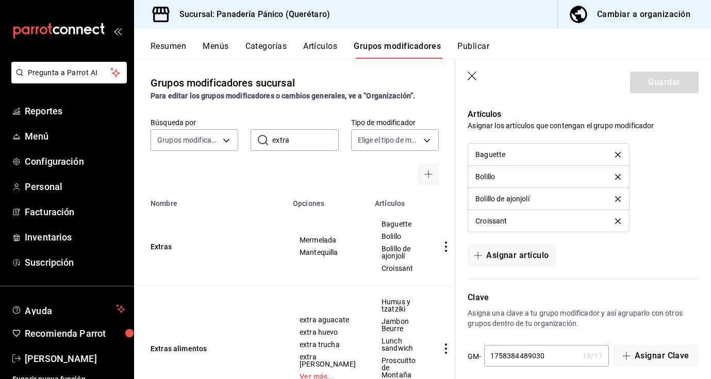
click at [472, 81] on icon "button" at bounding box center [472, 77] width 10 height 10
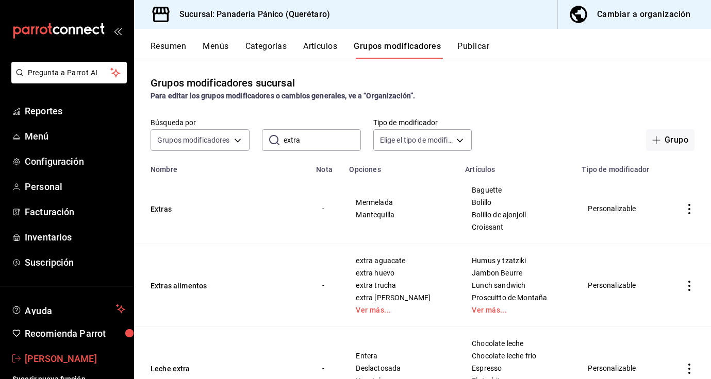
click at [54, 356] on span "[PERSON_NAME]" at bounding box center [75, 359] width 100 height 14
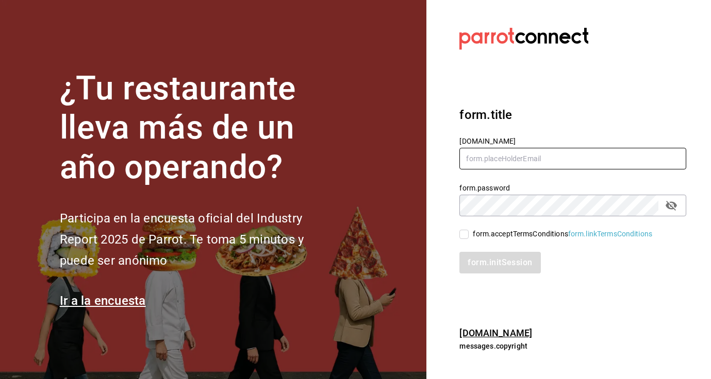
type input "[EMAIL_ADDRESS][DOMAIN_NAME]"
